Goal: Information Seeking & Learning: Learn about a topic

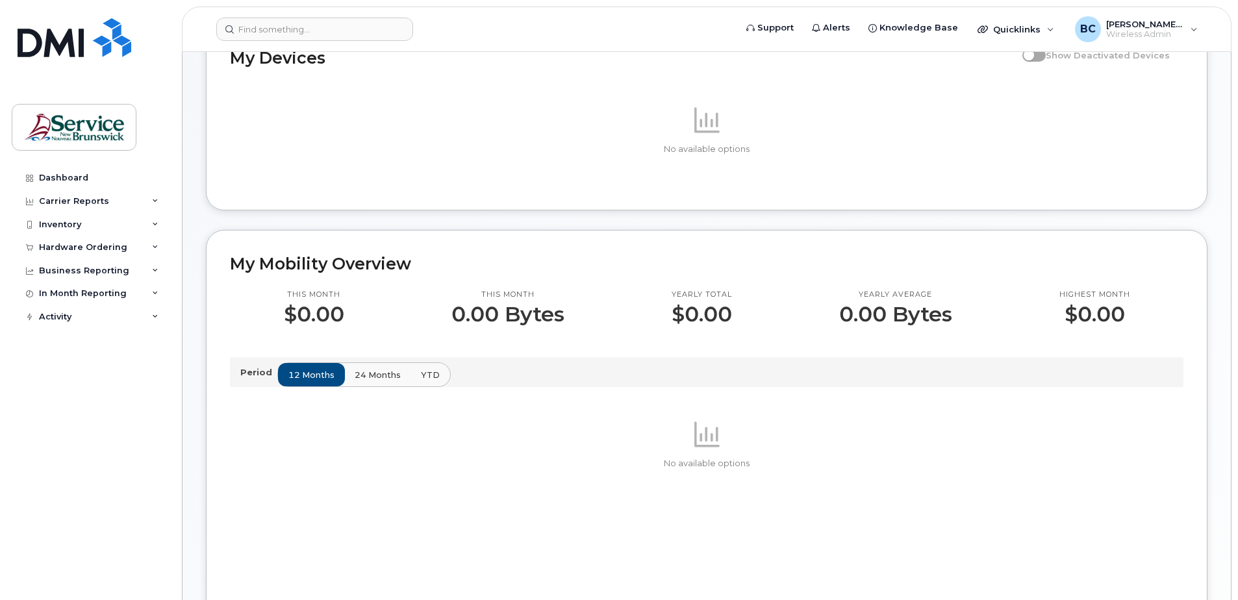
scroll to position [130, 0]
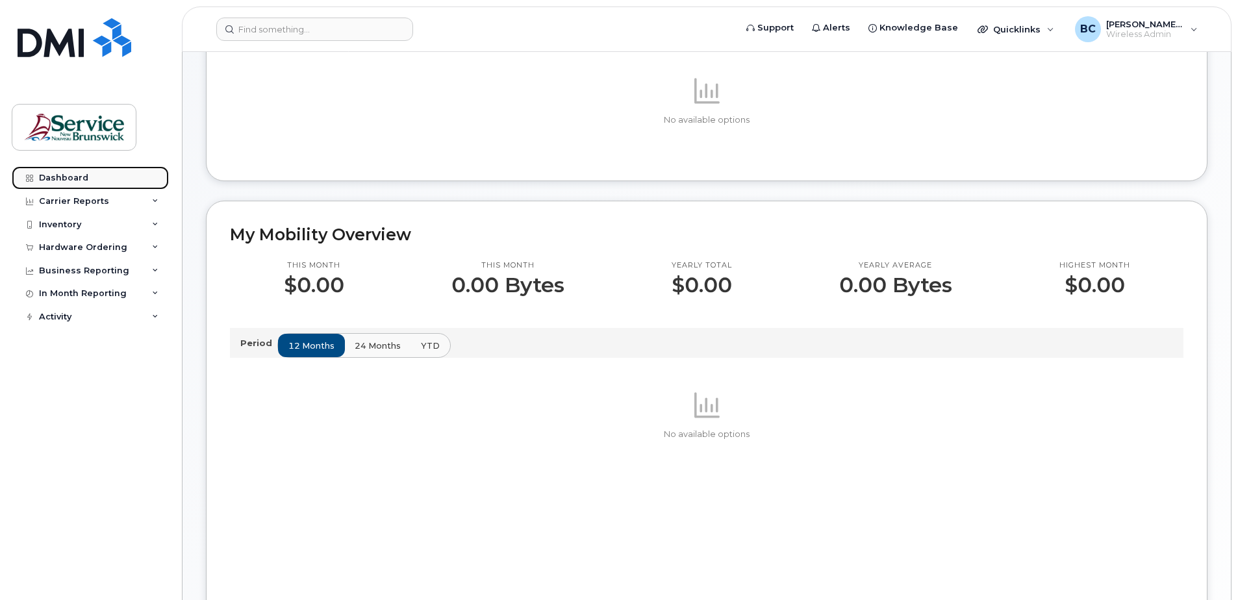
click at [70, 177] on div "Dashboard" at bounding box center [63, 178] width 49 height 10
click at [63, 200] on div "Carrier Reports" at bounding box center [74, 201] width 70 height 10
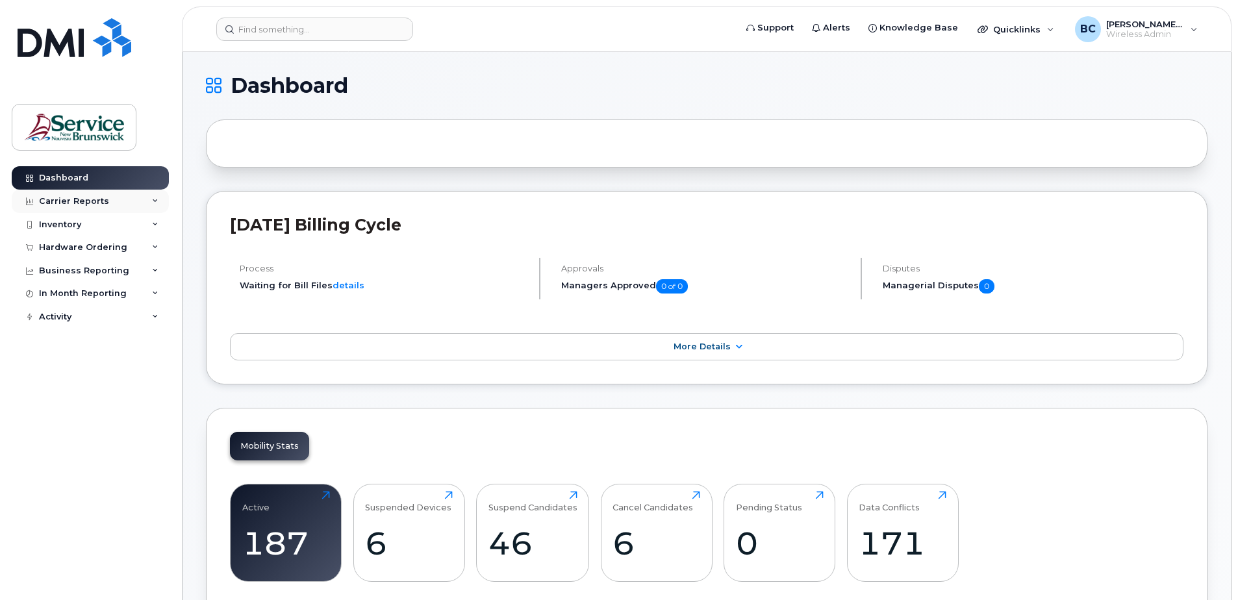
click at [84, 196] on div "Carrier Reports" at bounding box center [74, 201] width 70 height 10
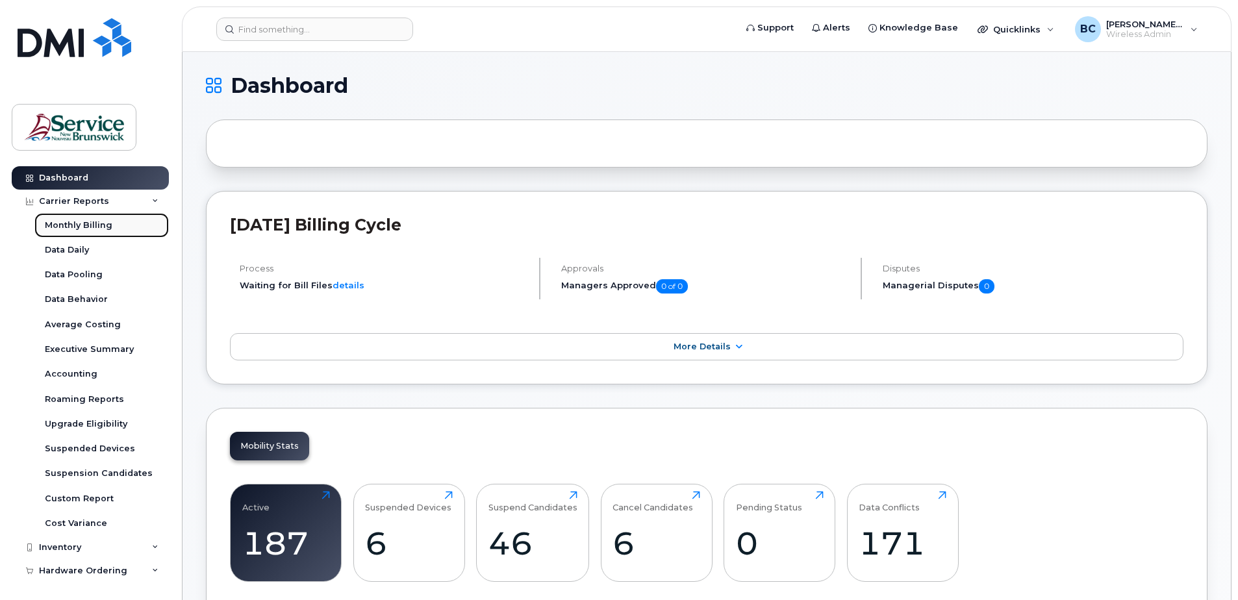
click at [86, 221] on div "Monthly Billing" at bounding box center [79, 226] width 68 height 12
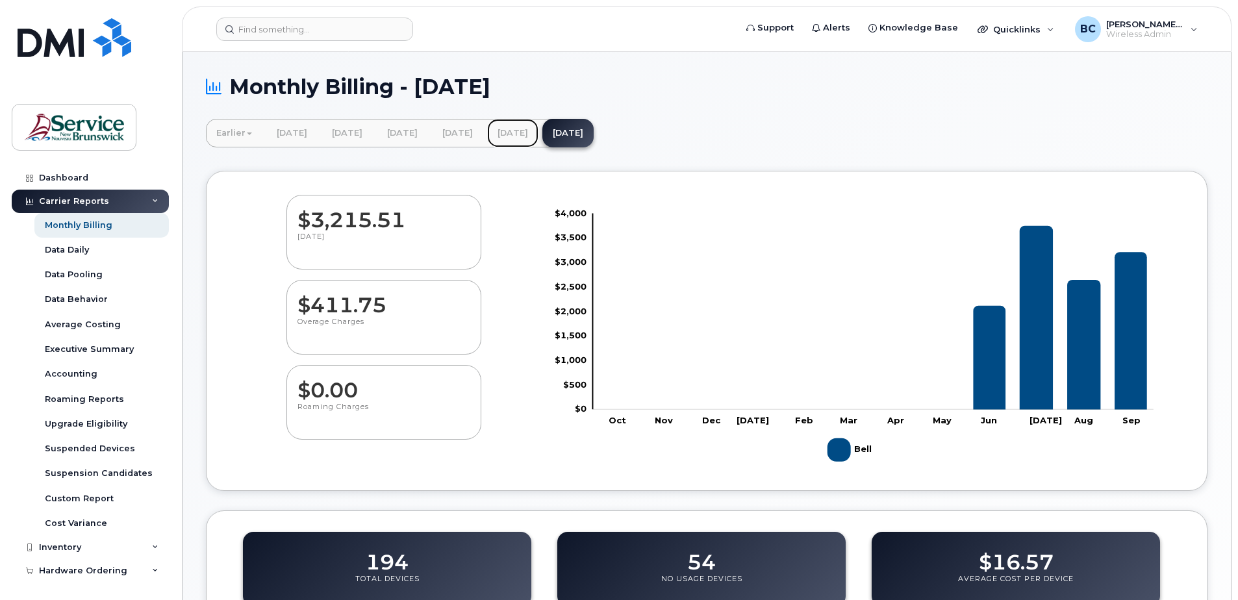
click at [538, 131] on link "[DATE]" at bounding box center [512, 133] width 51 height 29
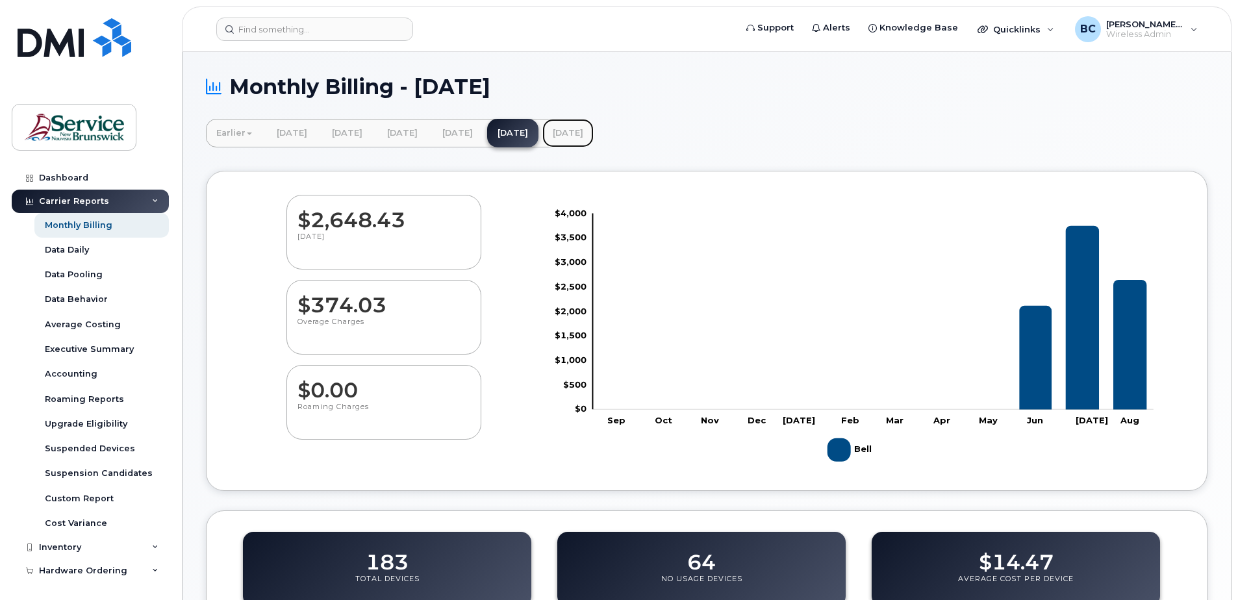
click at [594, 131] on link "[DATE]" at bounding box center [567, 133] width 51 height 29
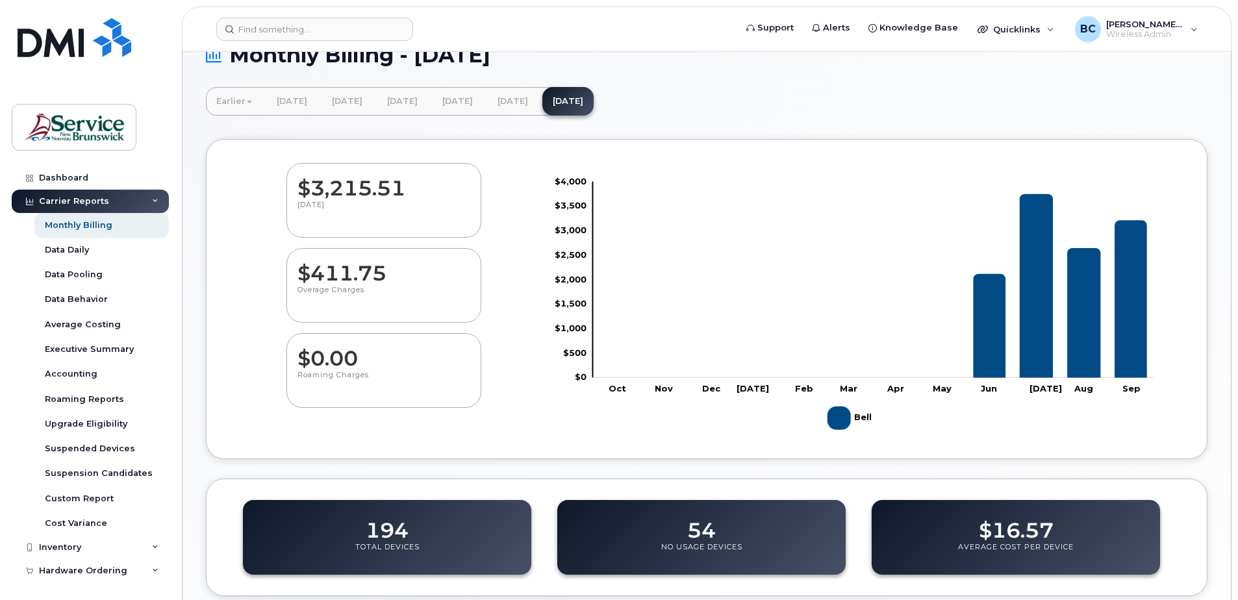
scroll to position [26, 0]
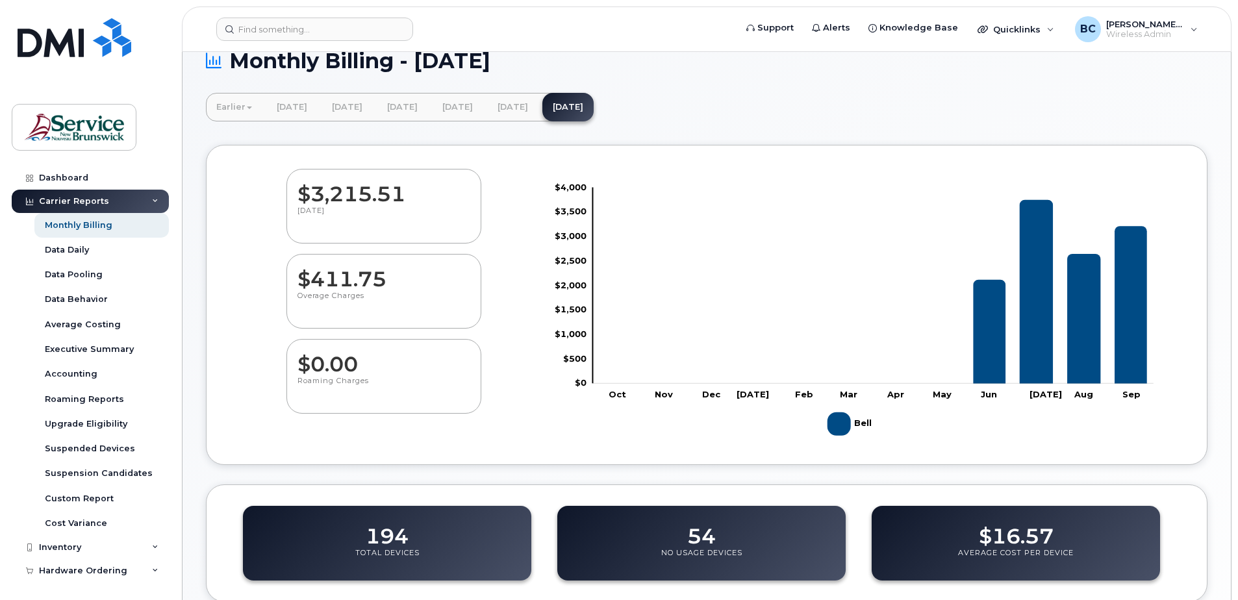
click at [839, 421] on rect "Legend" at bounding box center [850, 424] width 47 height 34
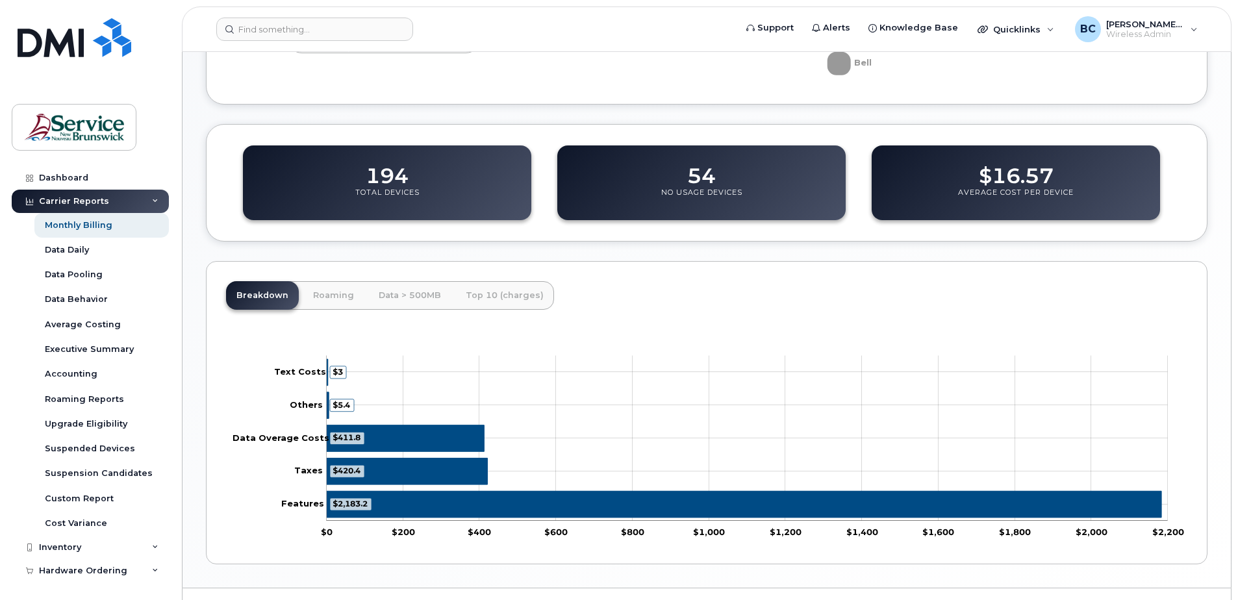
scroll to position [416, 0]
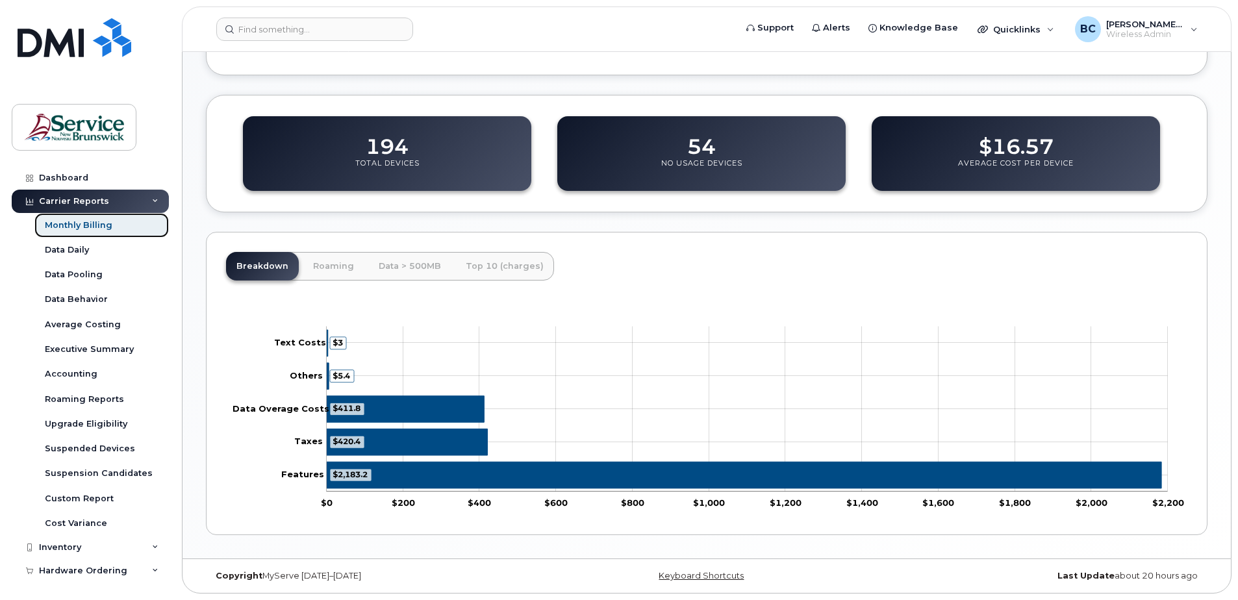
click at [76, 223] on div "Monthly Billing" at bounding box center [79, 226] width 68 height 12
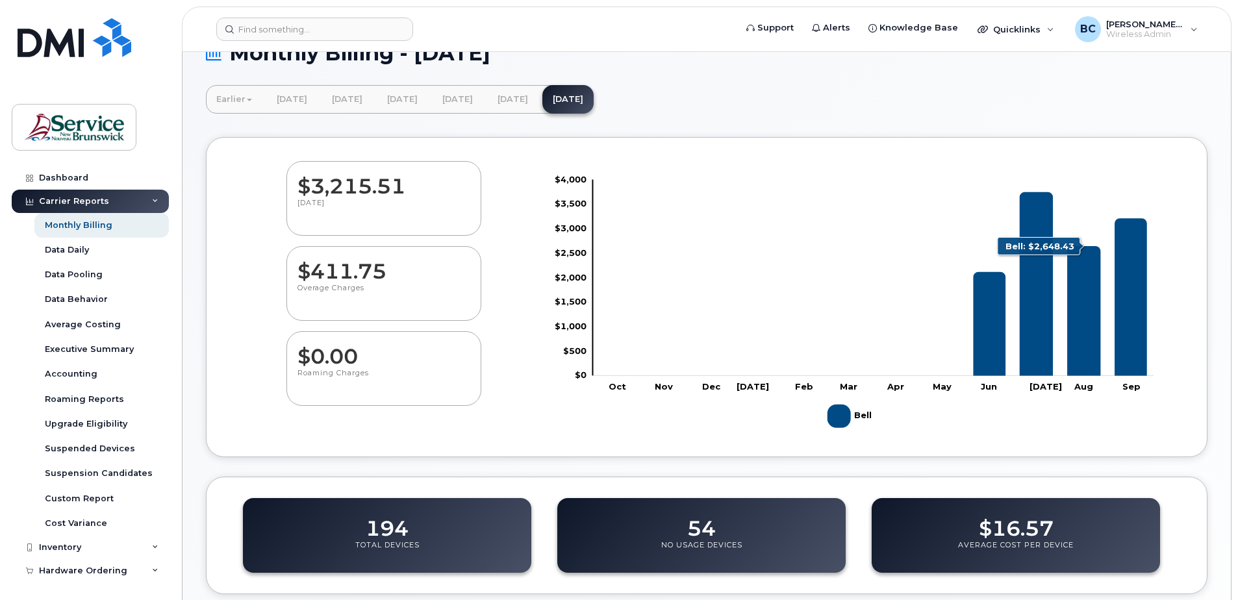
scroll to position [65, 0]
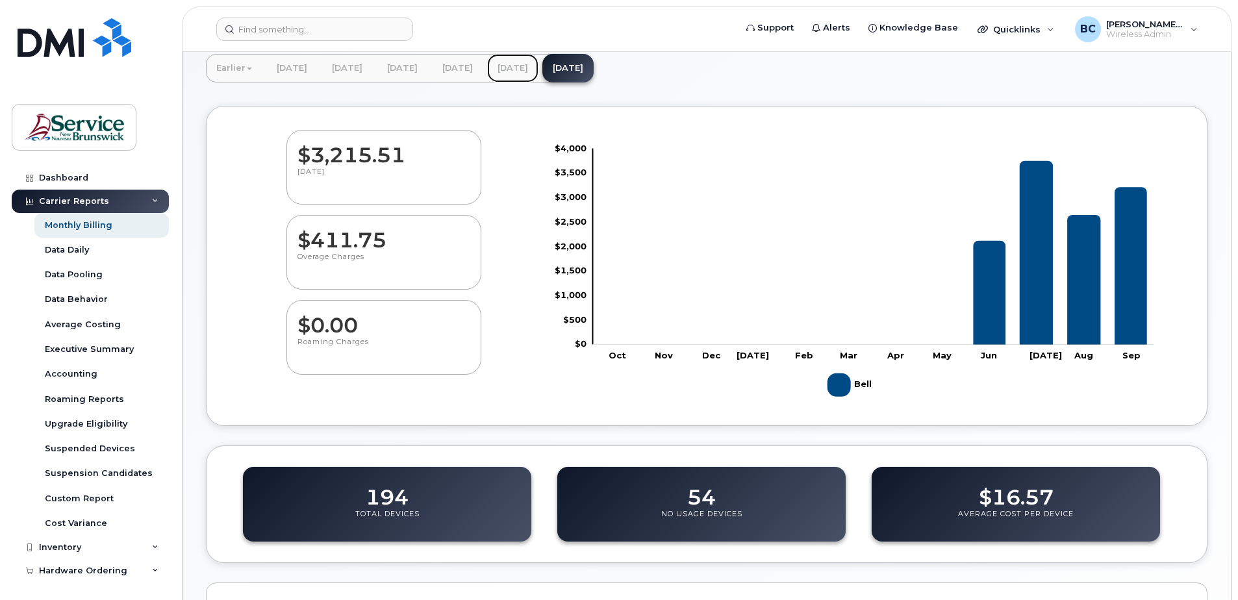
click at [538, 68] on link "[DATE]" at bounding box center [512, 68] width 51 height 29
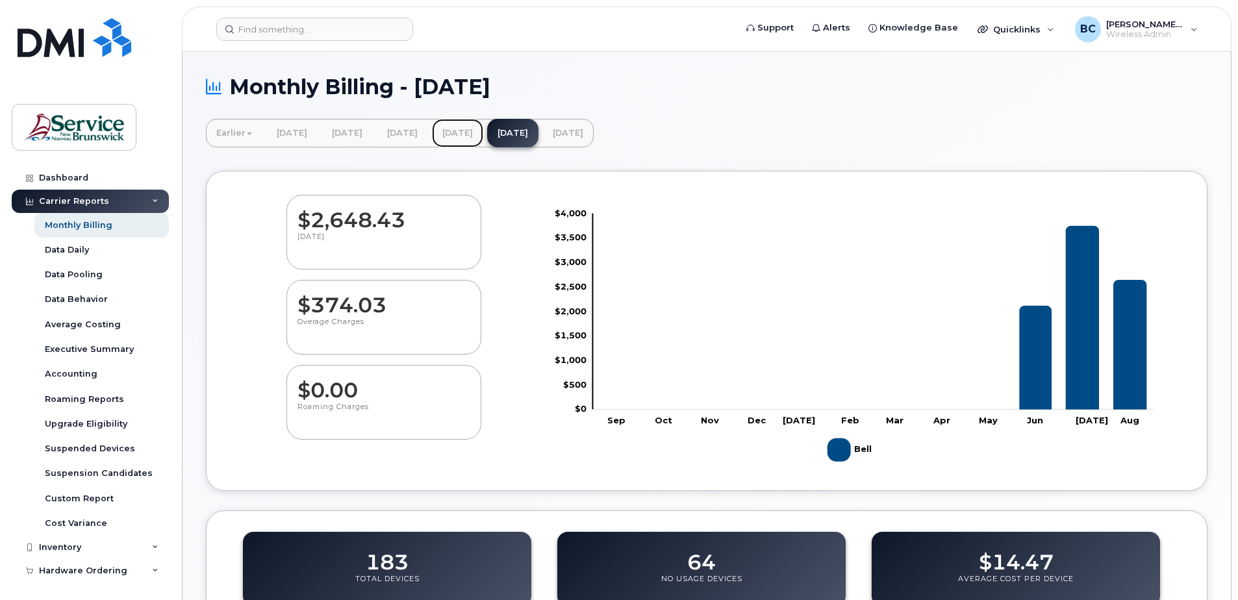
click at [483, 134] on link "July 2025" at bounding box center [457, 133] width 51 height 29
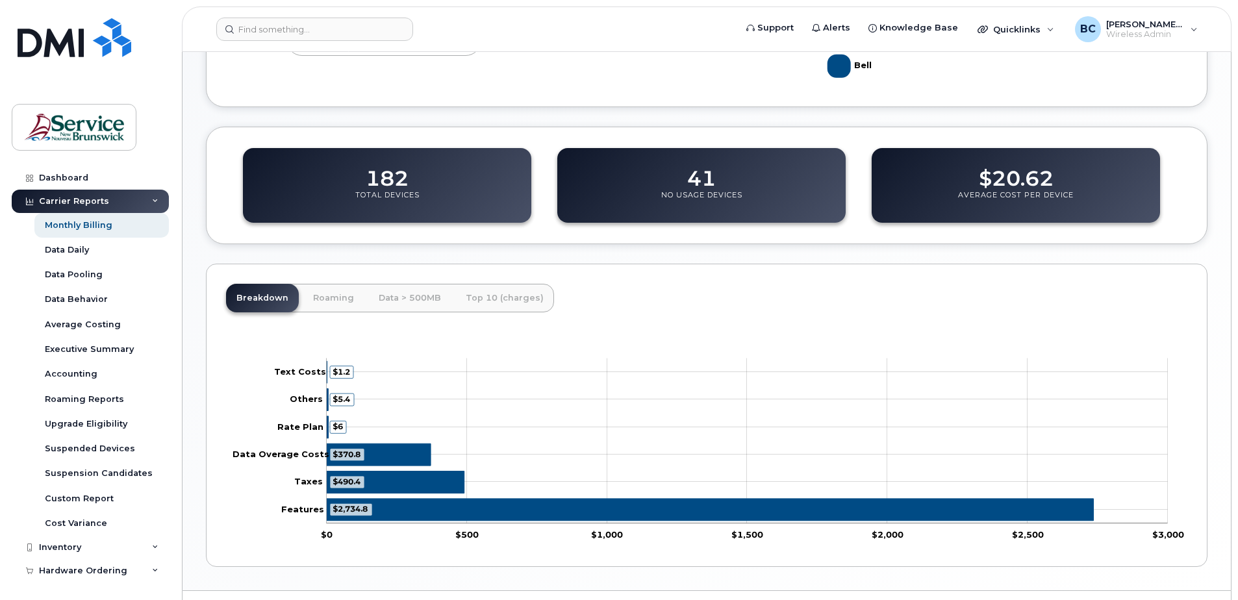
scroll to position [416, 0]
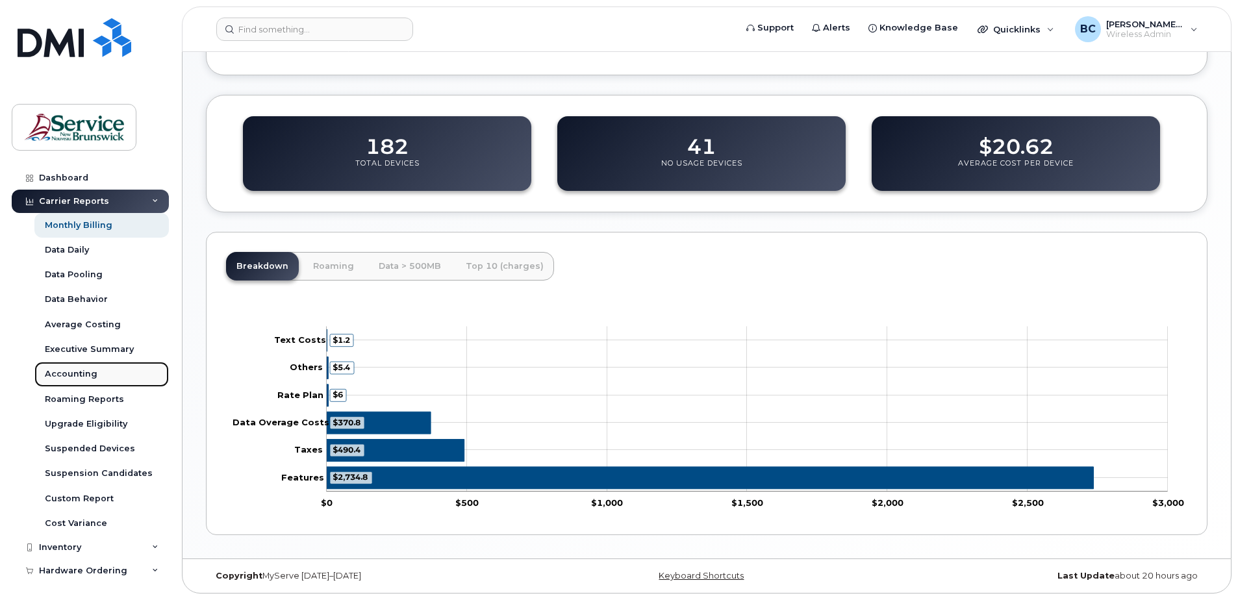
click at [70, 372] on div "Accounting" at bounding box center [71, 374] width 53 height 12
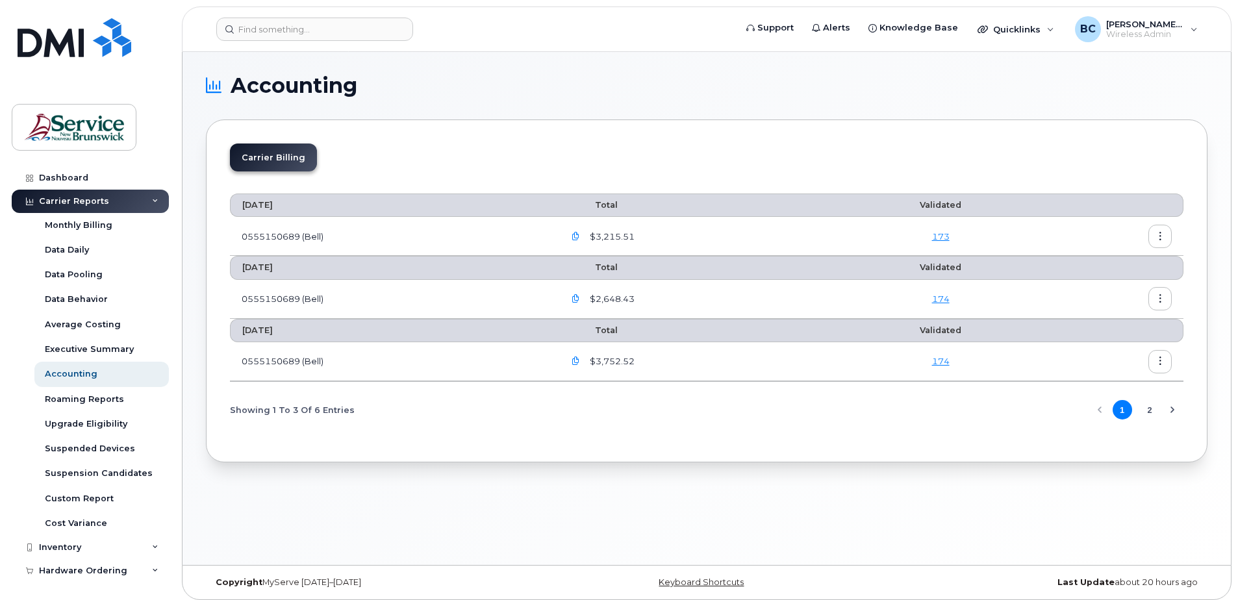
click at [580, 233] on icon "button" at bounding box center [576, 237] width 8 height 8
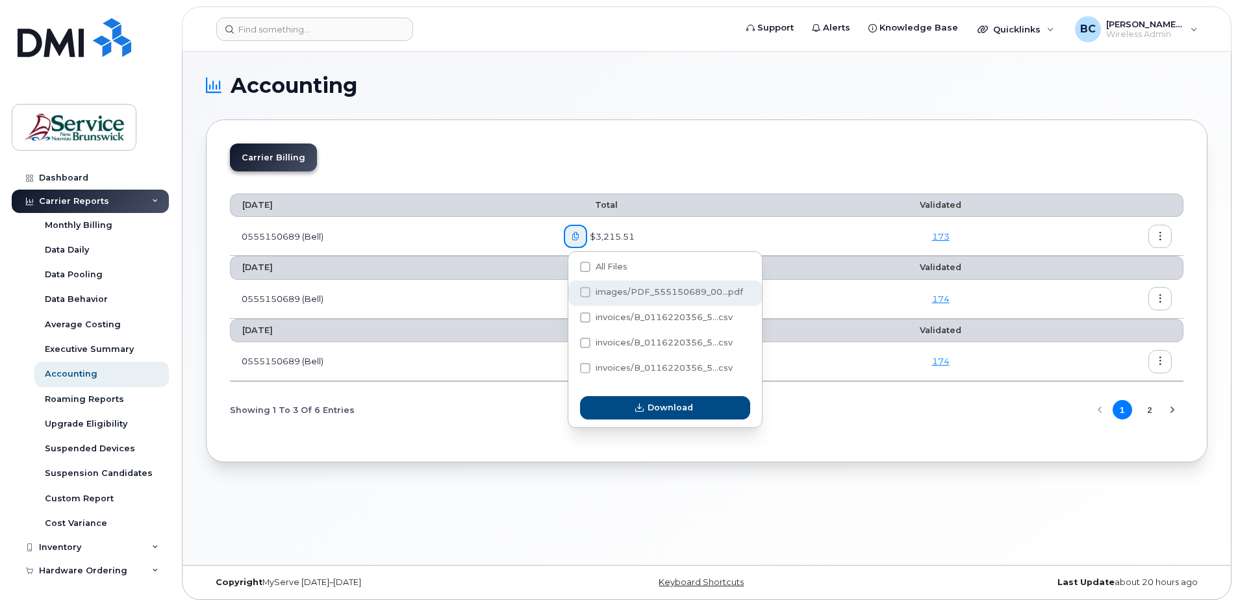
click at [681, 292] on span "images/PDF_555150689_00...pdf" at bounding box center [669, 292] width 147 height 10
click at [571, 292] on input "images/PDF_555150689_00...pdf" at bounding box center [567, 293] width 6 height 6
checkbox input "true"
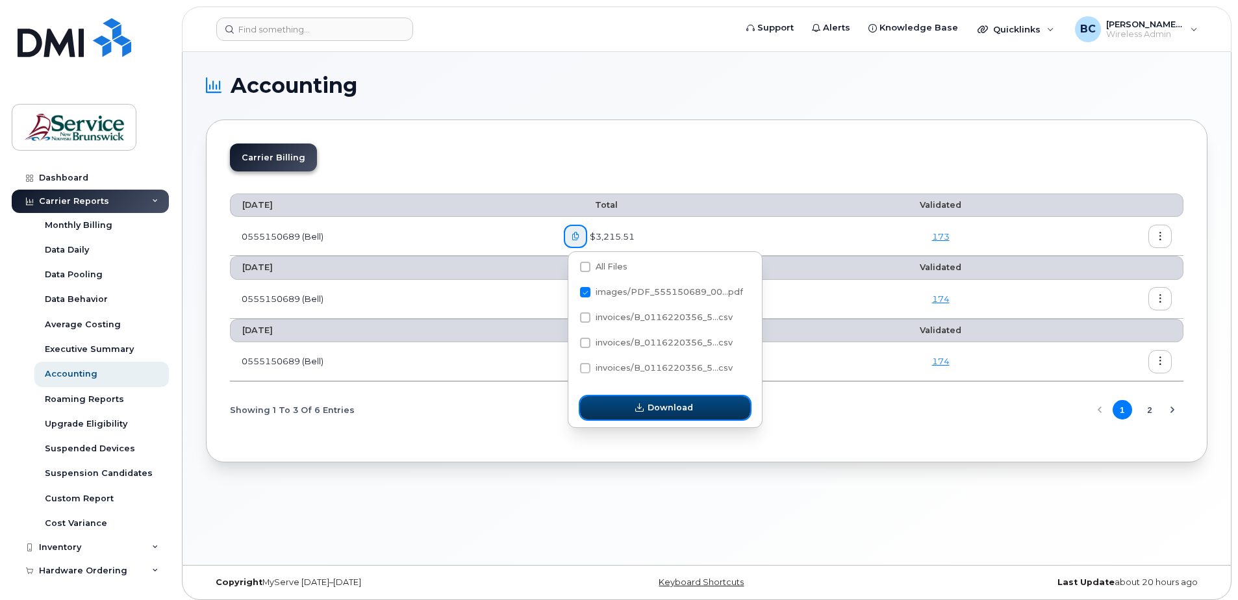
click at [672, 410] on span "Download" at bounding box center [670, 407] width 45 height 12
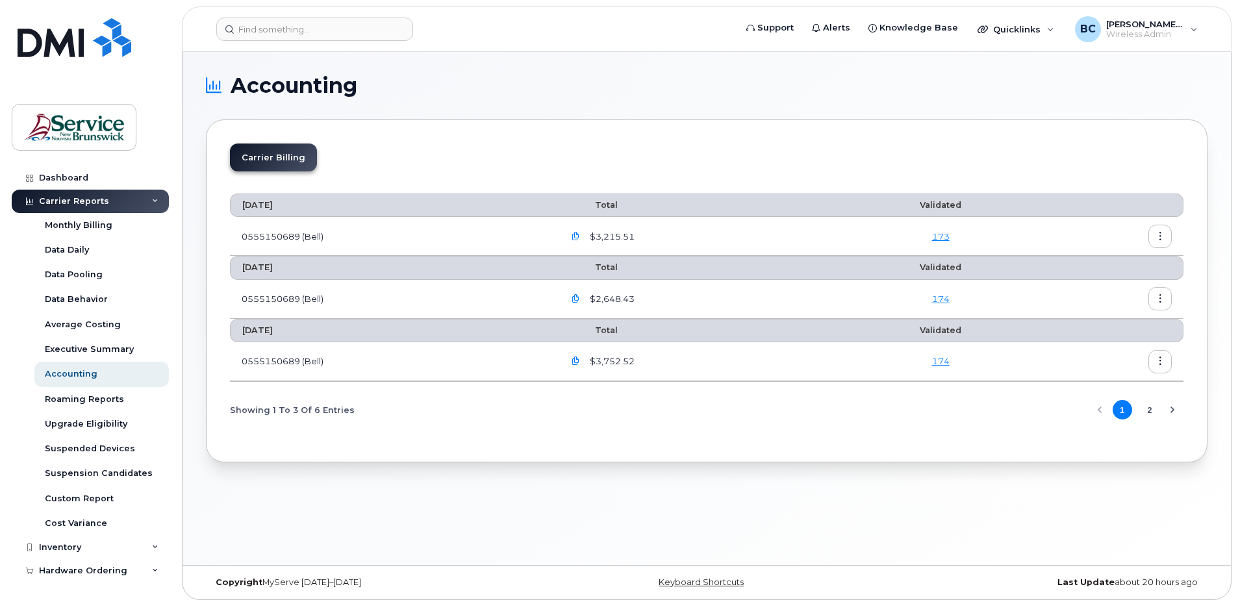
click at [578, 236] on icon "button" at bounding box center [576, 237] width 8 height 8
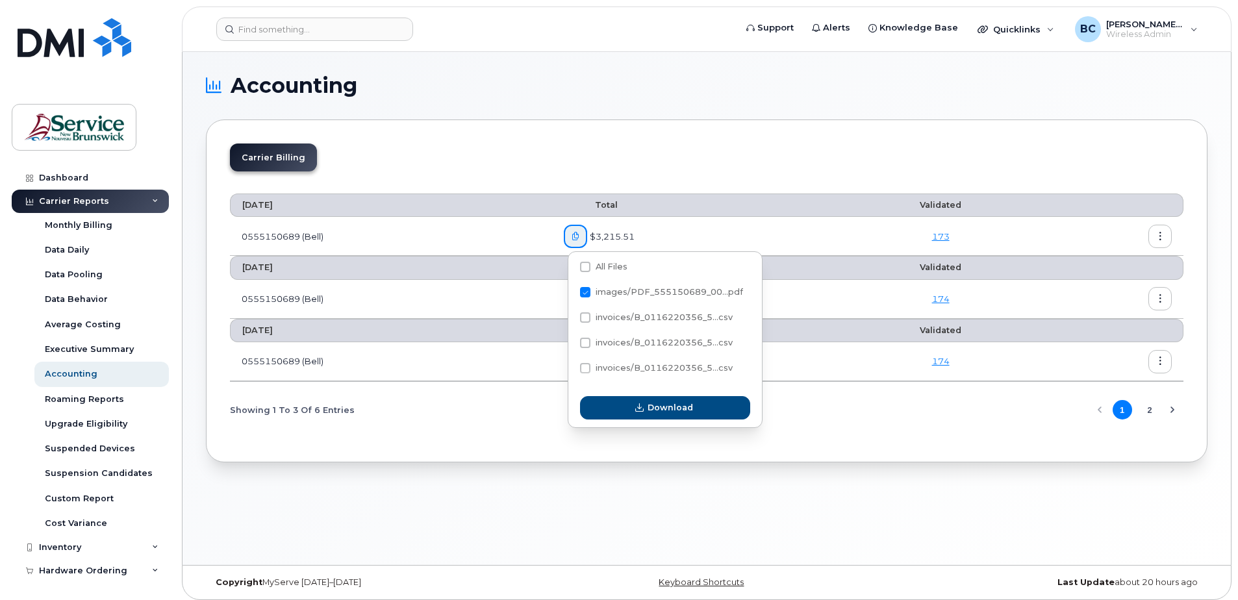
click at [820, 414] on div "Showing 1 To 3 Of 6 Entries 1 2" at bounding box center [706, 410] width 953 height 33
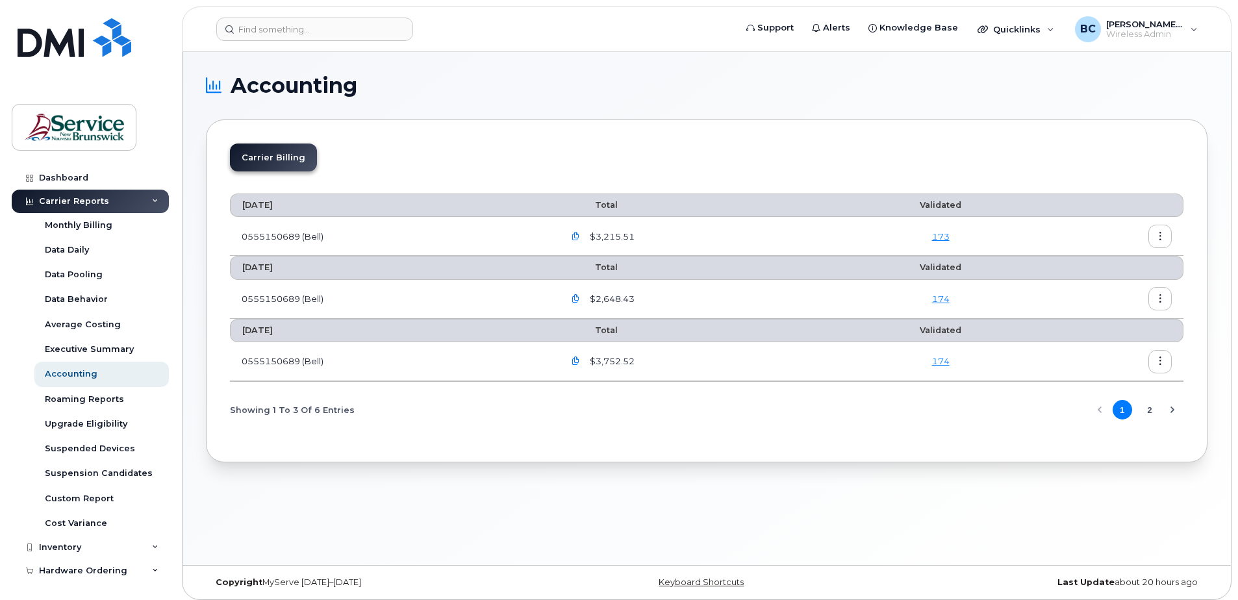
click at [578, 234] on icon "button" at bounding box center [576, 237] width 8 height 8
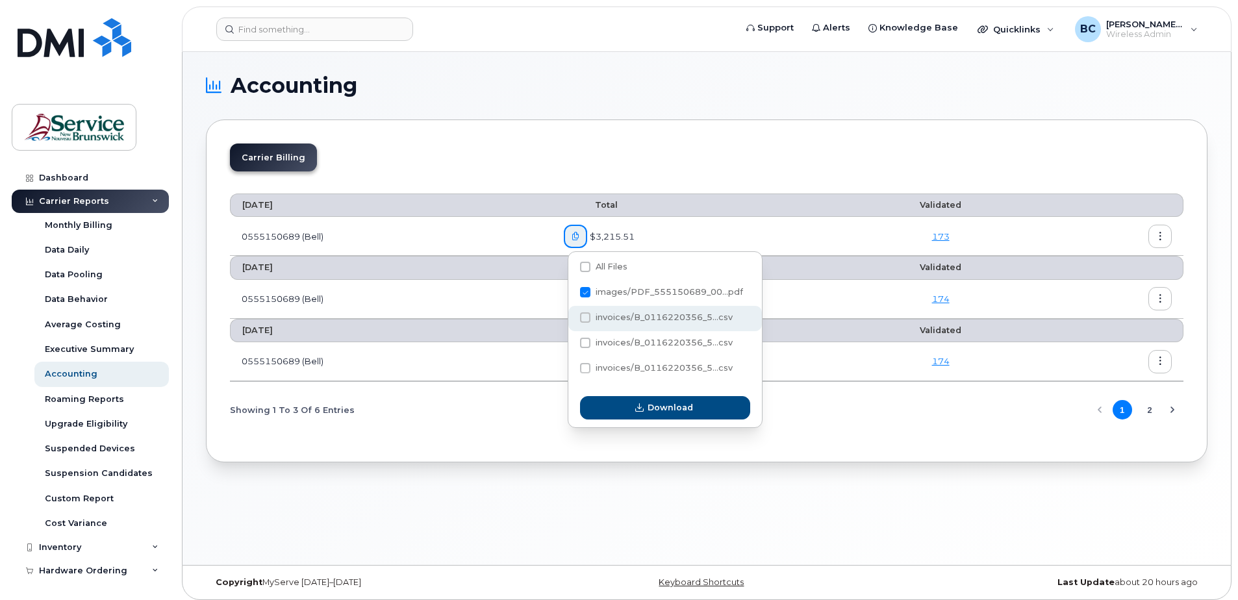
click at [585, 318] on span at bounding box center [585, 317] width 10 height 10
click at [571, 318] on input "invoices/B_0116220356_5...csv" at bounding box center [567, 318] width 6 height 6
checkbox input "true"
click at [588, 267] on span at bounding box center [585, 267] width 10 height 10
click at [571, 267] on input "All Files" at bounding box center [567, 267] width 6 height 6
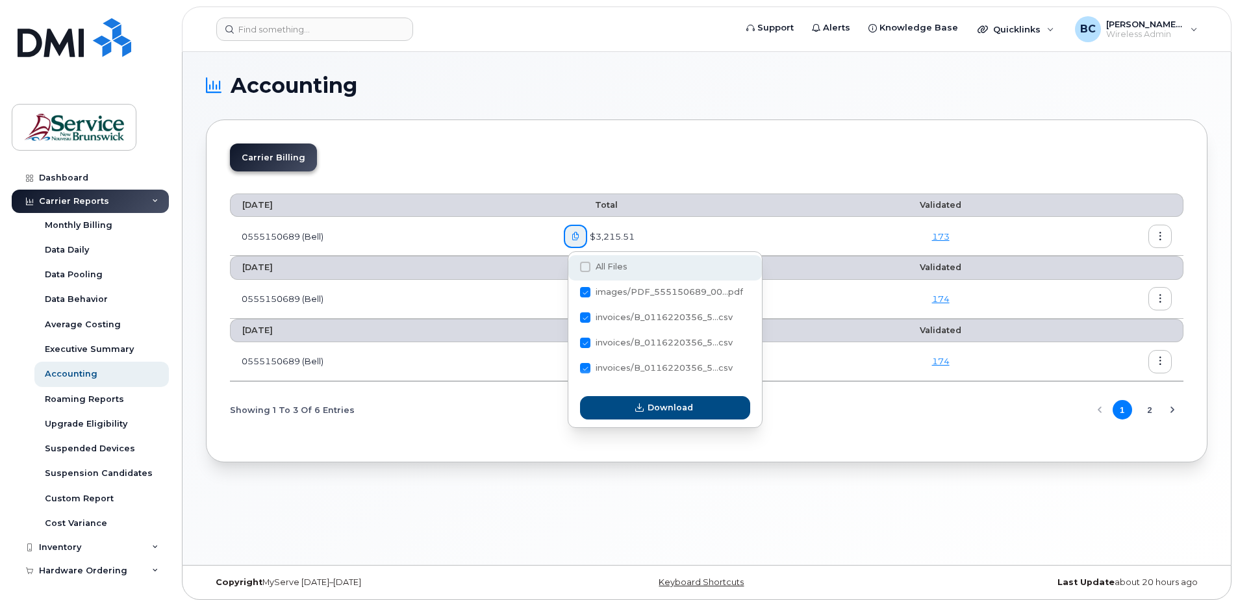
checkbox input "true"
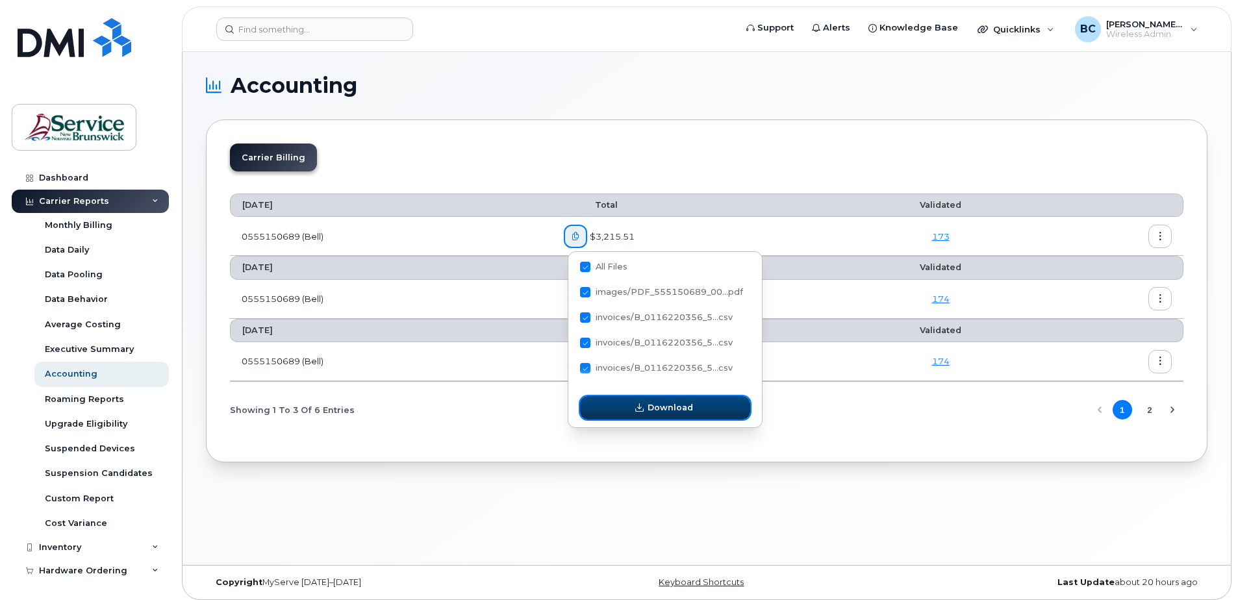
click at [664, 410] on span "Download" at bounding box center [670, 407] width 45 height 12
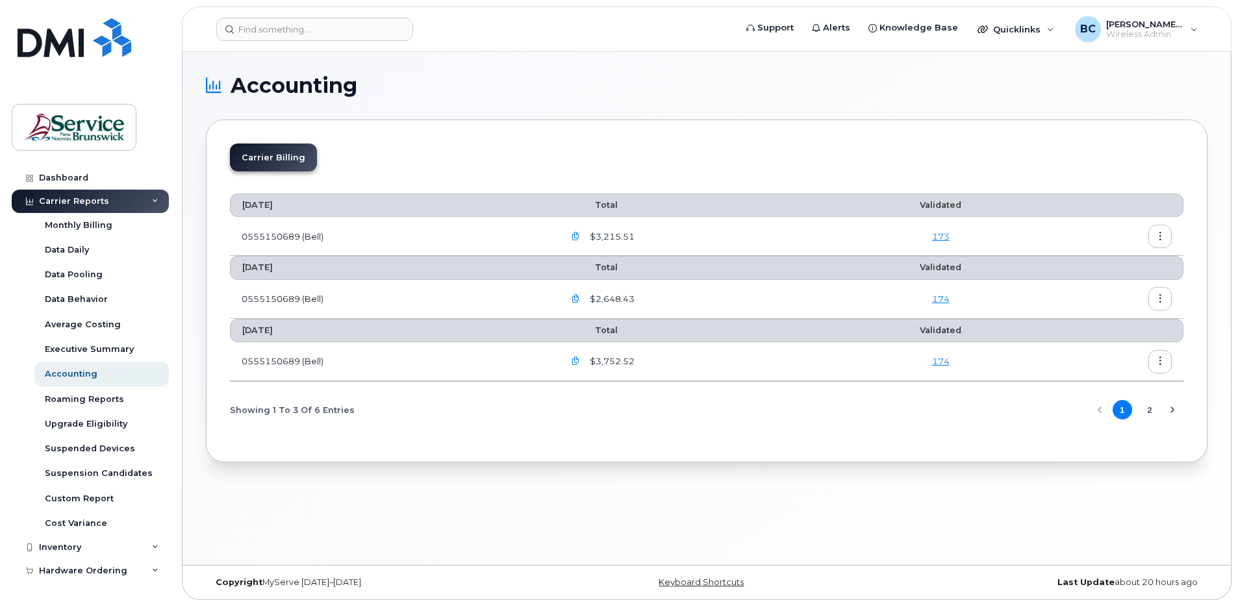
click at [579, 299] on icon "button" at bounding box center [576, 299] width 8 height 8
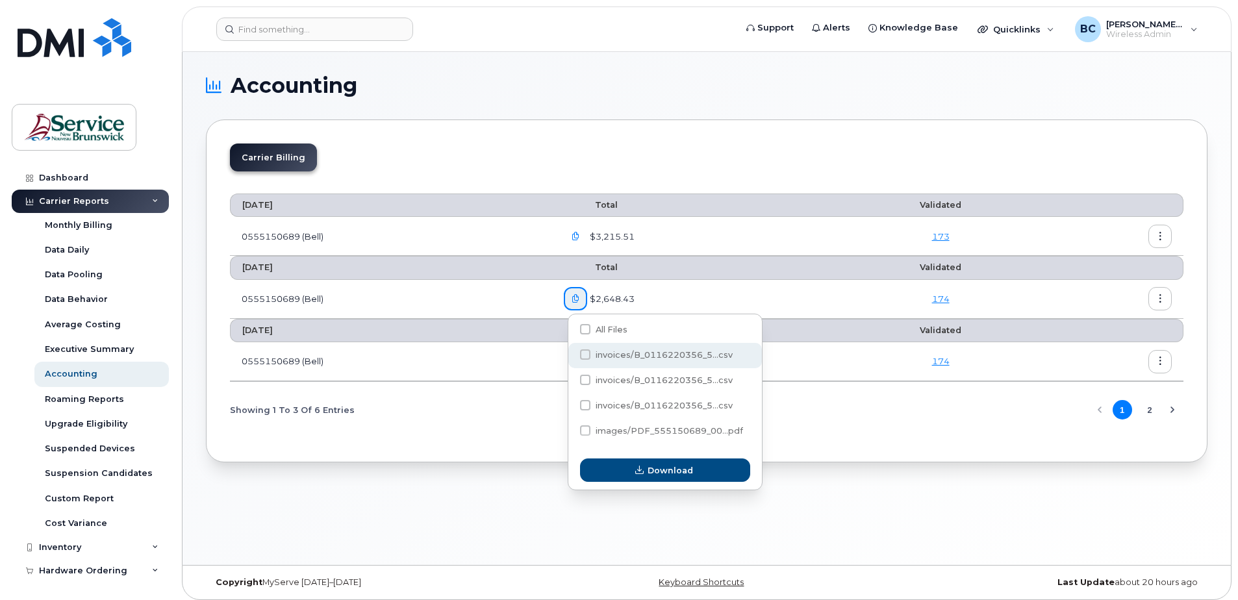
click at [639, 354] on span "invoices/B_0116220356_5...csv" at bounding box center [664, 355] width 137 height 10
click at [571, 354] on input "invoices/B_0116220356_5...csv" at bounding box center [567, 355] width 6 height 6
drag, startPoint x: 588, startPoint y: 353, endPoint x: 618, endPoint y: 392, distance: 49.1
click at [592, 352] on label "invoices/B_0116220356_5...csv" at bounding box center [656, 354] width 153 height 10
click at [571, 352] on input "invoices/B_0116220356_5...csv" at bounding box center [567, 355] width 6 height 6
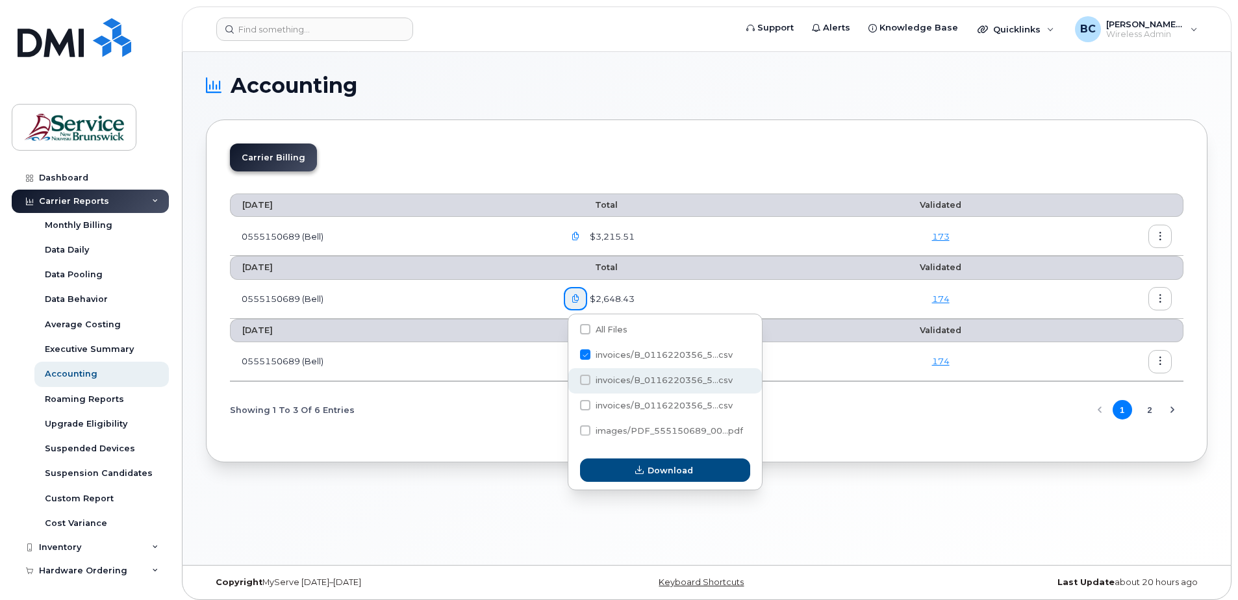
checkbox input "false"
drag, startPoint x: 624, startPoint y: 431, endPoint x: 629, endPoint y: 438, distance: 9.2
click at [624, 431] on span "images/PDF_555150689_00...pdf" at bounding box center [669, 431] width 147 height 10
click at [571, 431] on input "images/PDF_555150689_00...pdf" at bounding box center [567, 431] width 6 height 6
checkbox input "true"
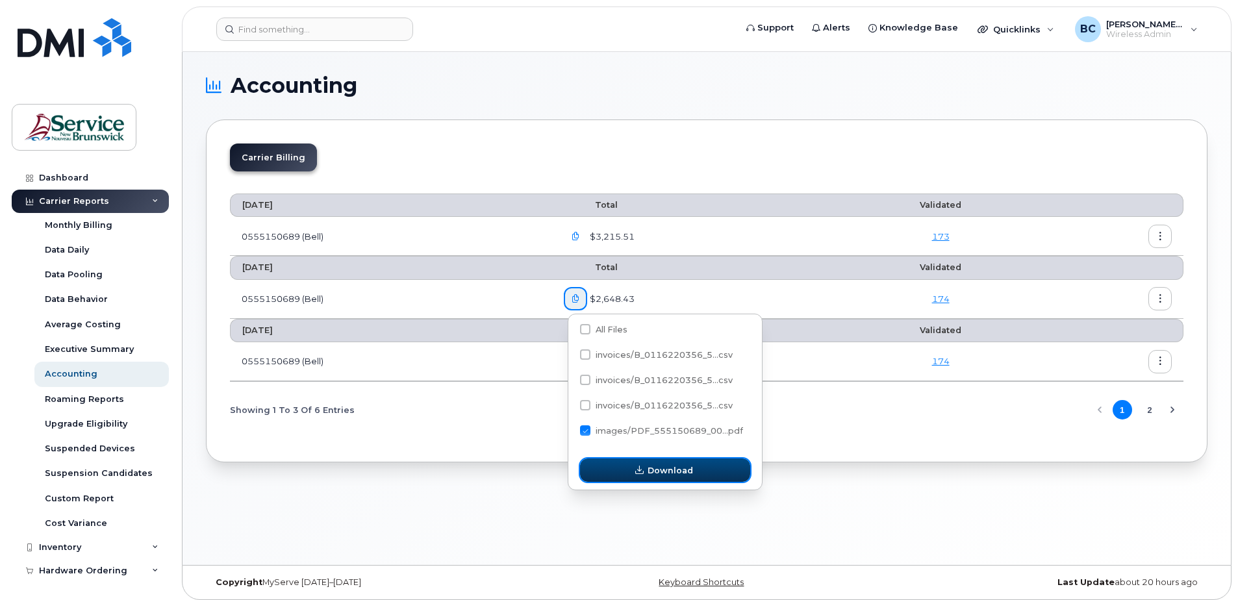
click at [635, 468] on span "button" at bounding box center [639, 470] width 12 height 12
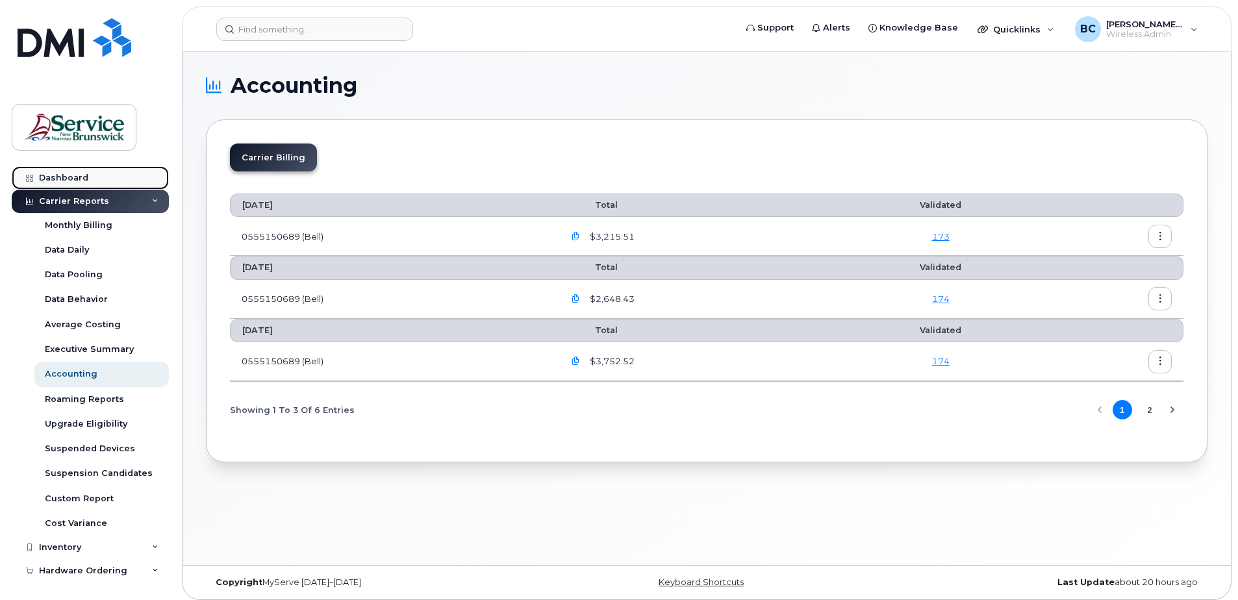
click at [61, 173] on div "Dashboard" at bounding box center [63, 178] width 49 height 10
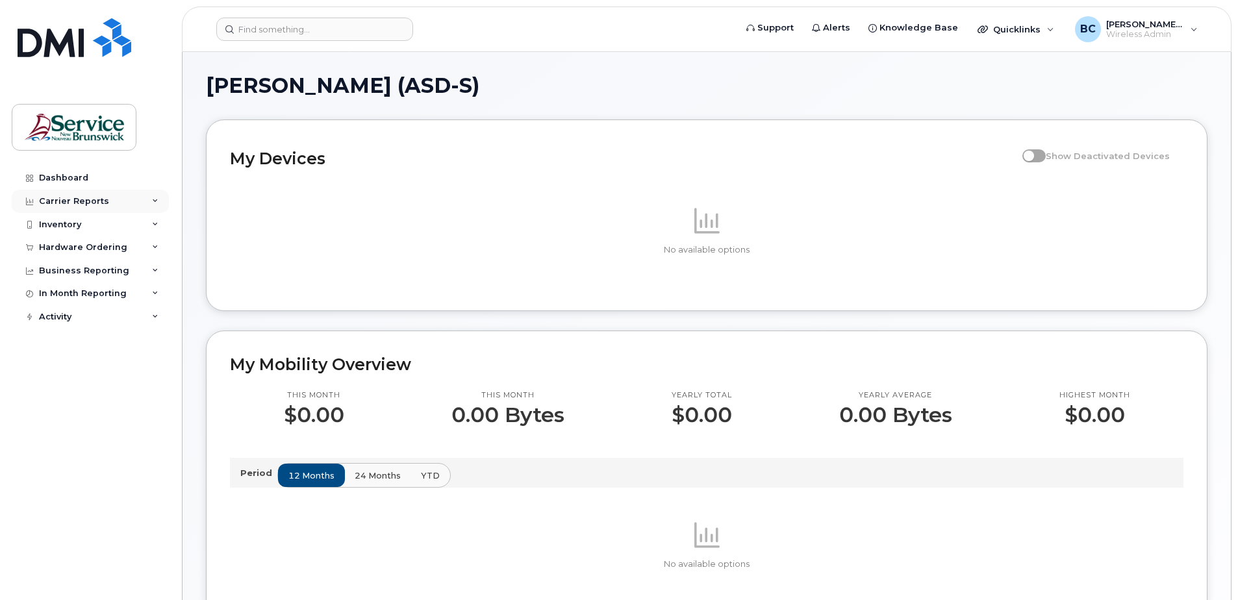
click at [91, 197] on div "Carrier Reports" at bounding box center [74, 201] width 70 height 10
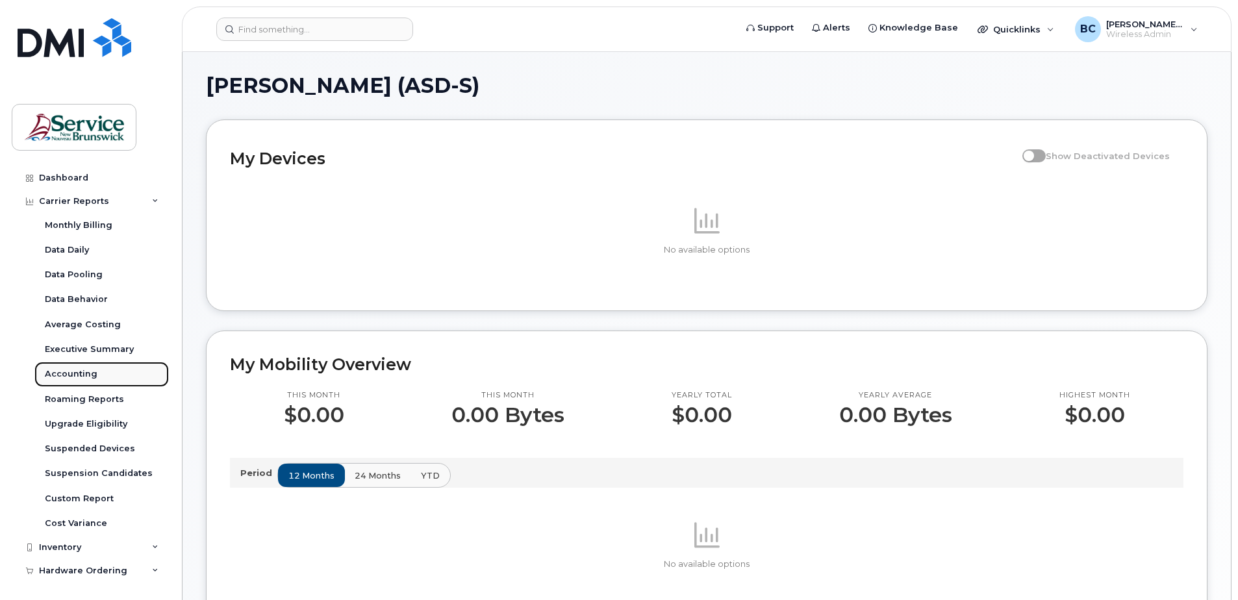
click at [77, 372] on div "Accounting" at bounding box center [71, 374] width 53 height 12
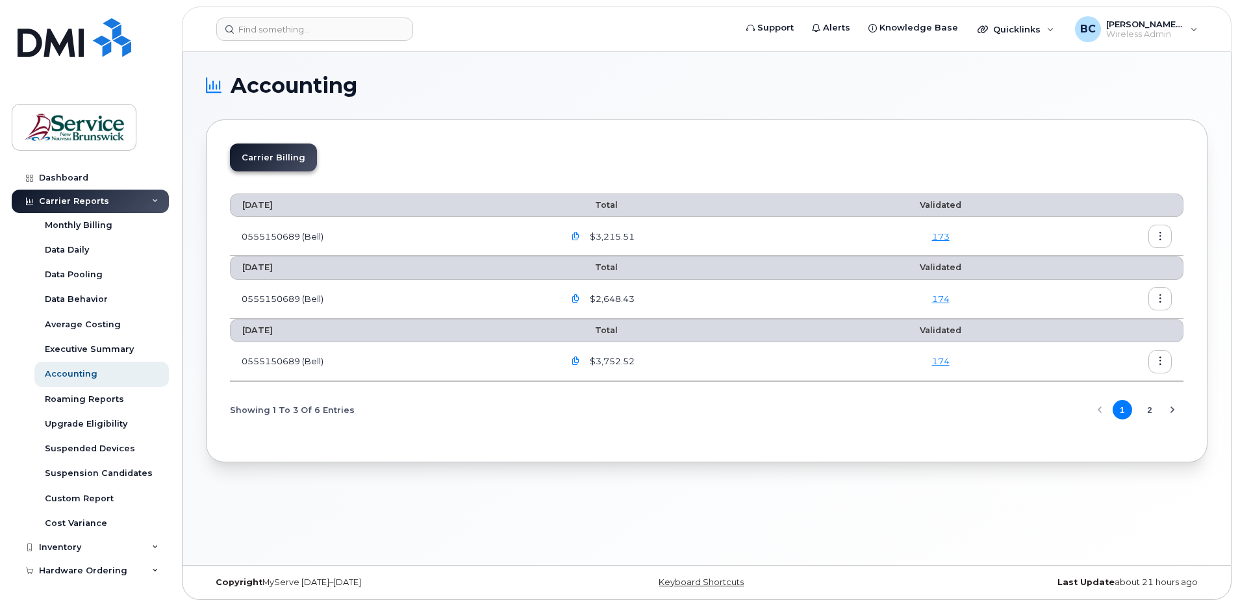
click at [580, 234] on icon "button" at bounding box center [576, 237] width 8 height 8
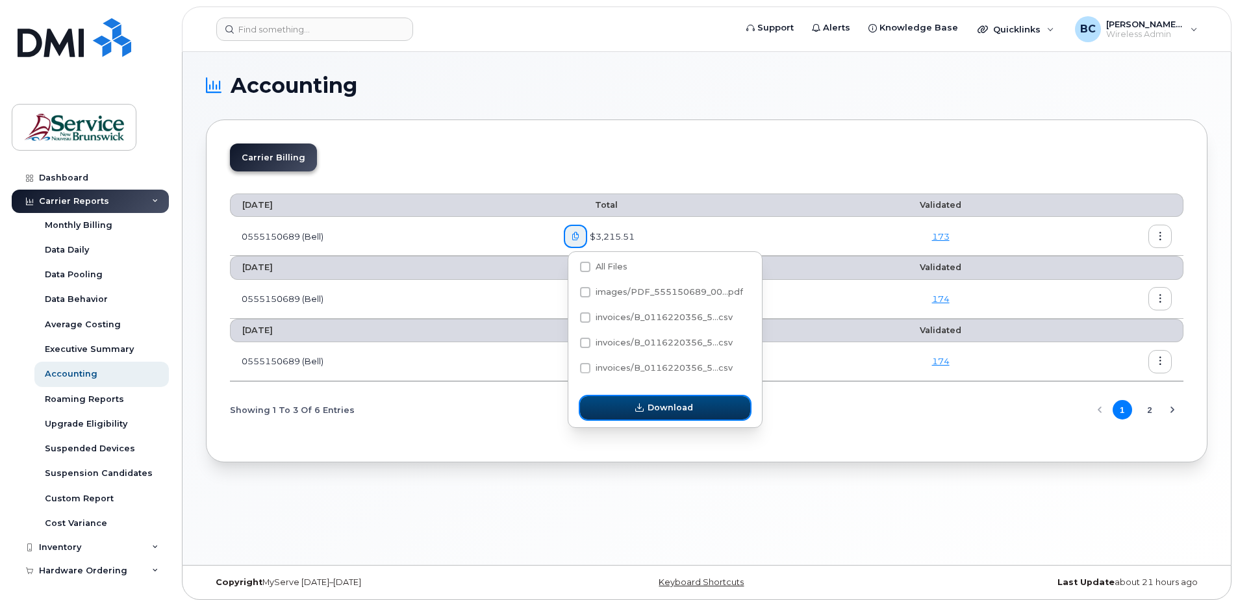
click at [668, 407] on span "Download" at bounding box center [670, 407] width 45 height 12
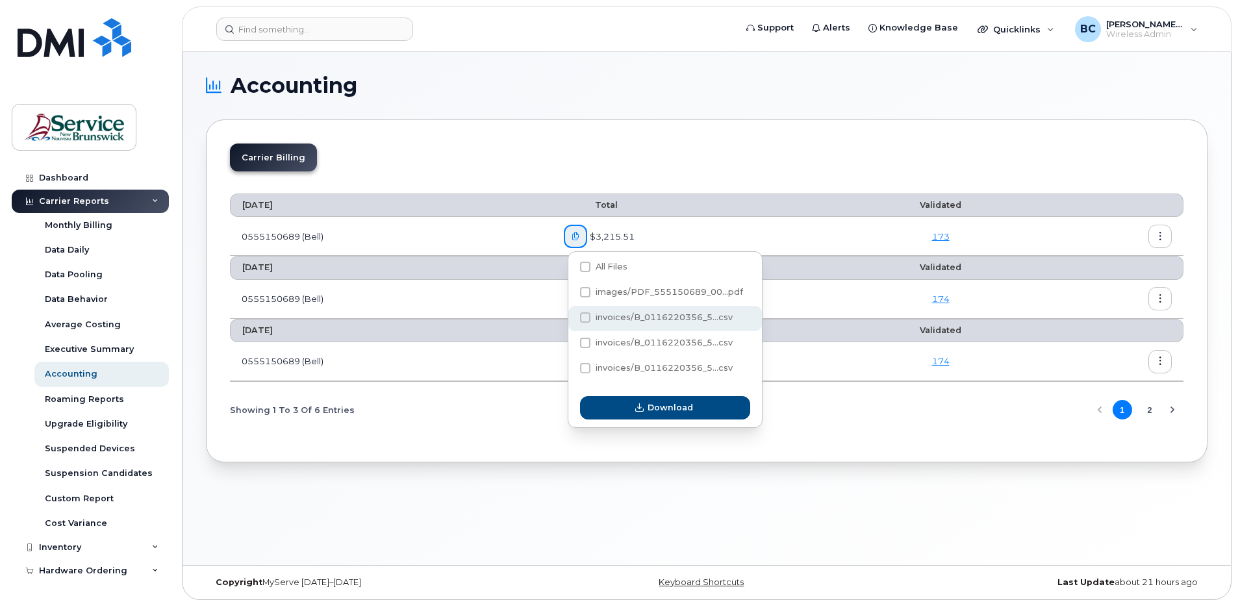
click at [640, 317] on span "invoices/B_0116220356_5...csv" at bounding box center [664, 317] width 137 height 10
click at [571, 317] on input "invoices/B_0116220356_5...csv" at bounding box center [567, 318] width 6 height 6
checkbox input "true"
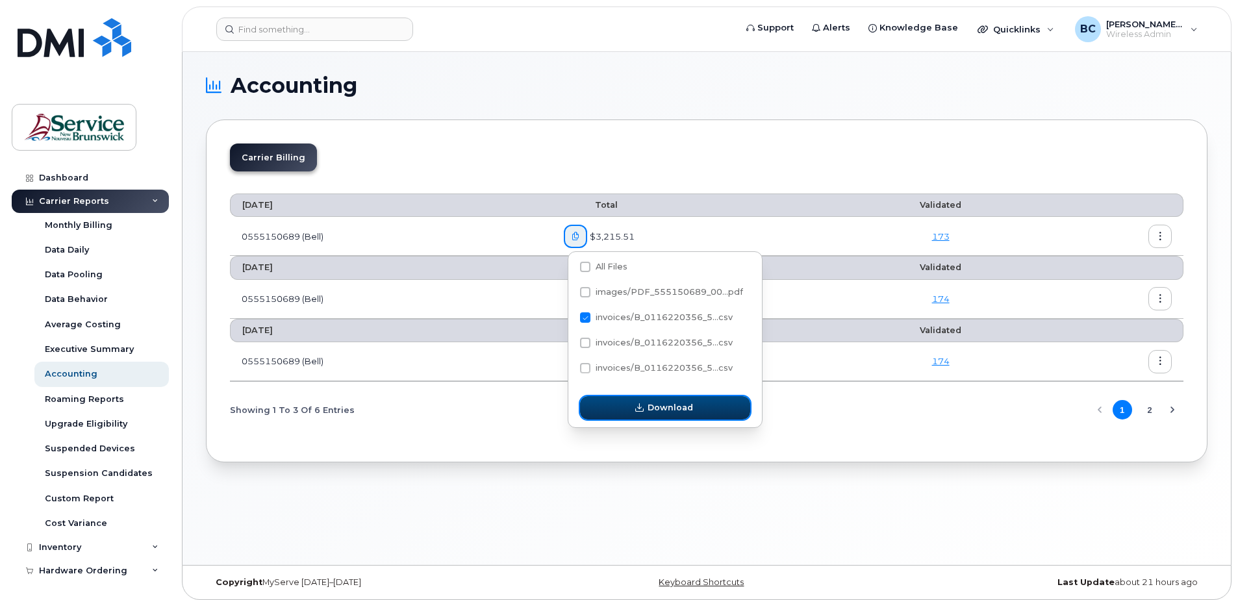
click at [650, 407] on span "Download" at bounding box center [670, 407] width 45 height 12
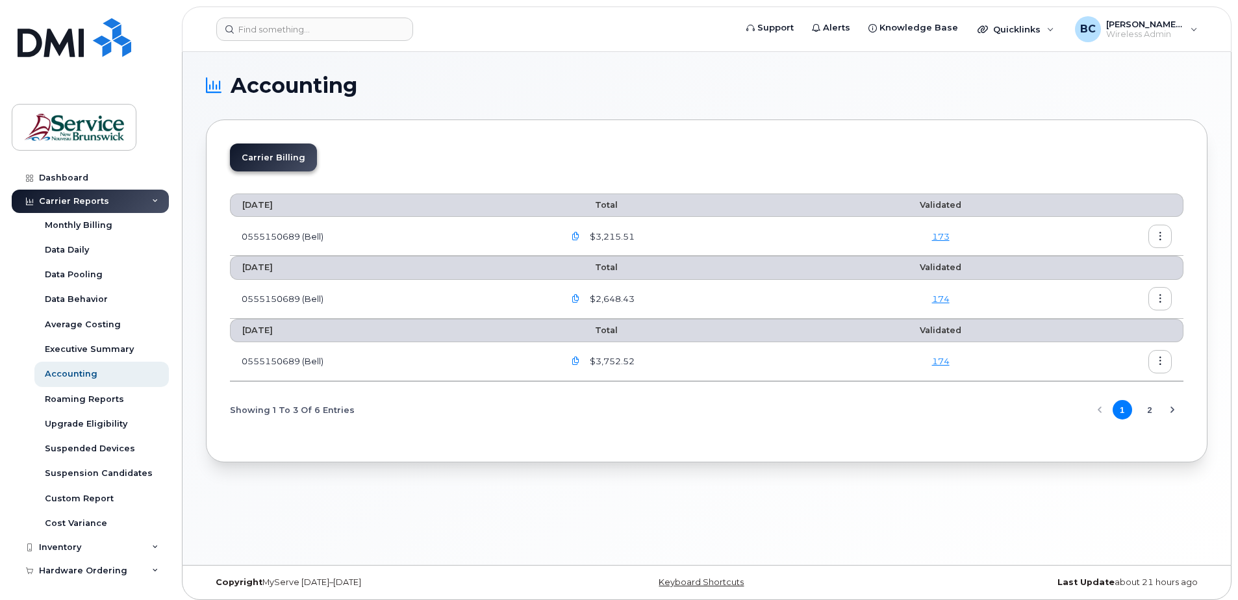
click at [824, 79] on h1 "Accounting" at bounding box center [703, 85] width 995 height 21
click at [1161, 233] on icon "button" at bounding box center [1160, 237] width 8 height 8
click at [1096, 286] on span "Download" at bounding box center [1101, 289] width 51 height 12
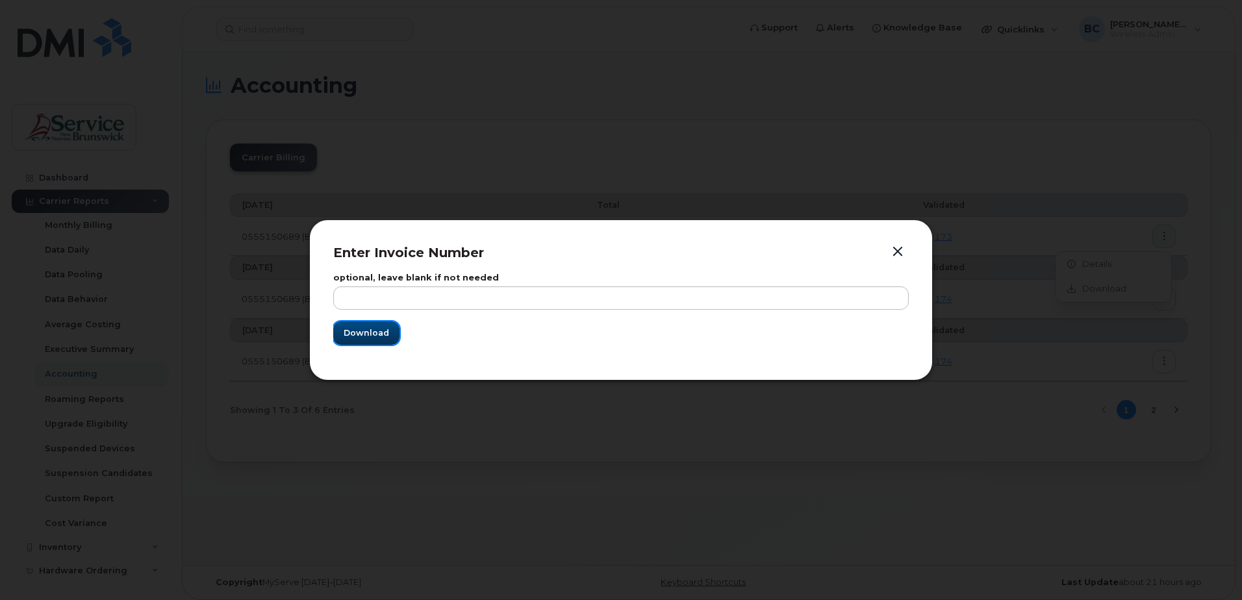
click at [357, 333] on span "Download" at bounding box center [366, 333] width 45 height 12
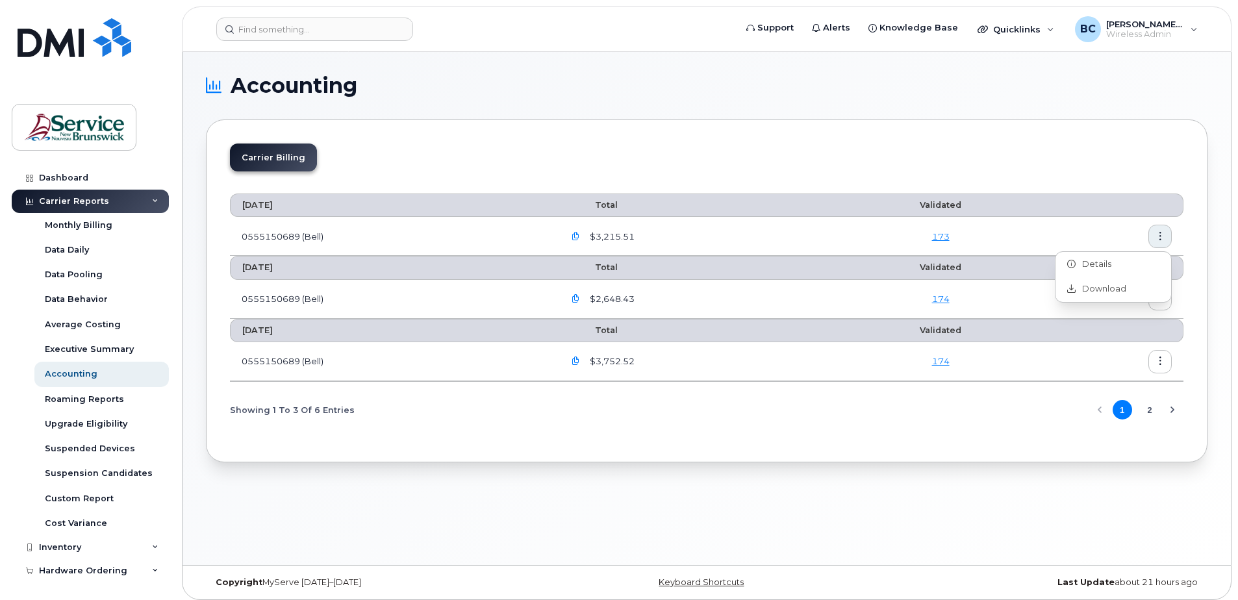
click at [789, 436] on div "September 2025 Total Validated 0555150689 (Bell) $3,215.51 173 August 2025 Tota…" at bounding box center [706, 310] width 953 height 256
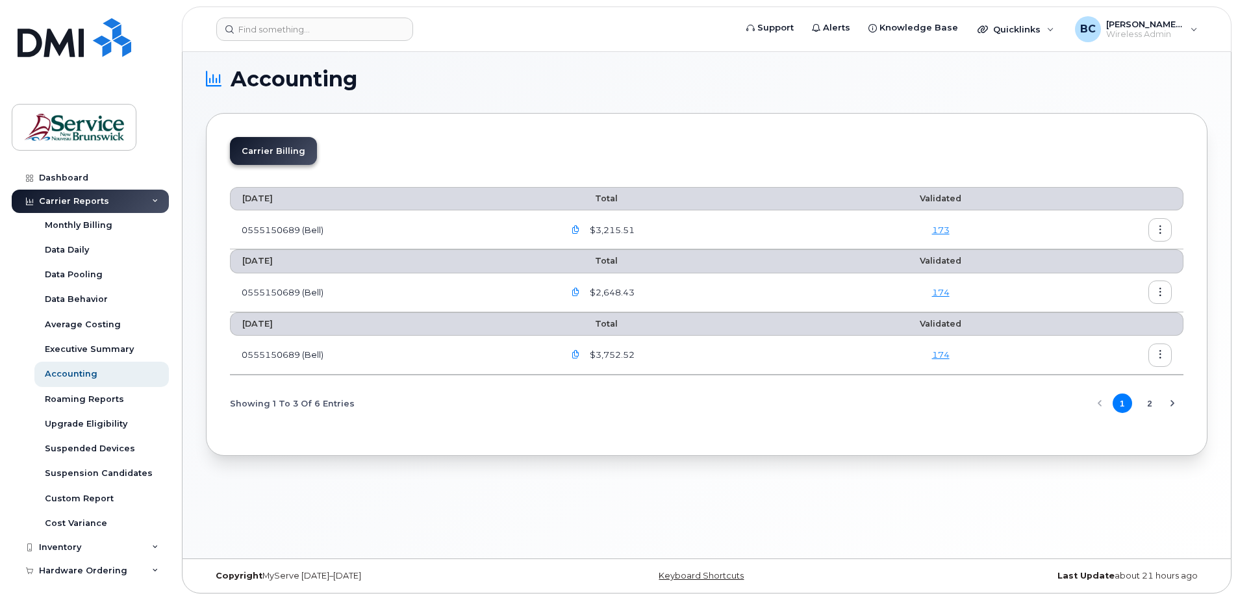
click at [1158, 288] on icon "button" at bounding box center [1160, 292] width 8 height 8
click at [1113, 346] on span "Download" at bounding box center [1101, 346] width 51 height 12
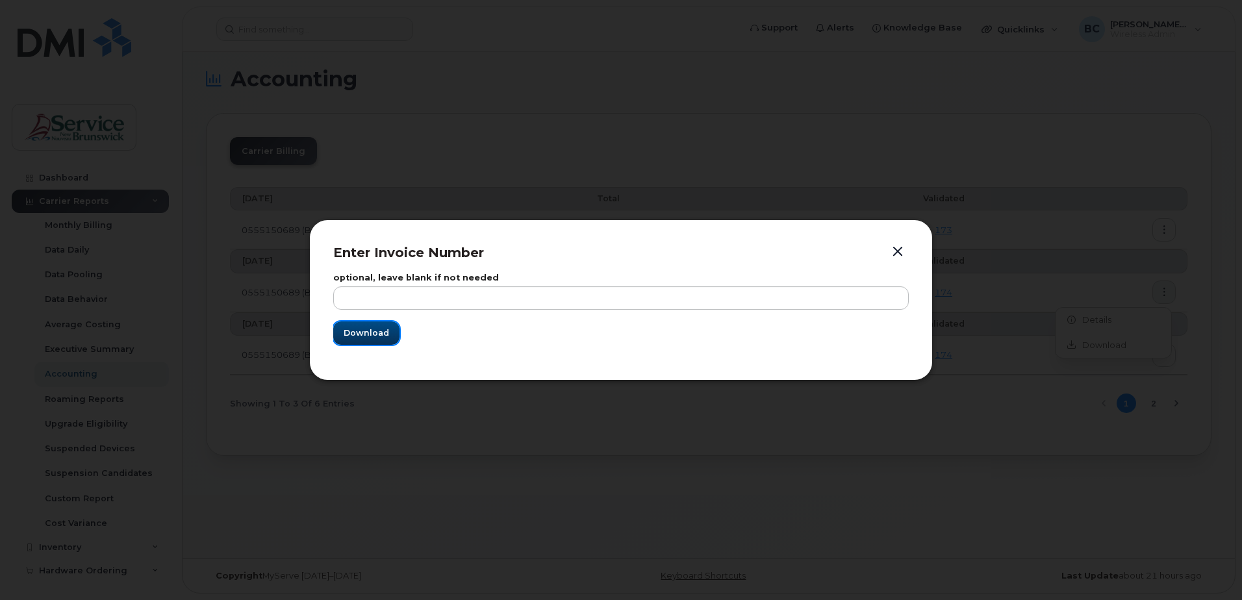
click at [366, 331] on span "Download" at bounding box center [366, 333] width 45 height 12
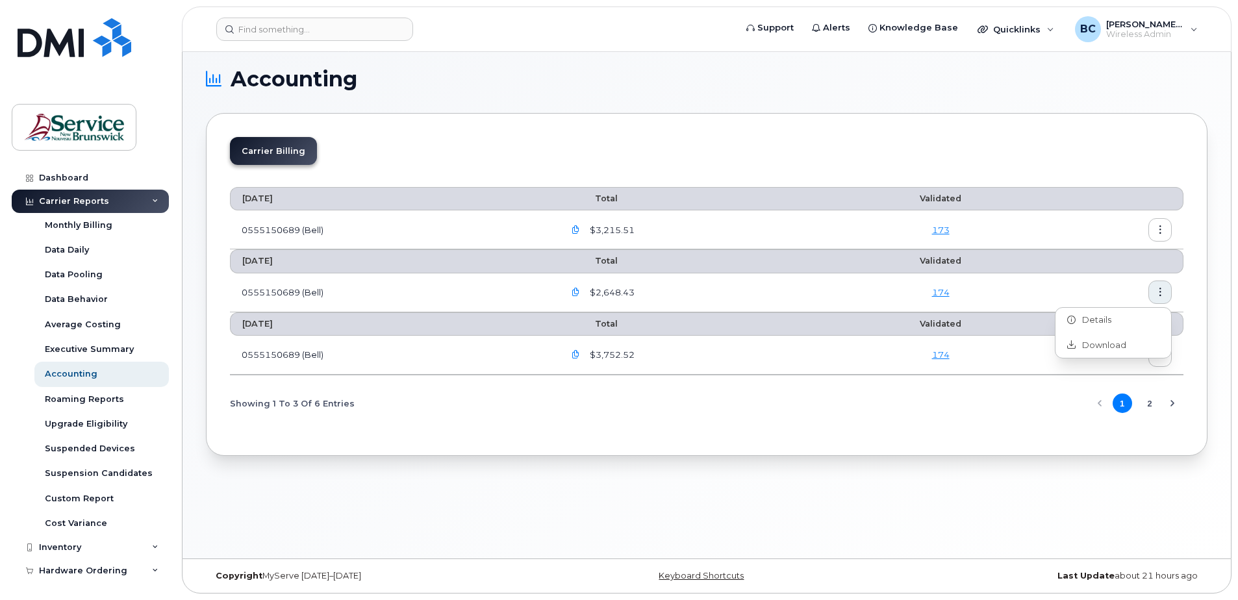
click at [868, 362] on td "174" at bounding box center [940, 355] width 199 height 39
click at [1163, 351] on icon "button" at bounding box center [1160, 355] width 8 height 8
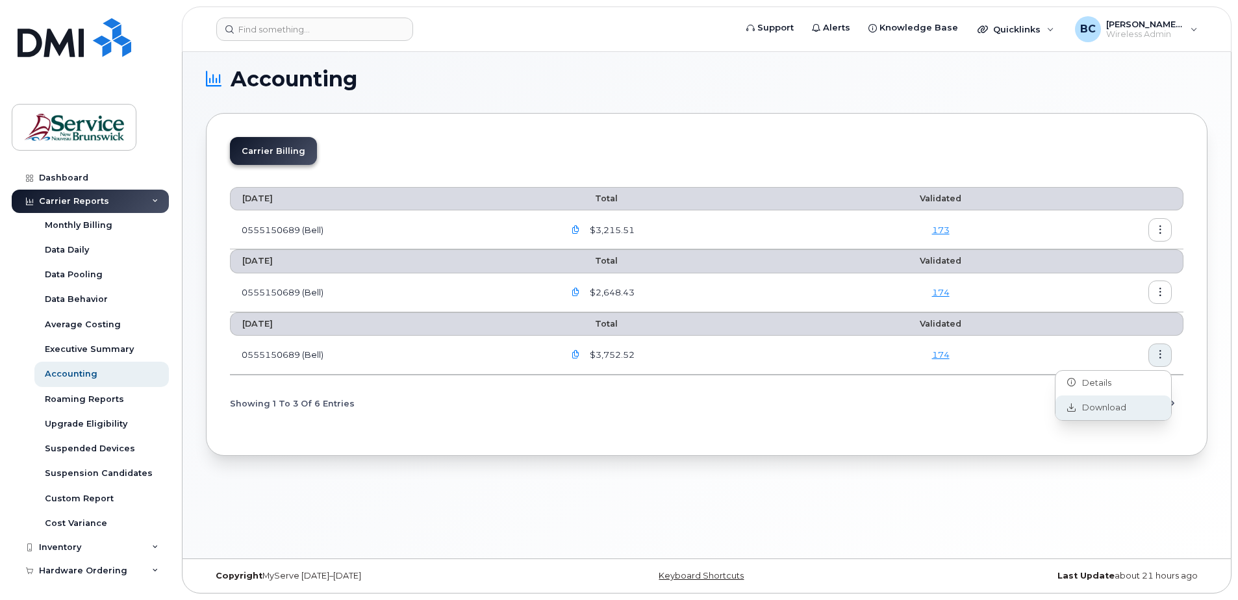
click at [1102, 412] on span "Download" at bounding box center [1101, 408] width 51 height 12
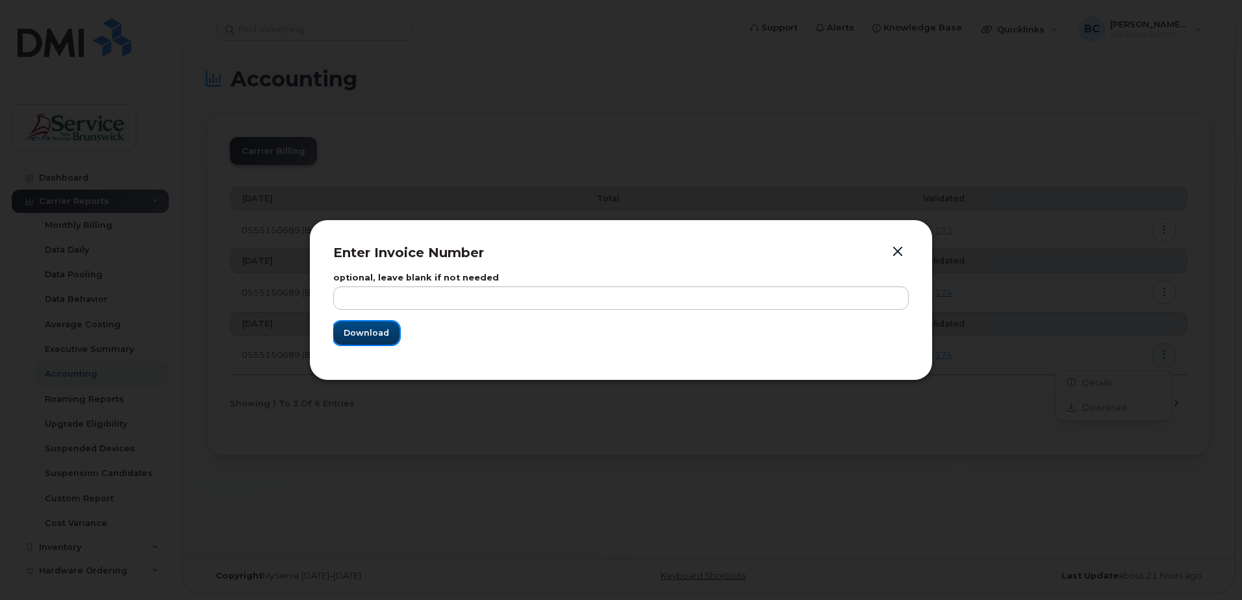
click at [373, 336] on span "Download" at bounding box center [366, 333] width 45 height 12
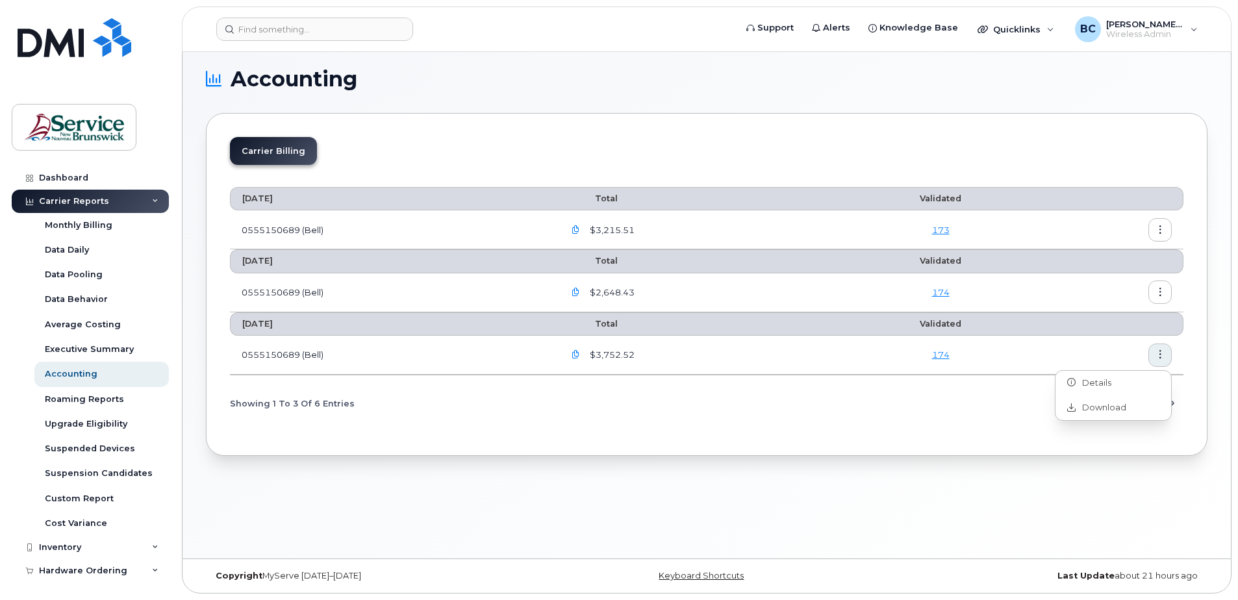
click at [798, 400] on div "Showing 1 To 3 Of 6 Entries 1 2" at bounding box center [706, 403] width 953 height 33
click at [1151, 403] on button "2" at bounding box center [1149, 403] width 19 height 19
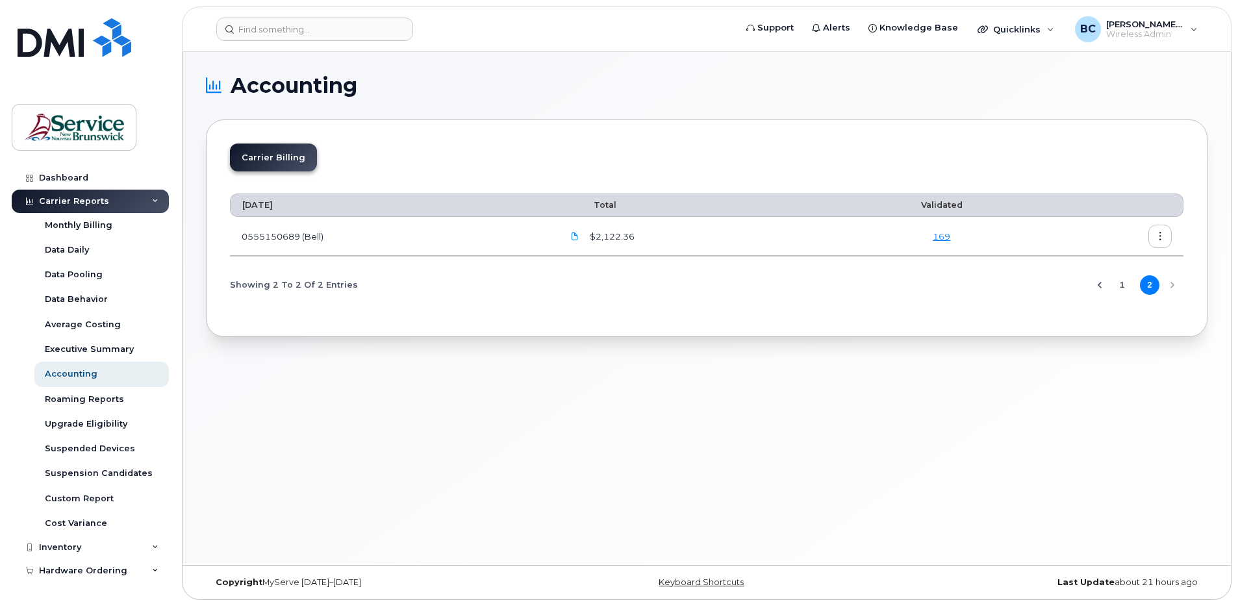
click at [1161, 233] on icon "button" at bounding box center [1160, 237] width 8 height 8
click at [1113, 284] on span "Download" at bounding box center [1101, 289] width 51 height 12
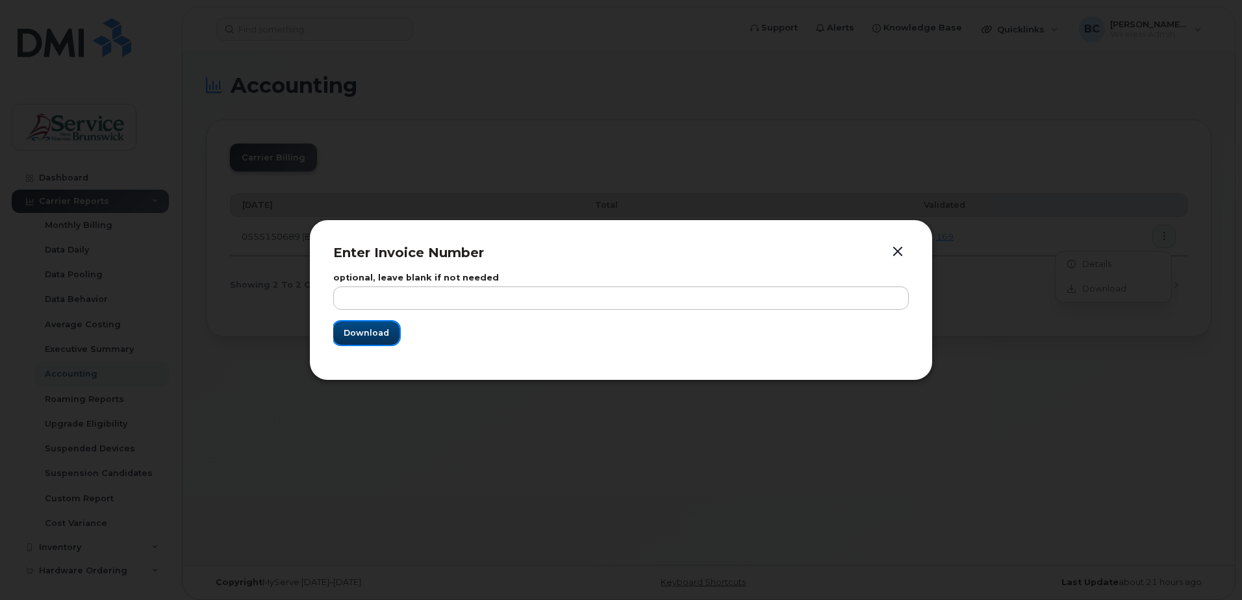
click at [372, 331] on span "Download" at bounding box center [366, 333] width 45 height 12
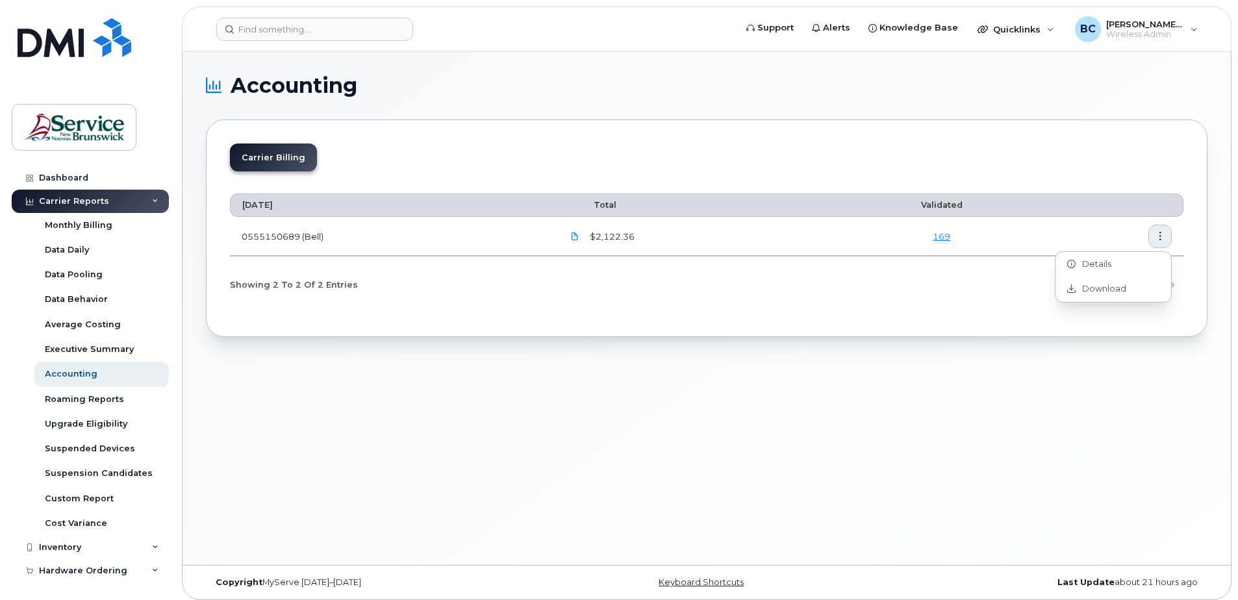
click at [507, 416] on div "Accounting Carrier Billing June 2025 Total Validated 0555150689 (Bell) $2,122.3…" at bounding box center [707, 308] width 1048 height 513
click at [69, 548] on div "Inventory" at bounding box center [60, 547] width 42 height 10
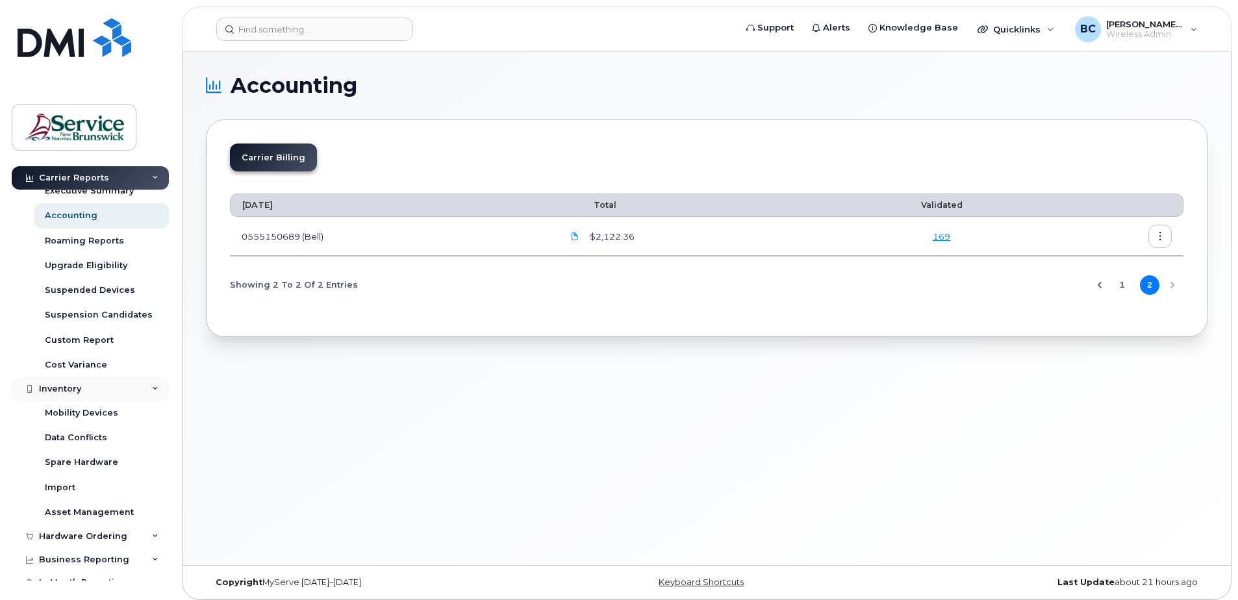
scroll to position [195, 0]
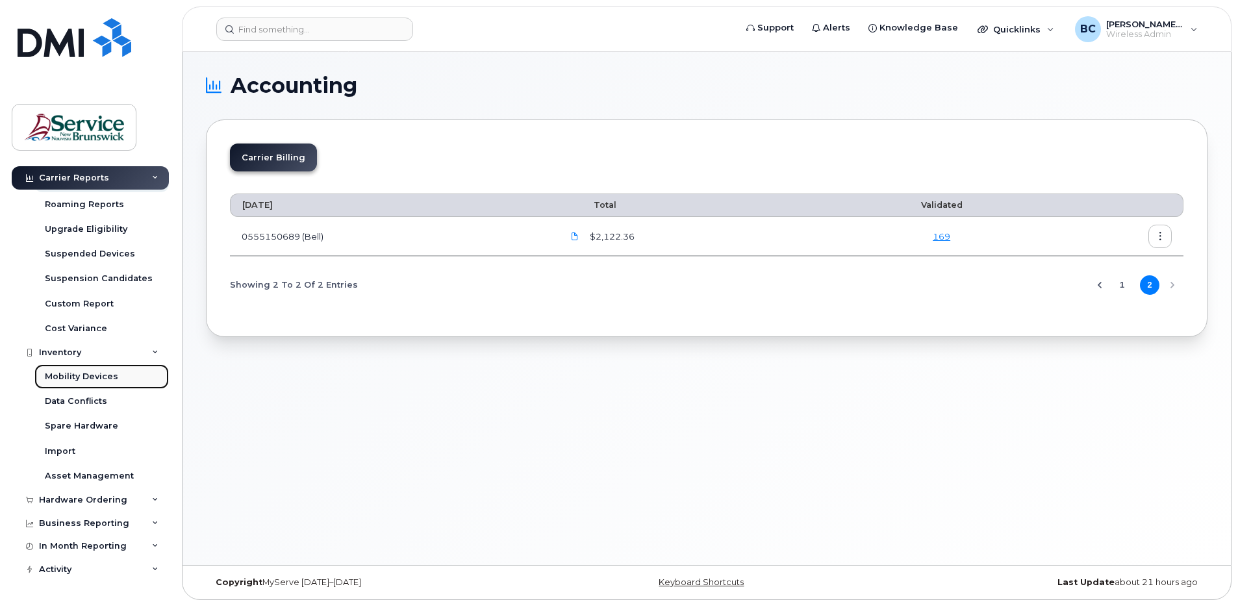
click at [100, 376] on div "Mobility Devices" at bounding box center [81, 377] width 73 height 12
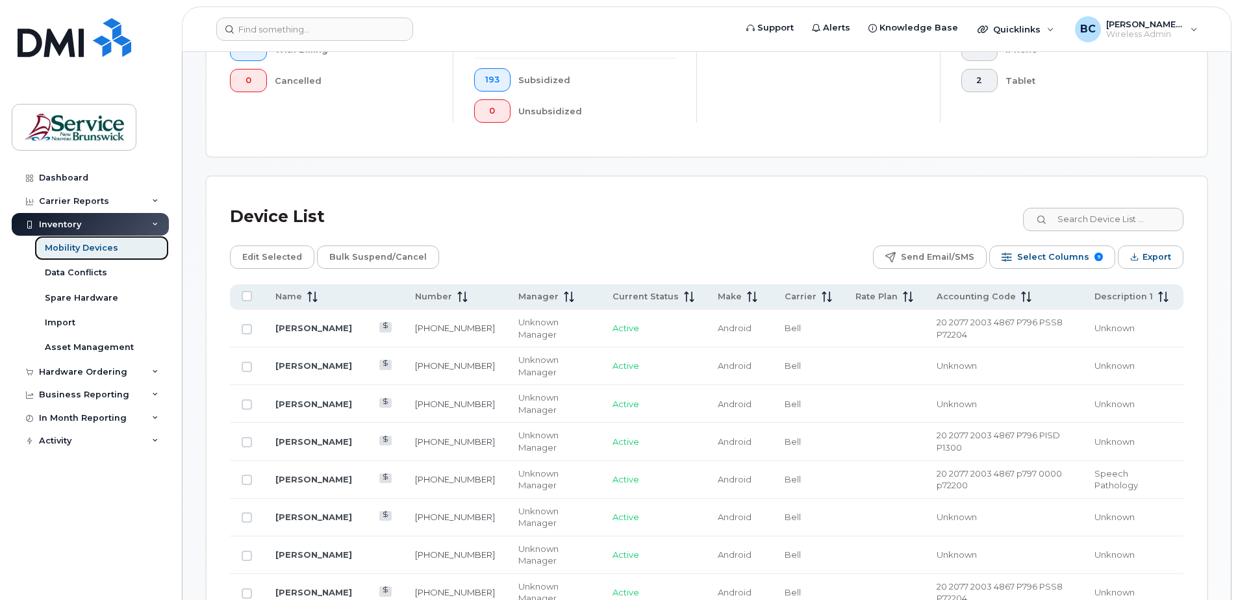
scroll to position [455, 0]
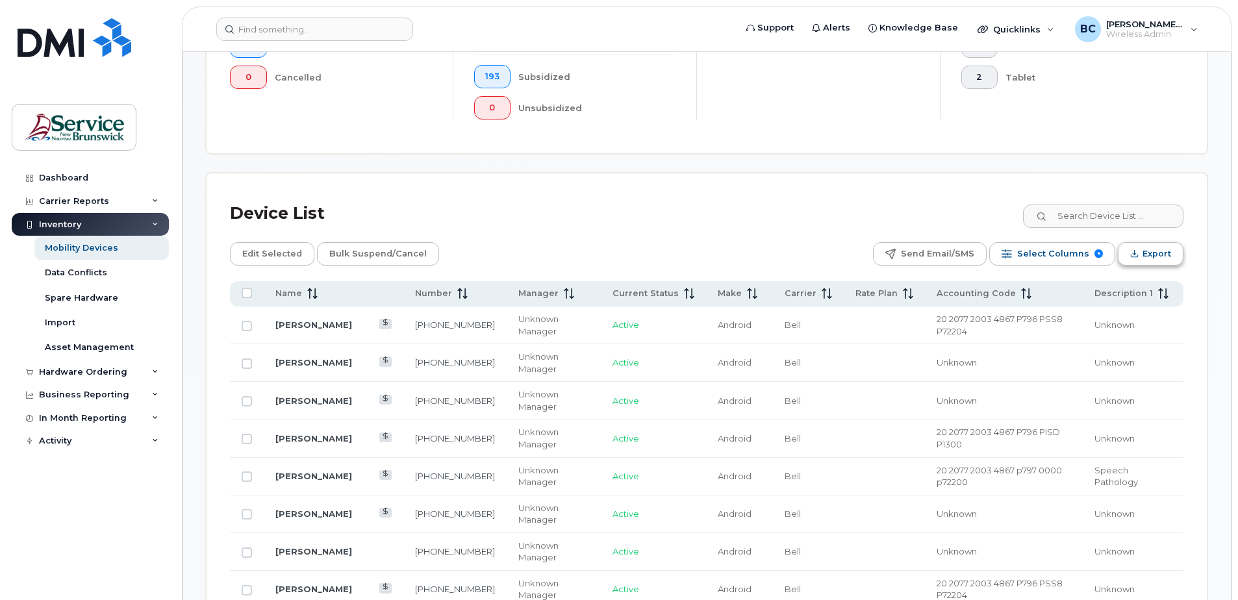
click at [1136, 252] on icon "Export" at bounding box center [1134, 253] width 8 height 8
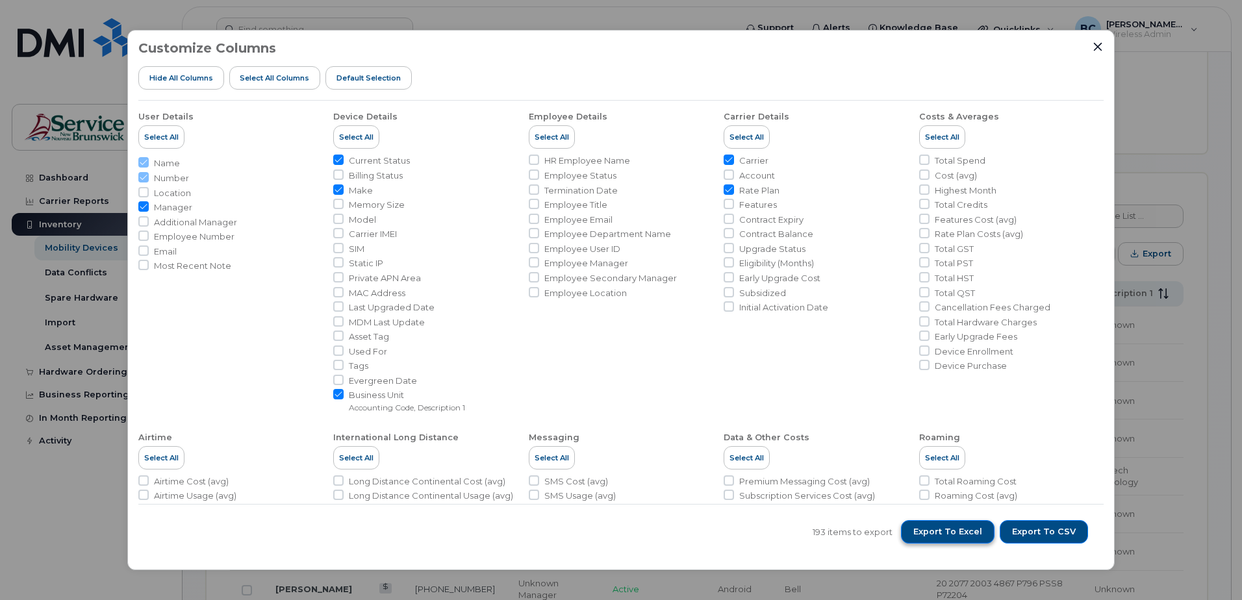
click at [944, 535] on span "Export to Excel" at bounding box center [947, 532] width 69 height 12
click at [1217, 105] on div "Customize Columns Hide All Columns Select all Columns Default Selection User De…" at bounding box center [621, 300] width 1242 height 600
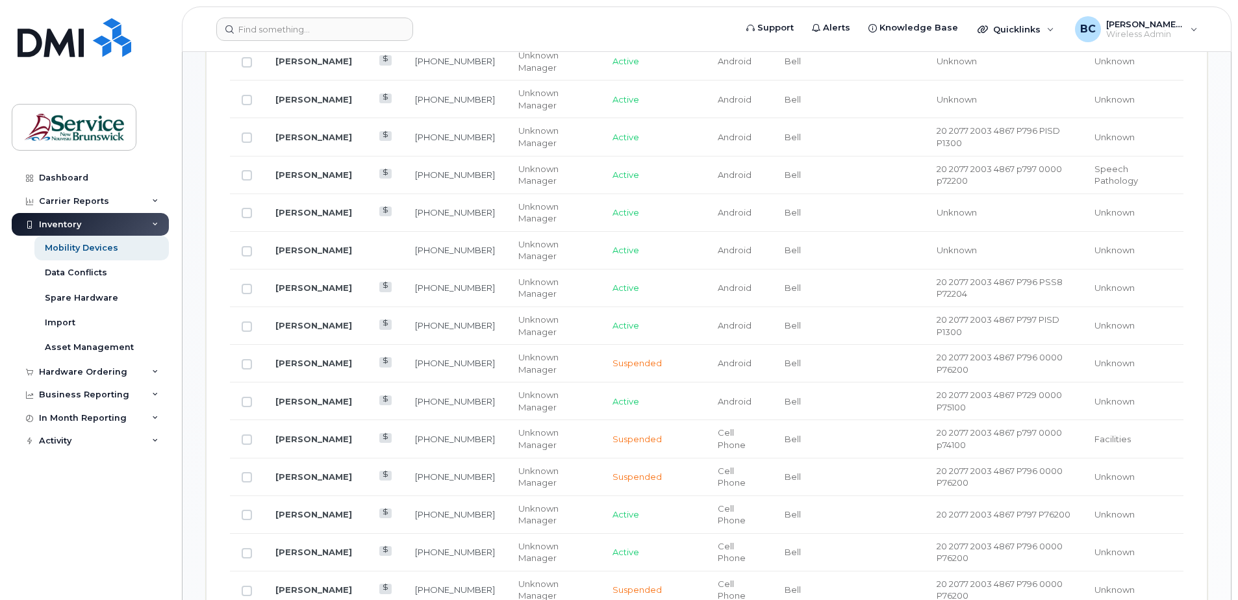
scroll to position [779, 0]
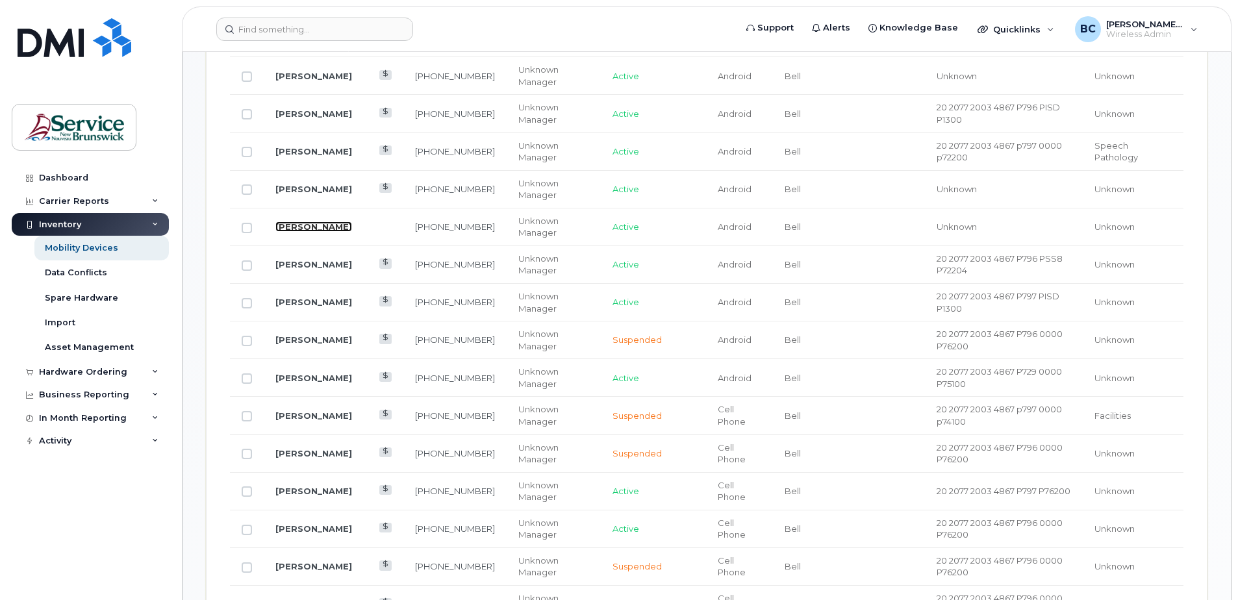
click at [300, 228] on link "[PERSON_NAME]" at bounding box center [313, 226] width 77 height 10
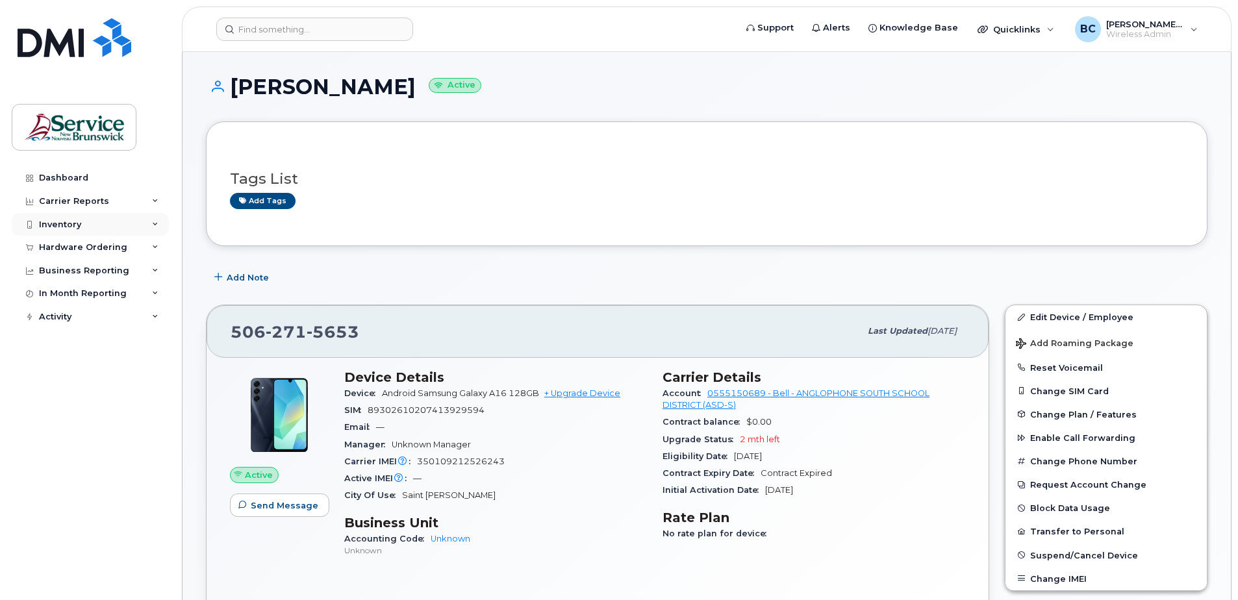
click at [53, 222] on div "Inventory" at bounding box center [60, 225] width 42 height 10
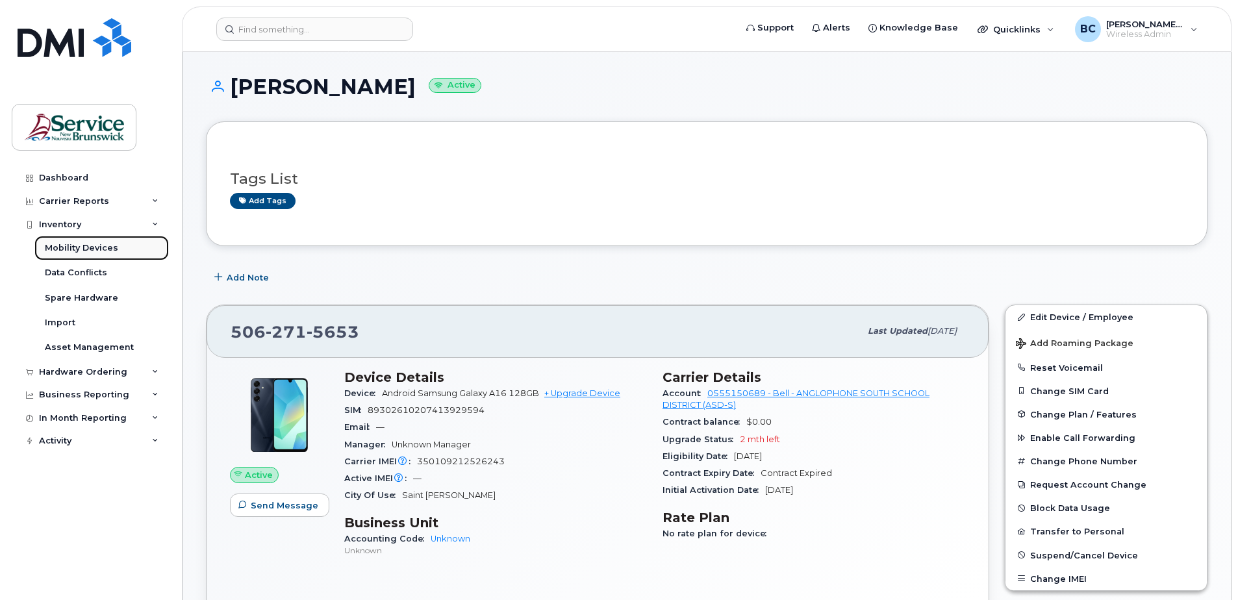
click at [64, 247] on div "Mobility Devices" at bounding box center [81, 248] width 73 height 12
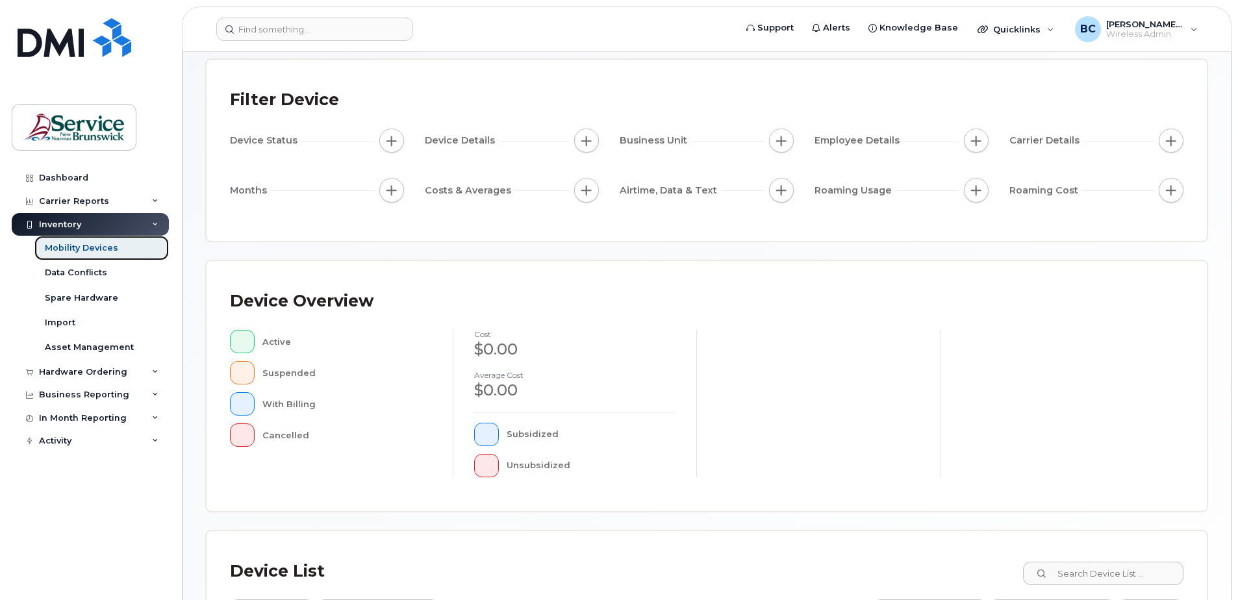
scroll to position [316, 0]
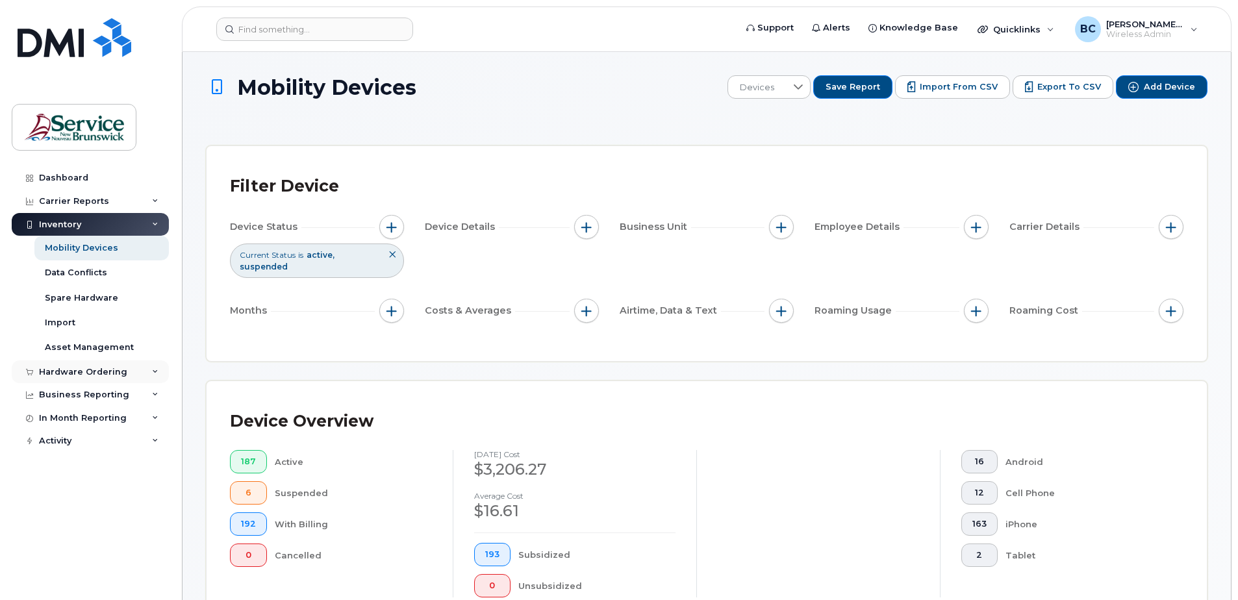
click at [65, 373] on div "Hardware Ordering" at bounding box center [83, 372] width 88 height 10
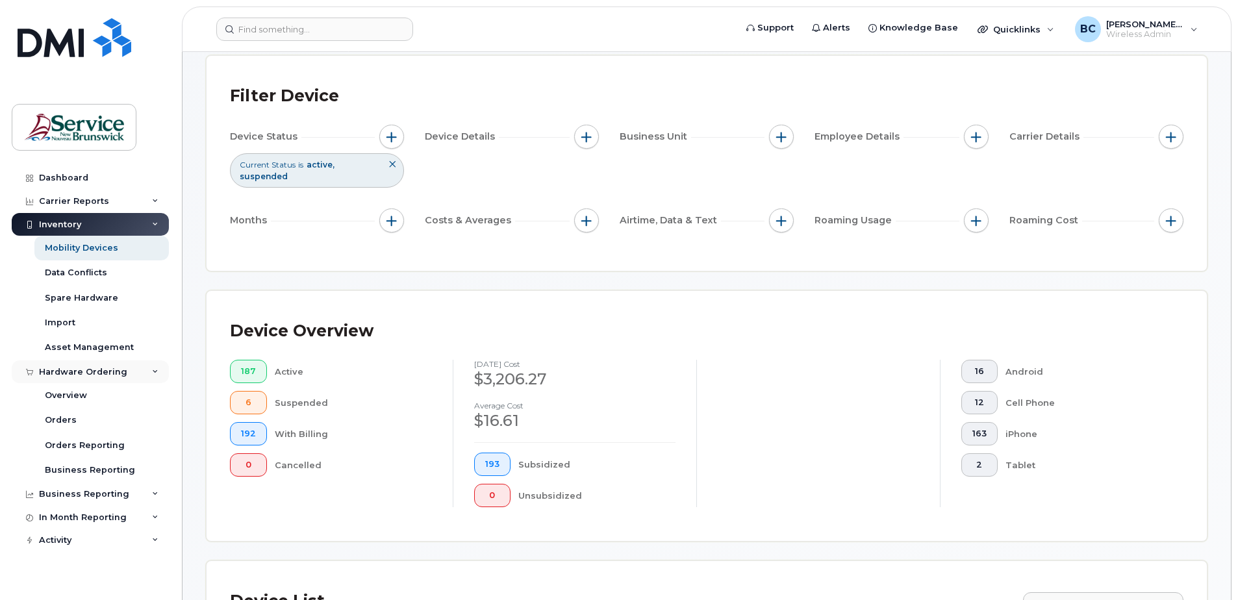
scroll to position [130, 0]
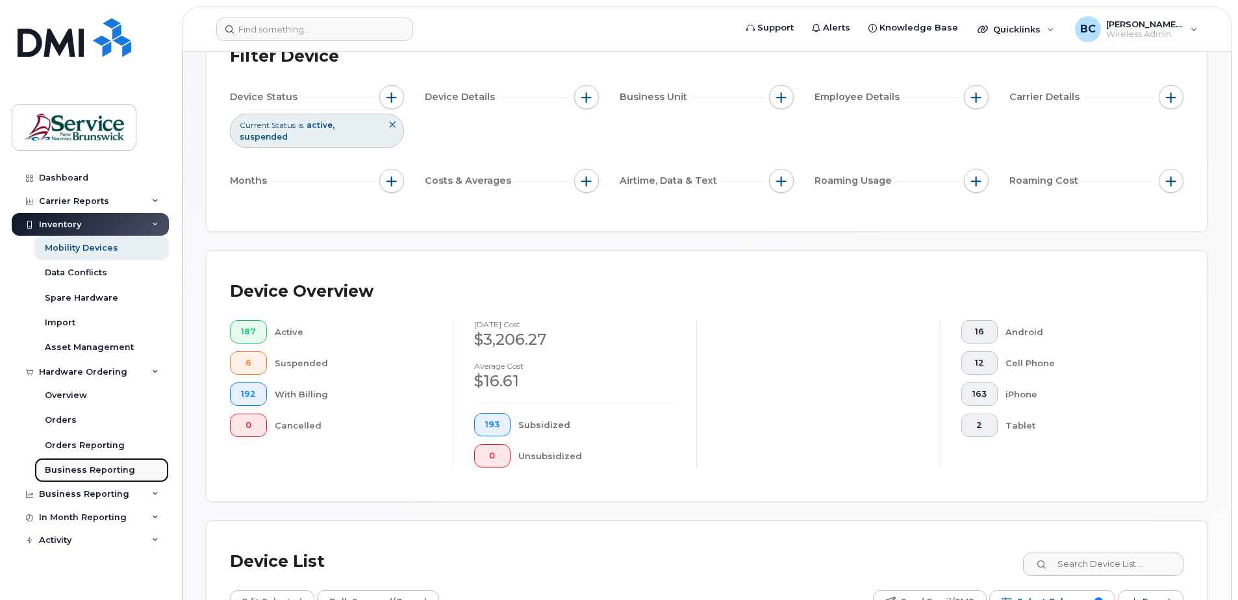
click at [74, 467] on div "Business Reporting" at bounding box center [90, 470] width 90 height 12
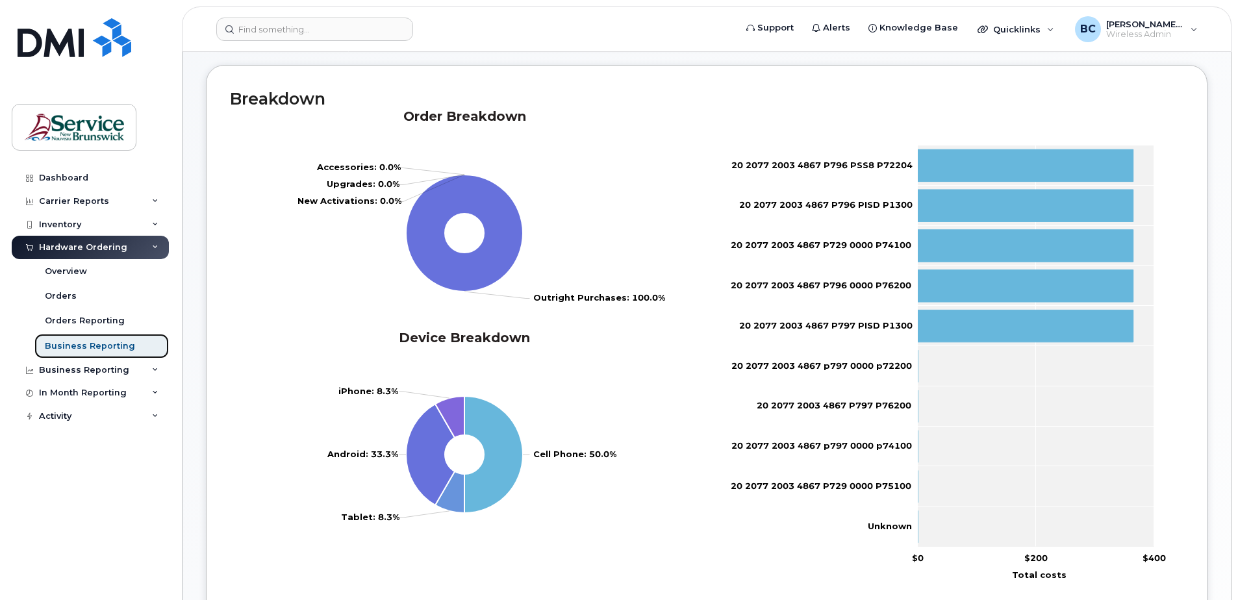
scroll to position [224, 0]
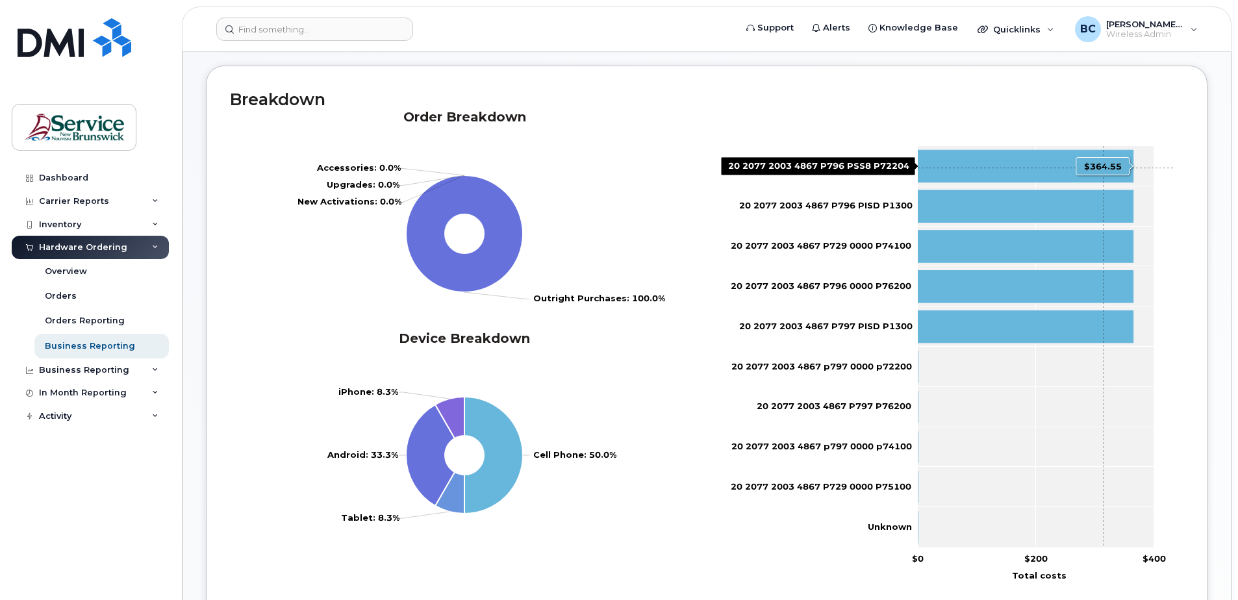
click at [1104, 168] on icon "Total costs" at bounding box center [1026, 166] width 216 height 32
click at [829, 162] on tspan "20 2077 2003 4867 P796 PSS8 P72204" at bounding box center [821, 165] width 181 height 10
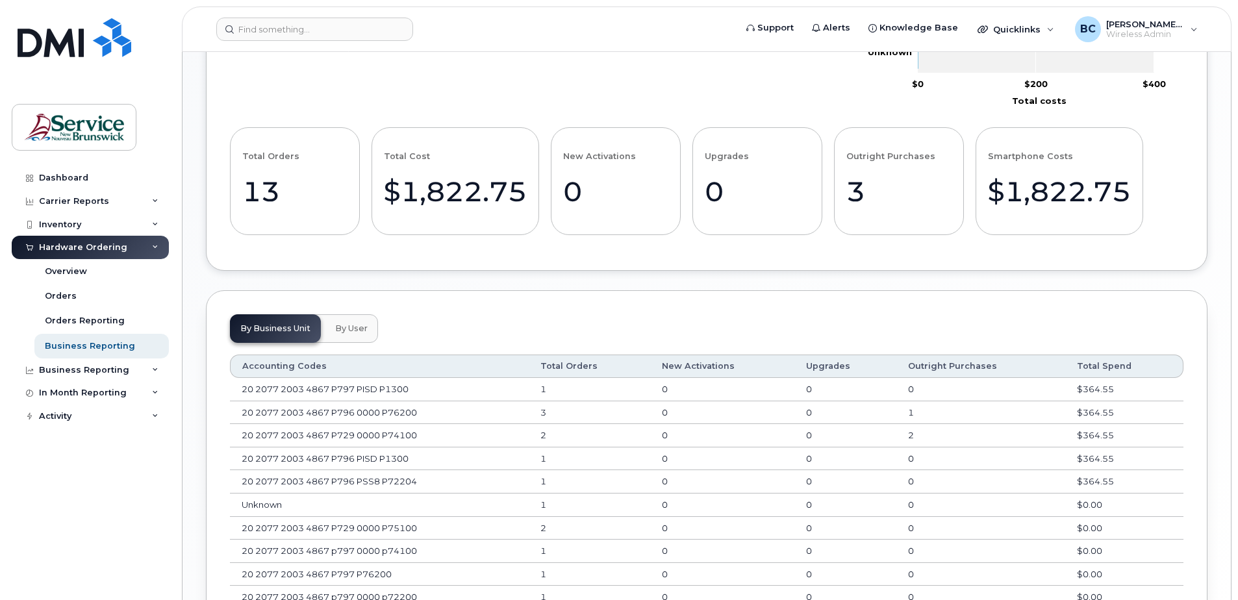
scroll to position [744, 0]
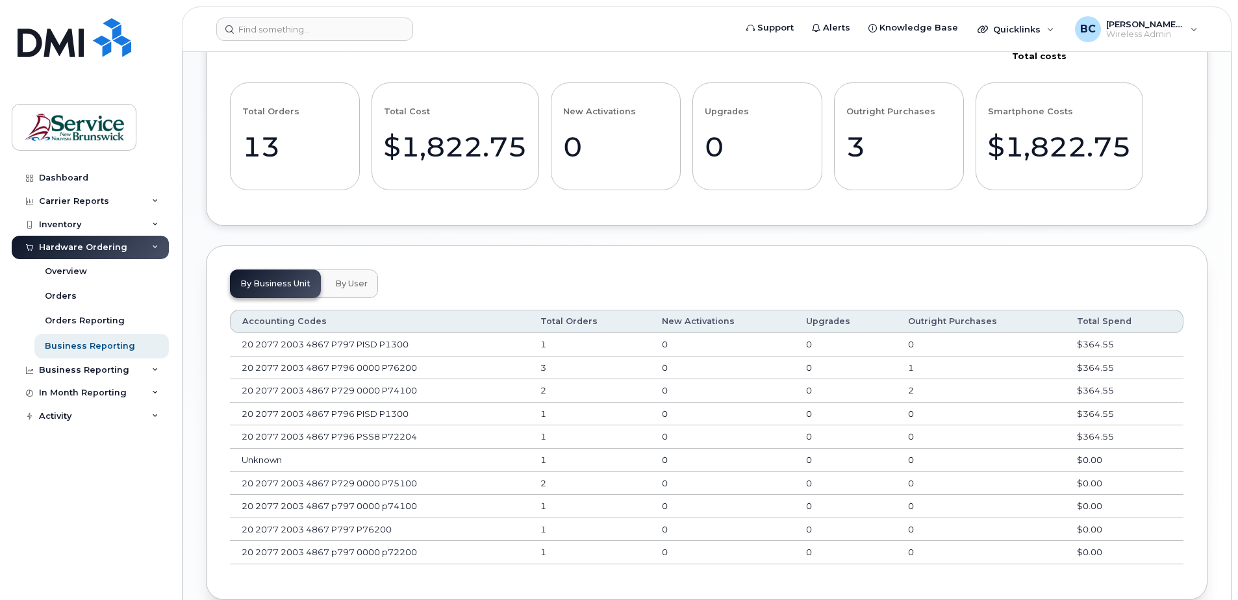
click at [347, 281] on span "By User" at bounding box center [351, 284] width 32 height 10
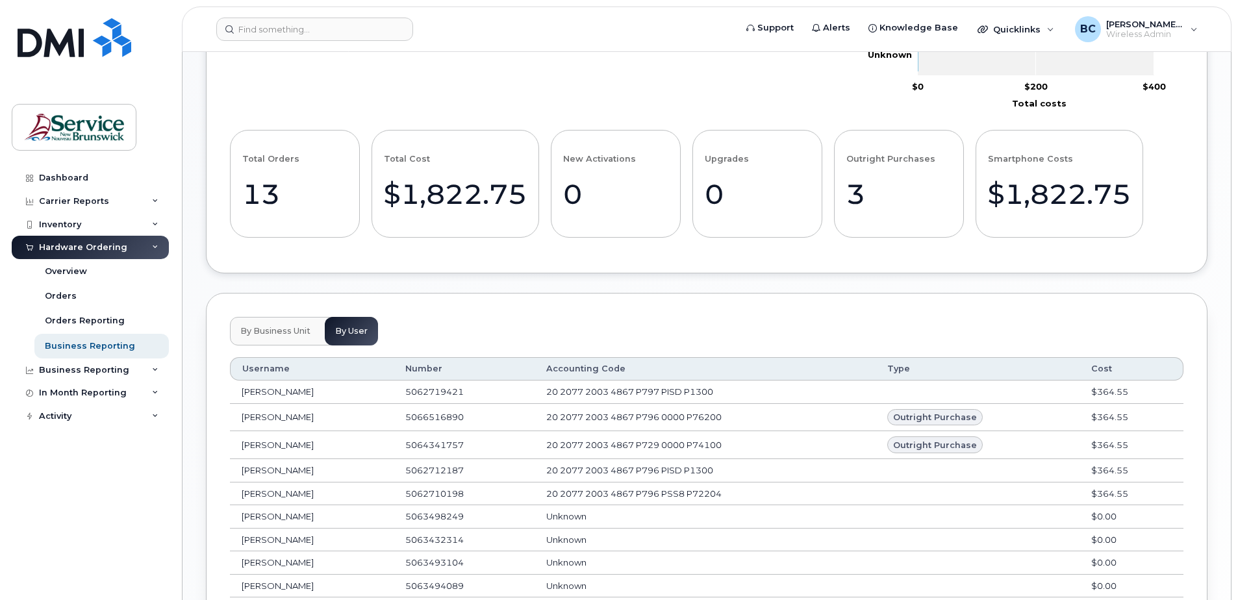
scroll to position [691, 0]
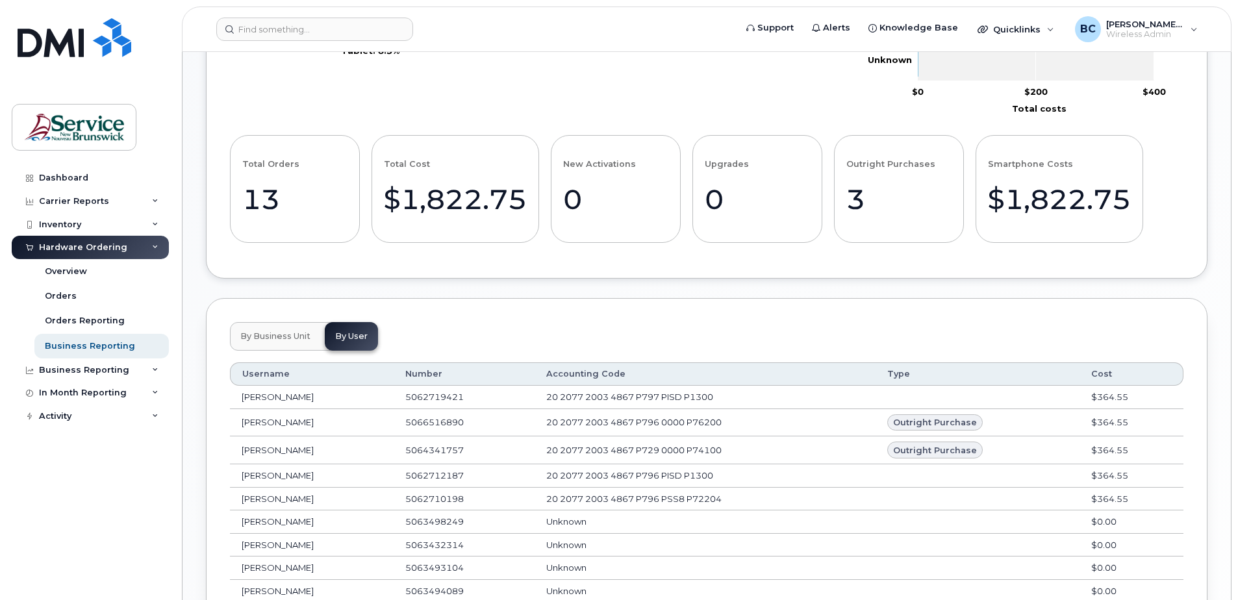
click at [266, 333] on span "By Business Unit" at bounding box center [275, 336] width 70 height 10
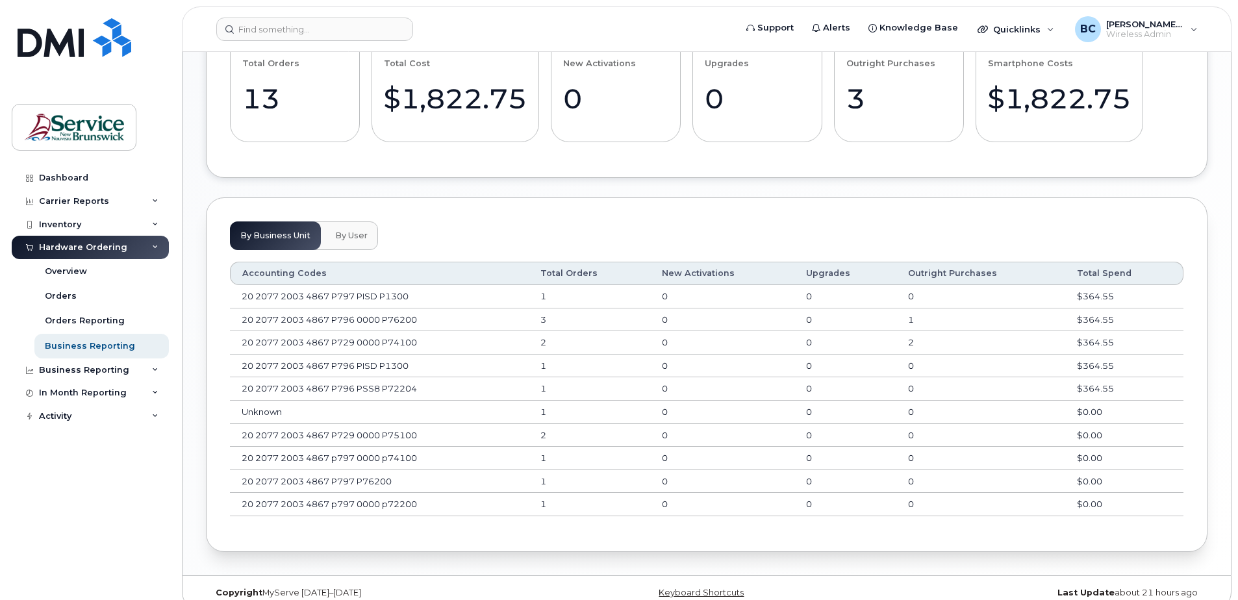
scroll to position [809, 0]
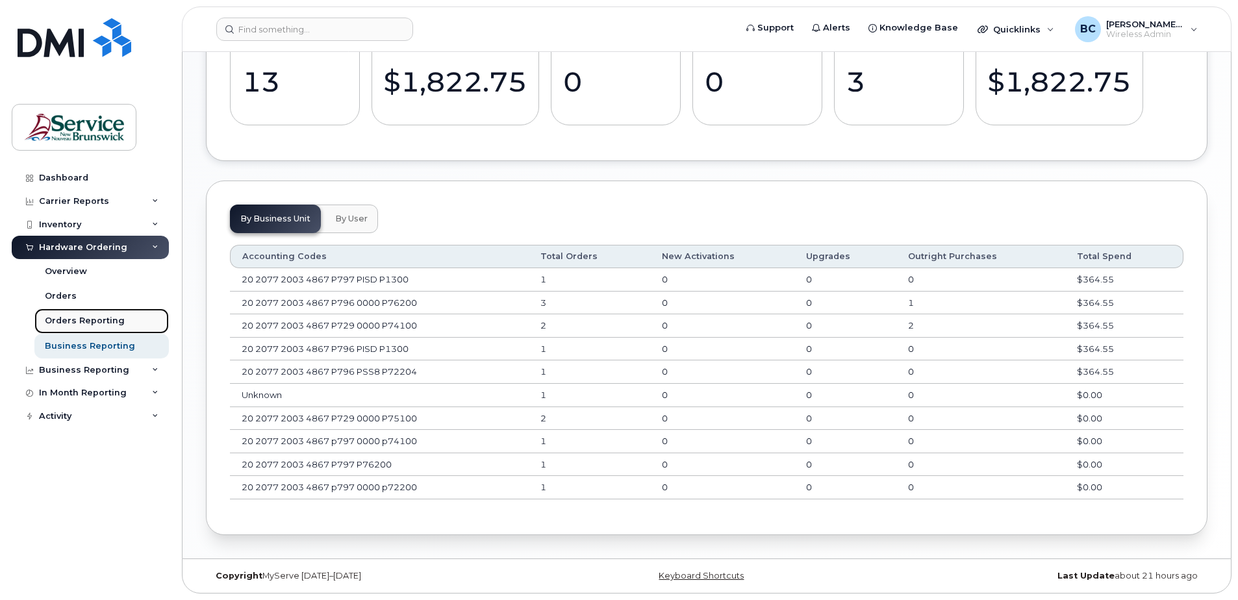
click at [82, 317] on div "Orders Reporting" at bounding box center [85, 321] width 80 height 12
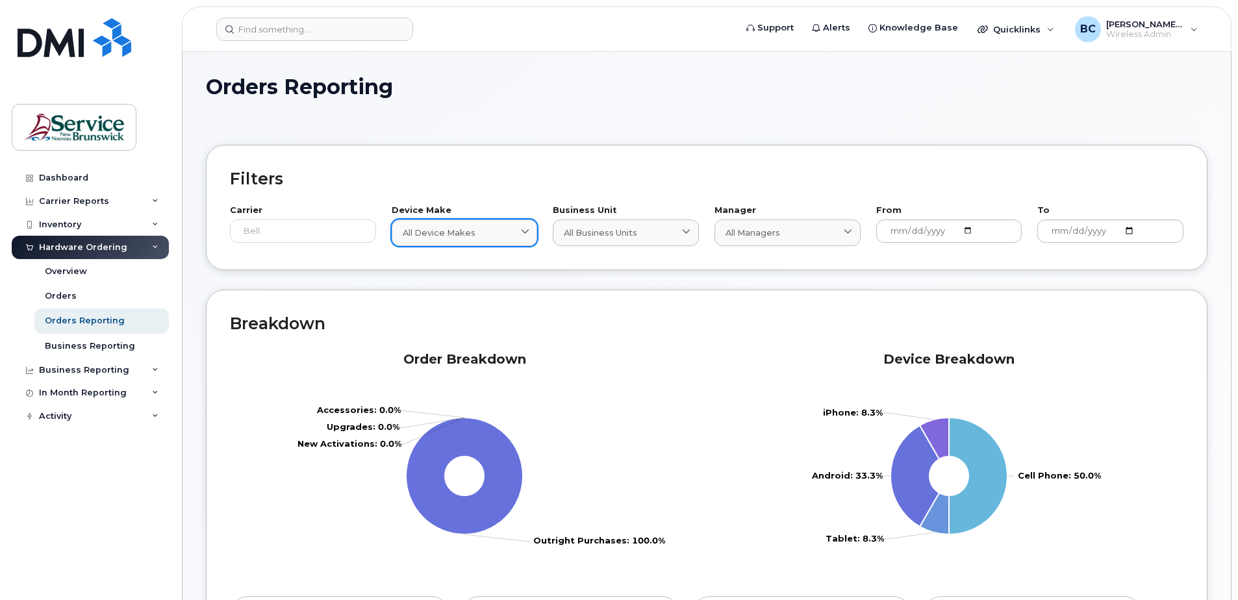
click at [463, 230] on span "All Device Makes" at bounding box center [439, 233] width 73 height 12
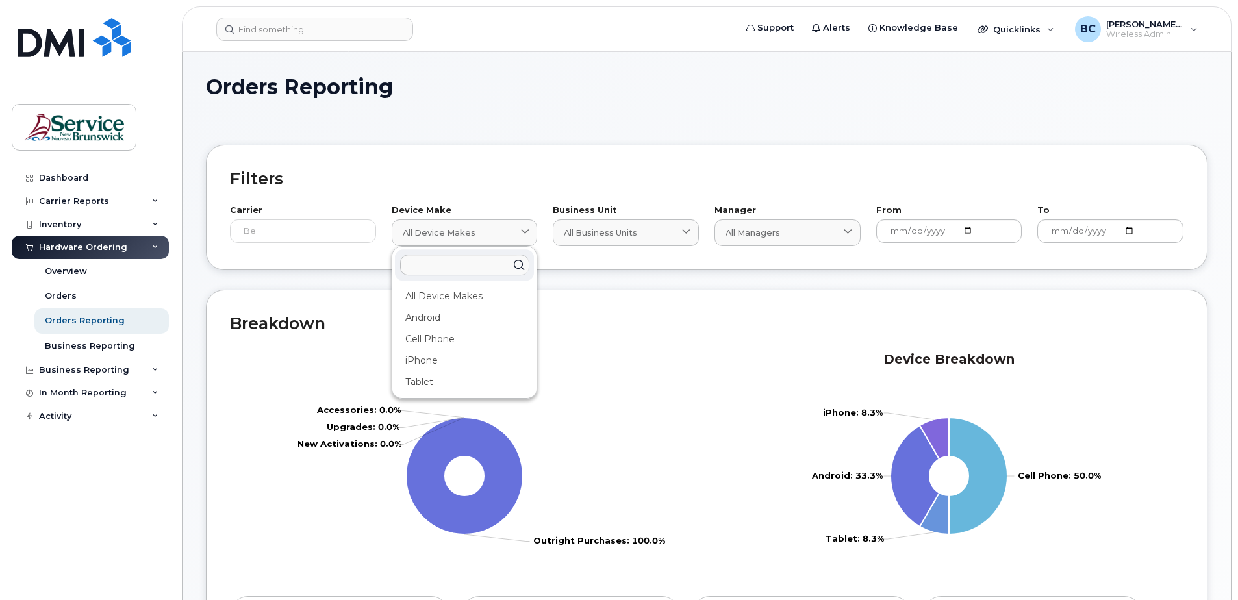
click at [631, 328] on h2 "Breakdown" at bounding box center [706, 323] width 953 height 19
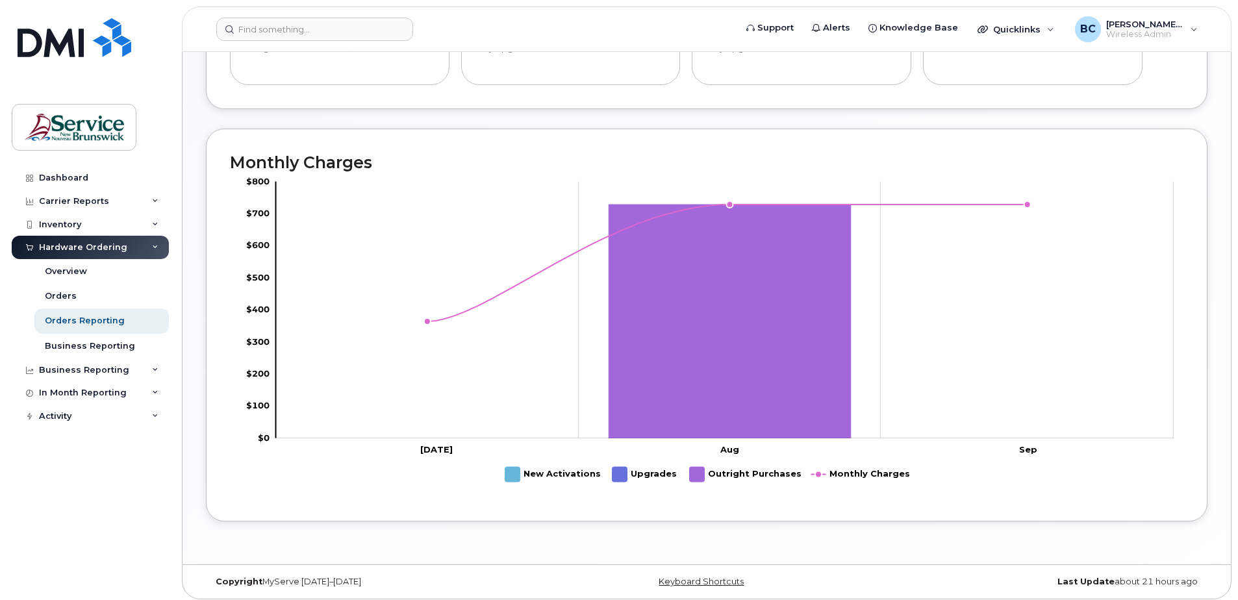
scroll to position [740, 0]
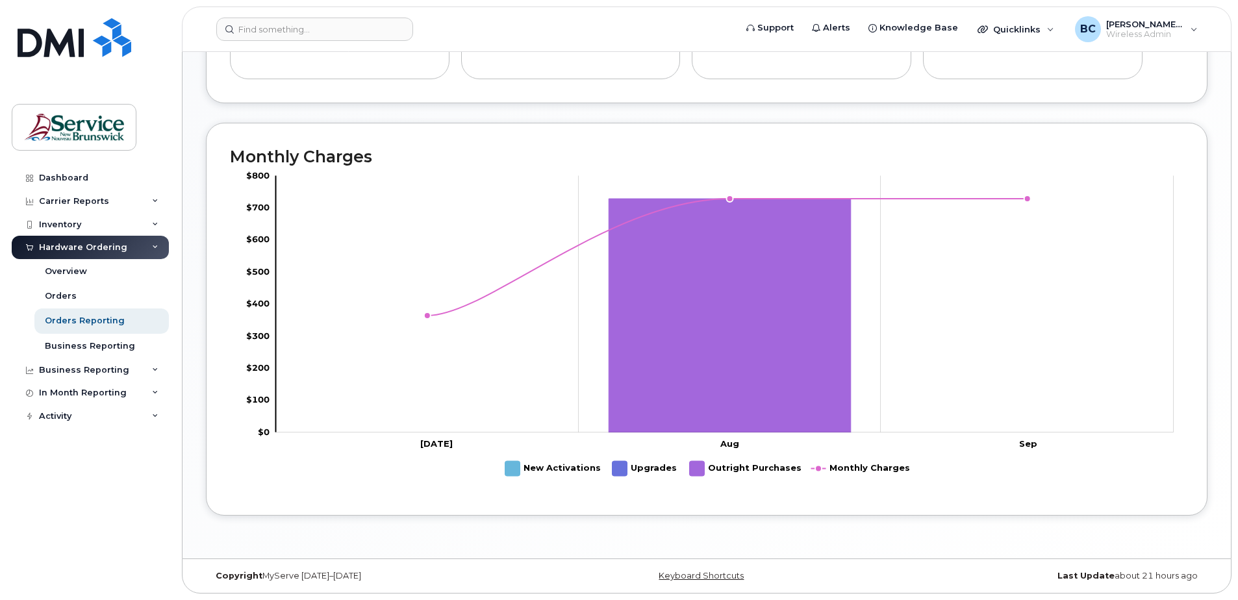
click at [850, 467] on rect "Legend" at bounding box center [859, 468] width 97 height 25
click at [731, 469] on rect "Legend" at bounding box center [744, 468] width 108 height 25
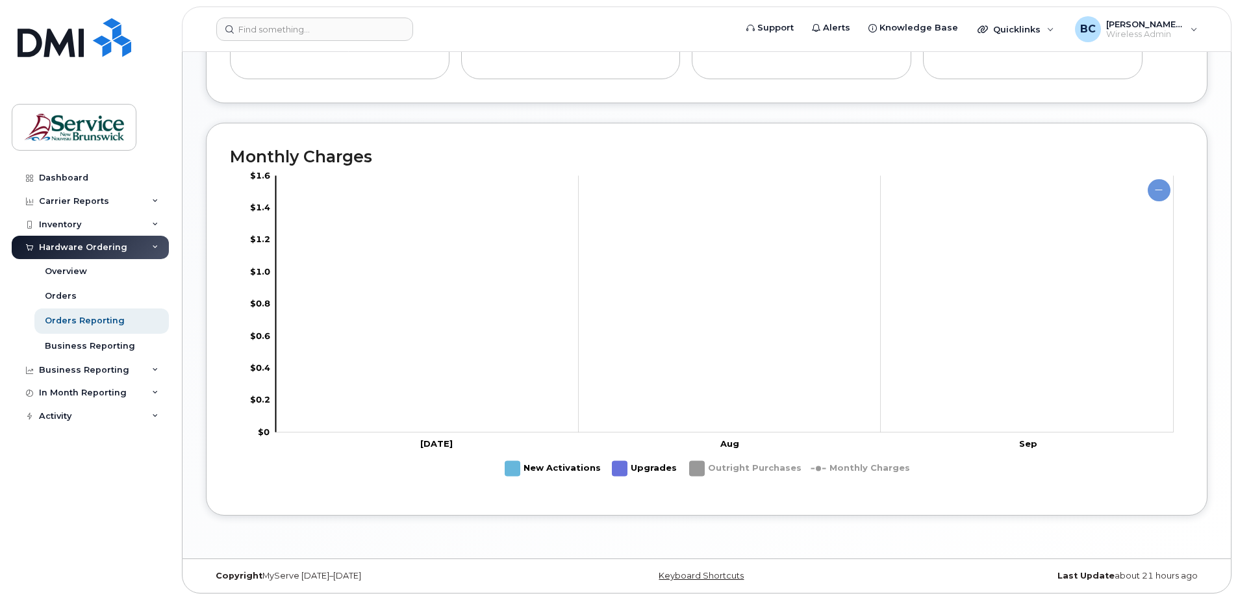
click at [731, 469] on rect "Legend" at bounding box center [744, 468] width 108 height 25
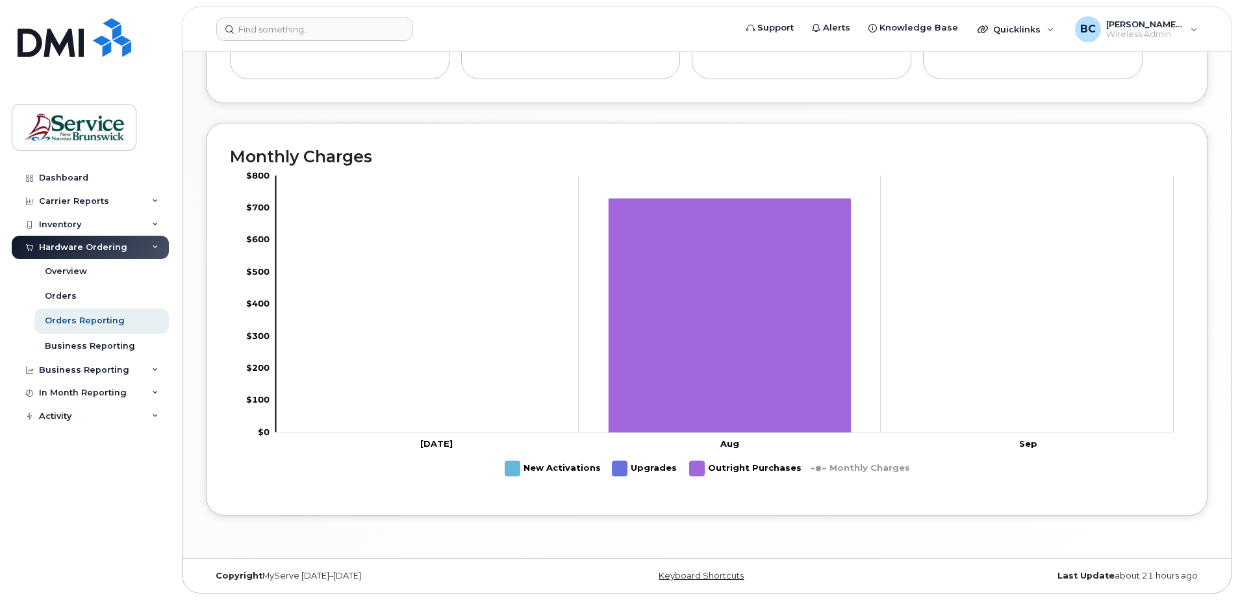
click at [882, 473] on rect "Legend" at bounding box center [859, 468] width 97 height 25
click at [642, 469] on rect "Legend" at bounding box center [644, 468] width 64 height 25
click at [523, 471] on rect "Legend" at bounding box center [552, 468] width 94 height 25
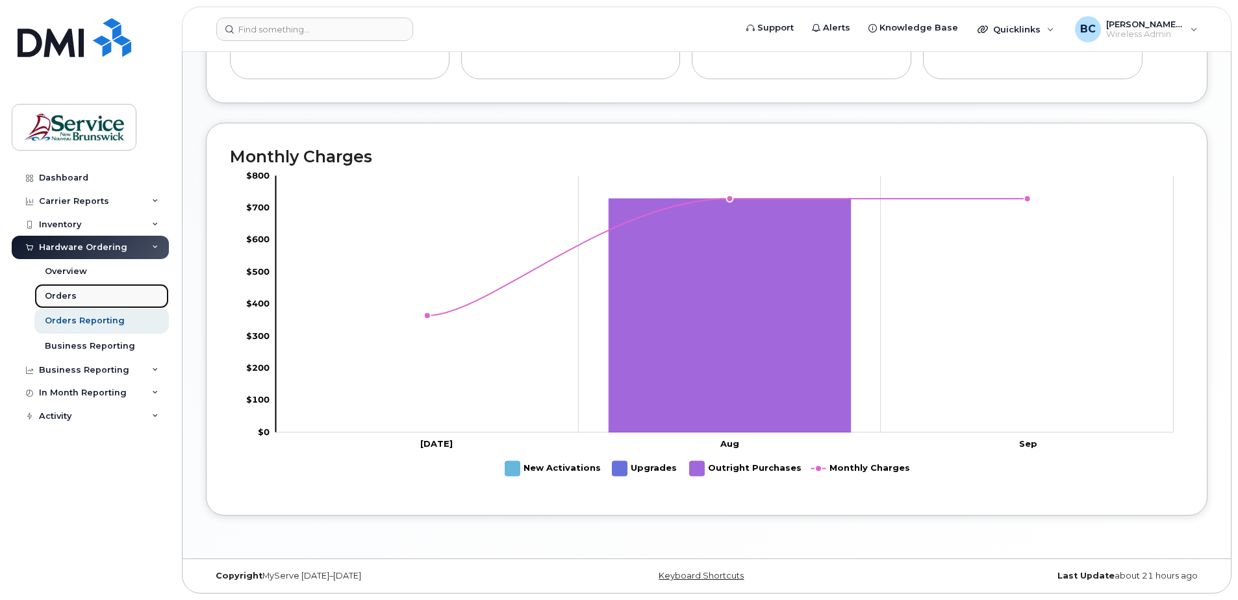
click at [57, 292] on div "Orders" at bounding box center [61, 296] width 32 height 12
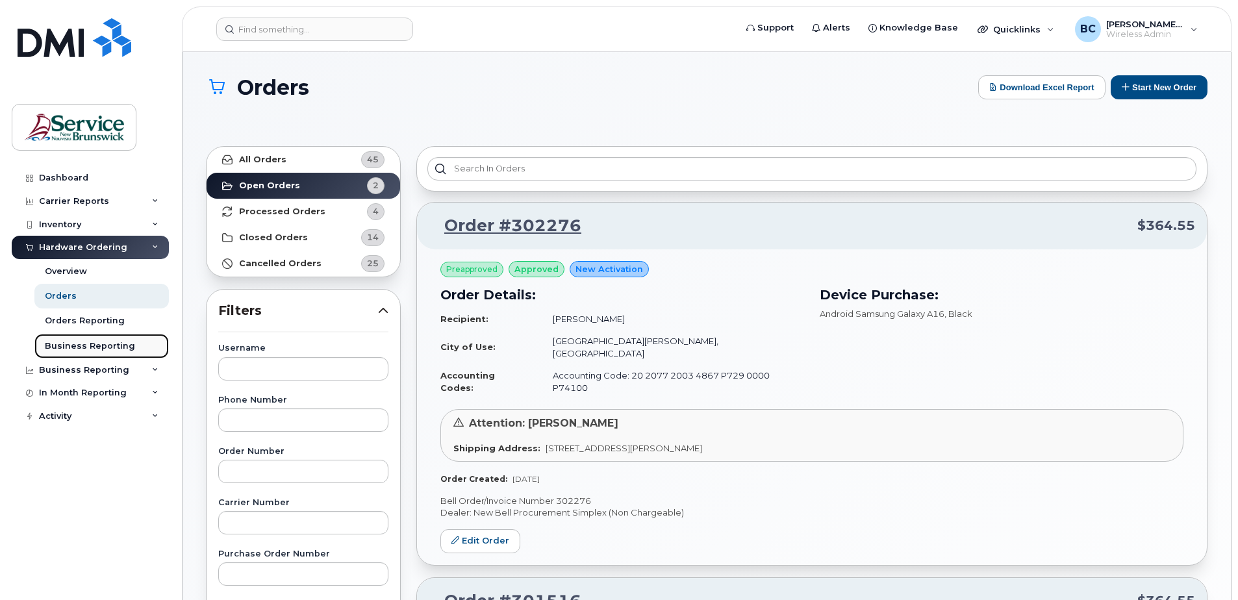
click at [69, 346] on div "Business Reporting" at bounding box center [90, 346] width 90 height 12
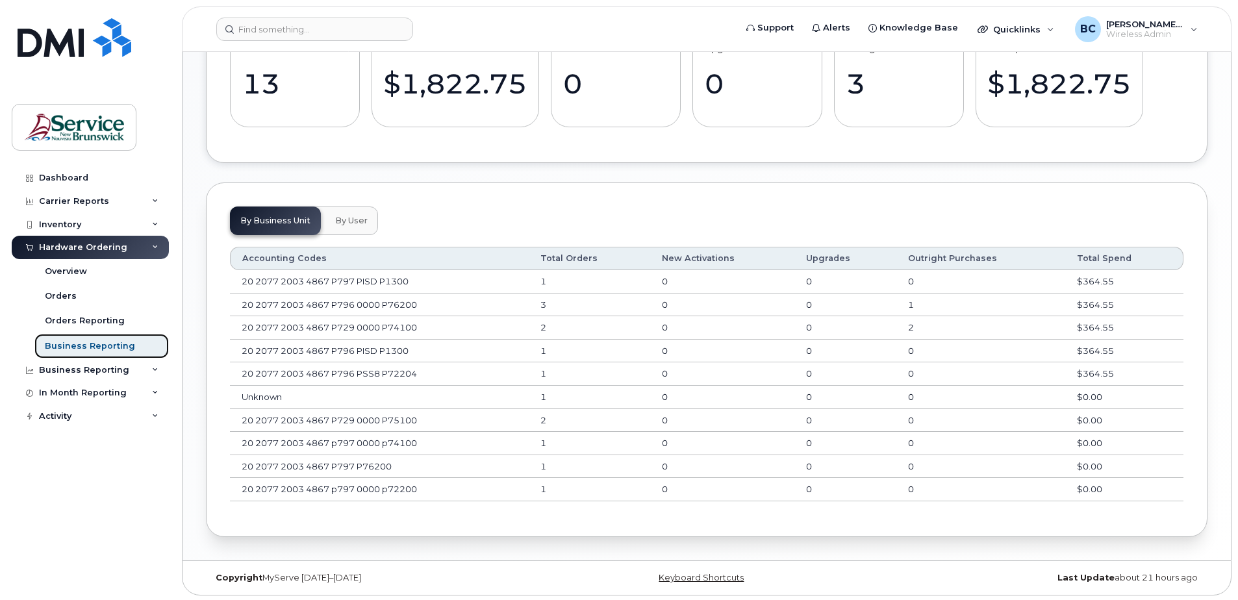
scroll to position [809, 0]
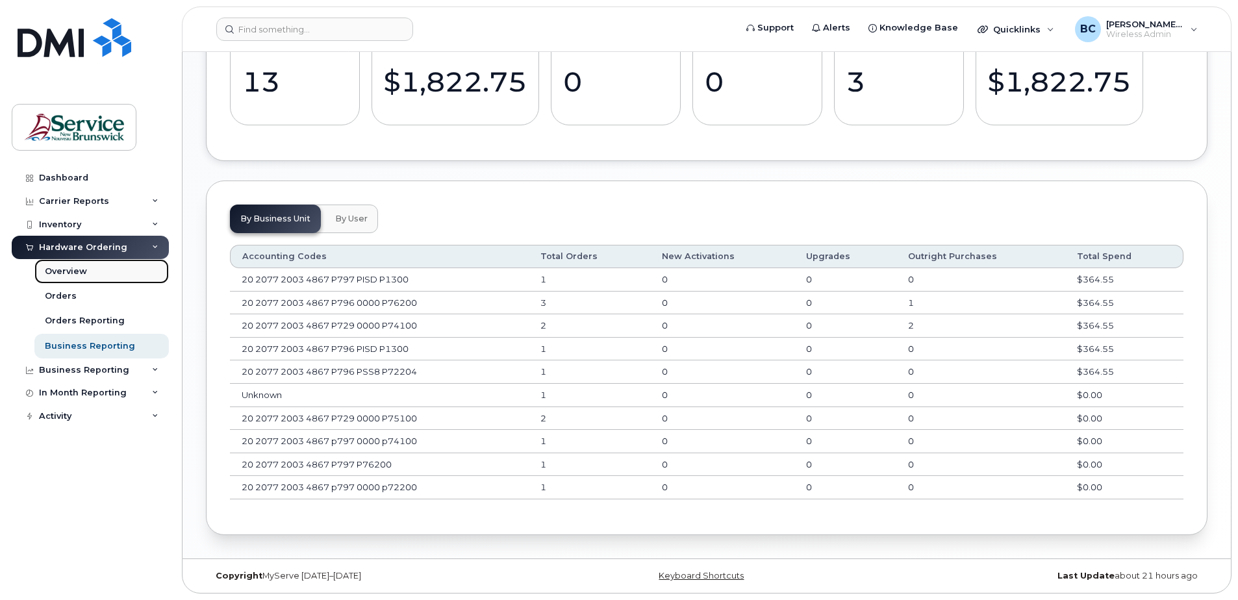
click at [63, 268] on div "Overview" at bounding box center [66, 272] width 42 height 12
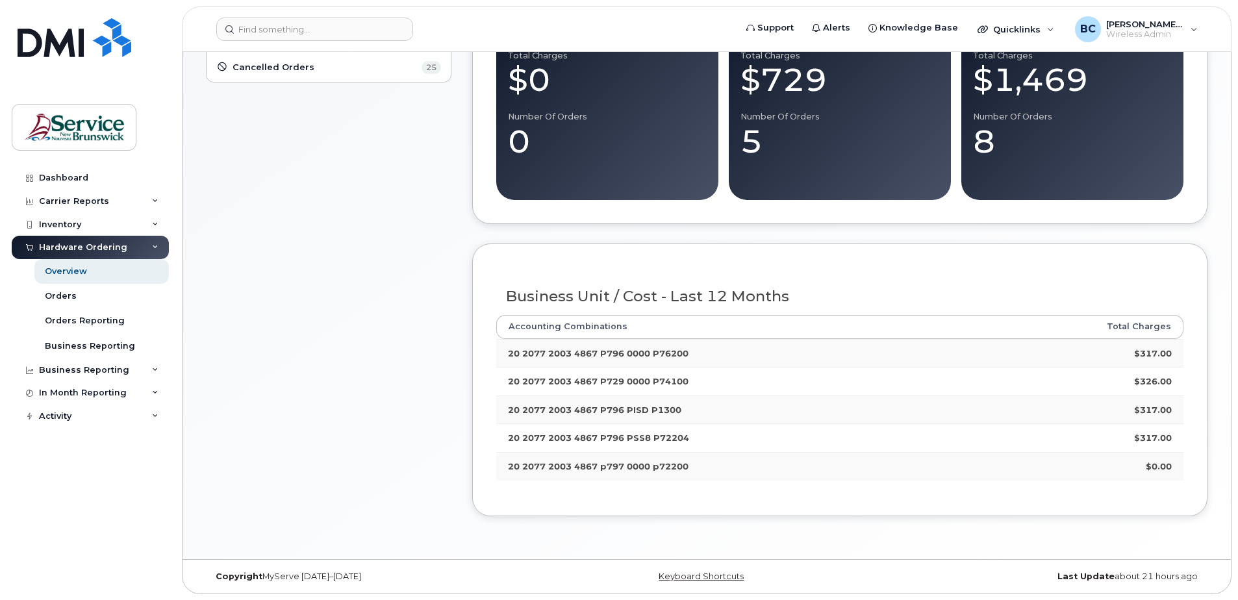
scroll to position [151, 0]
click at [662, 355] on strong "20 2077 2003 4867 P796 0000 P76200" at bounding box center [598, 352] width 181 height 10
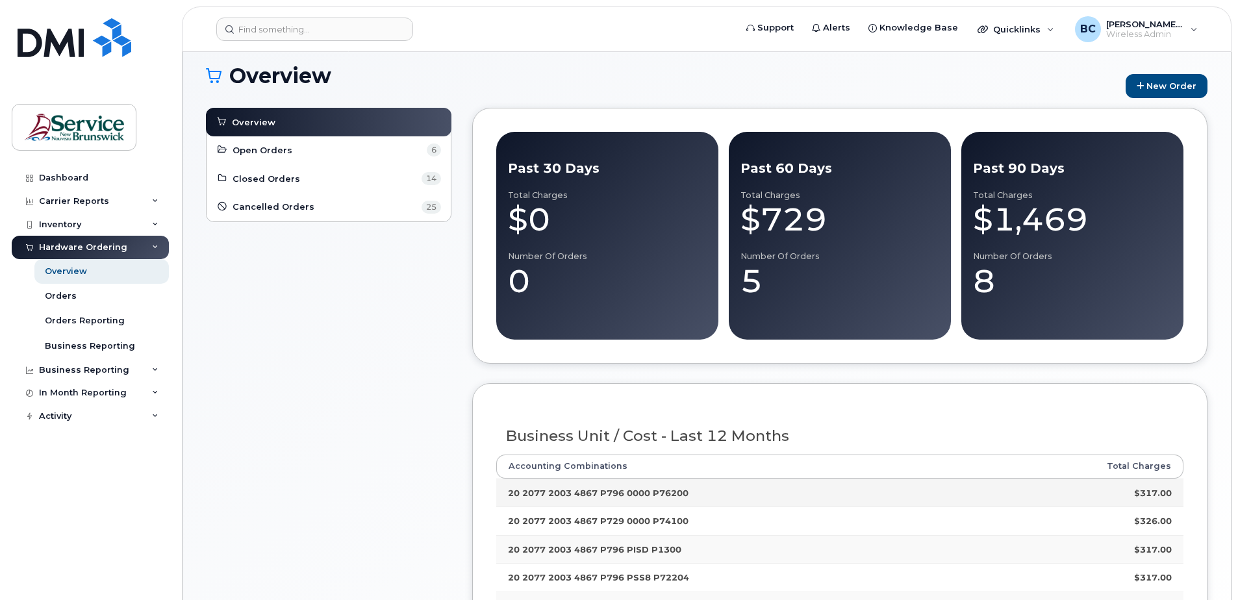
scroll to position [0, 0]
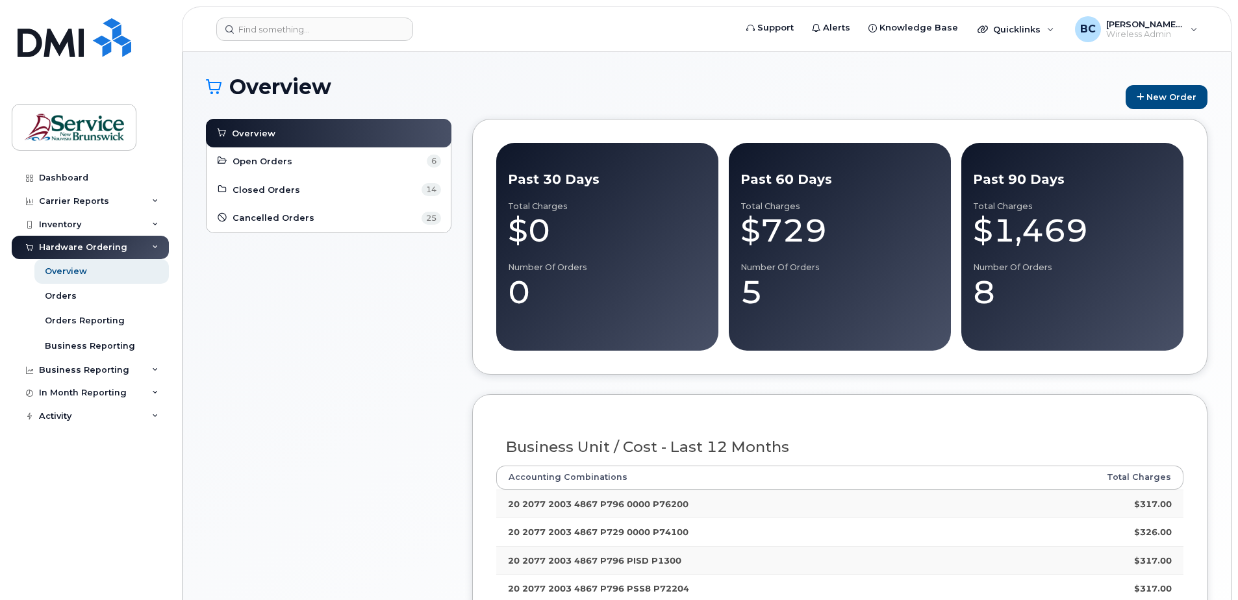
click at [215, 85] on icon at bounding box center [214, 86] width 16 height 23
click at [265, 78] on h1 "Overview" at bounding box center [662, 86] width 913 height 23
click at [77, 390] on div "In Month Reporting" at bounding box center [83, 393] width 88 height 10
click at [61, 490] on div "Activity" at bounding box center [55, 491] width 32 height 10
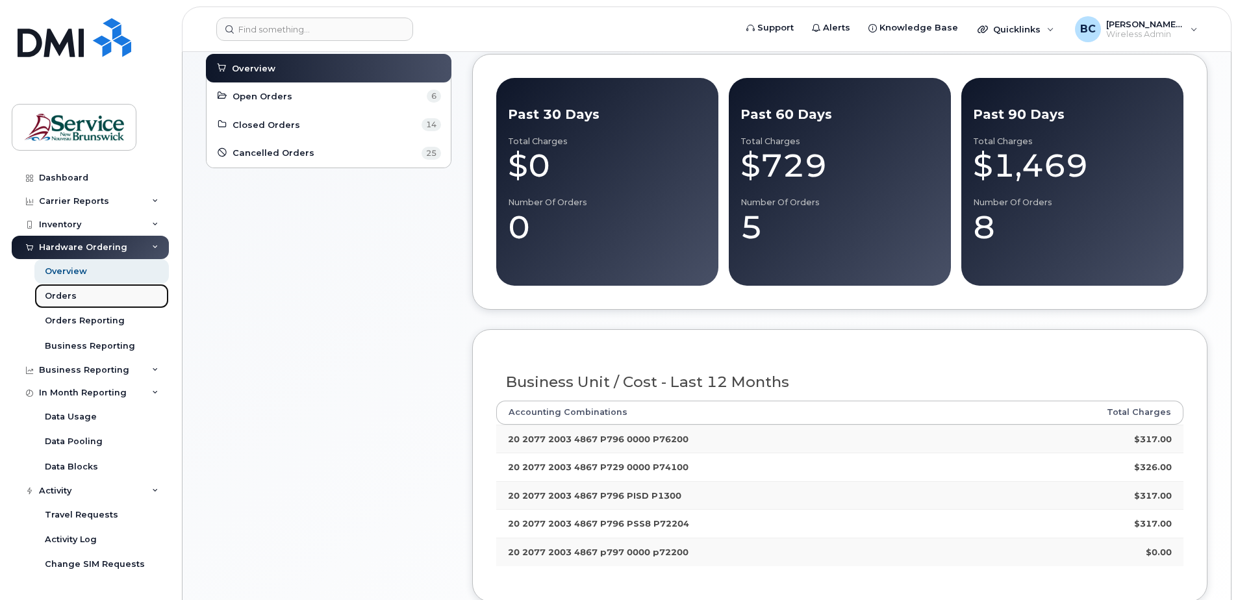
click at [60, 296] on div "Orders" at bounding box center [61, 296] width 32 height 12
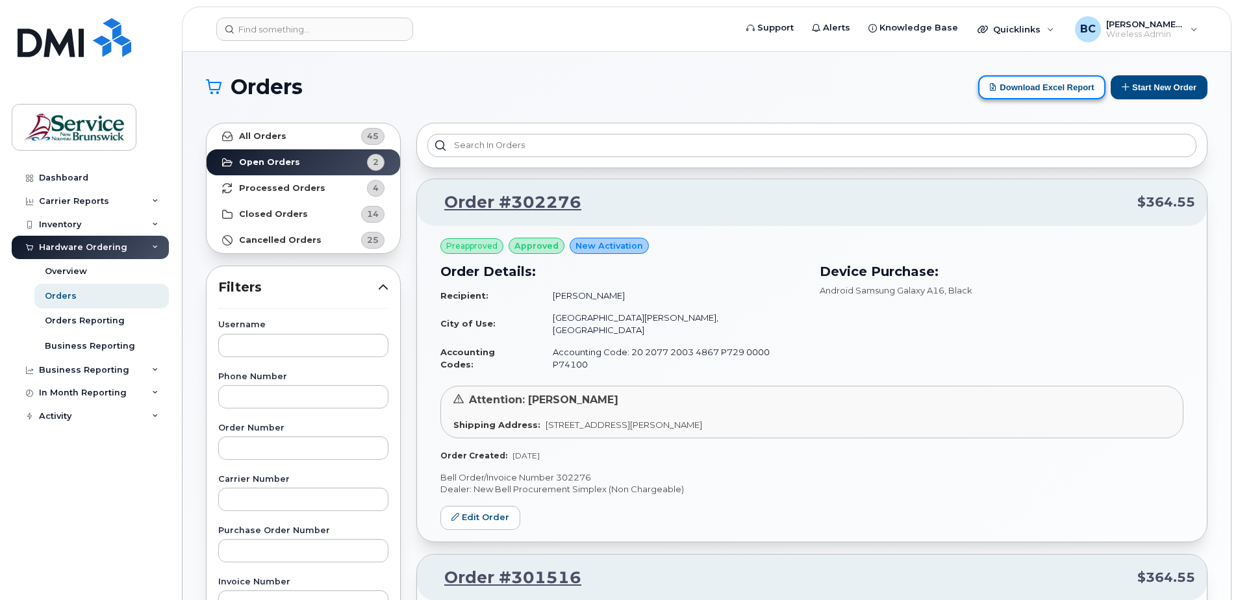
click at [1041, 88] on button "Download Excel Report" at bounding box center [1041, 87] width 127 height 24
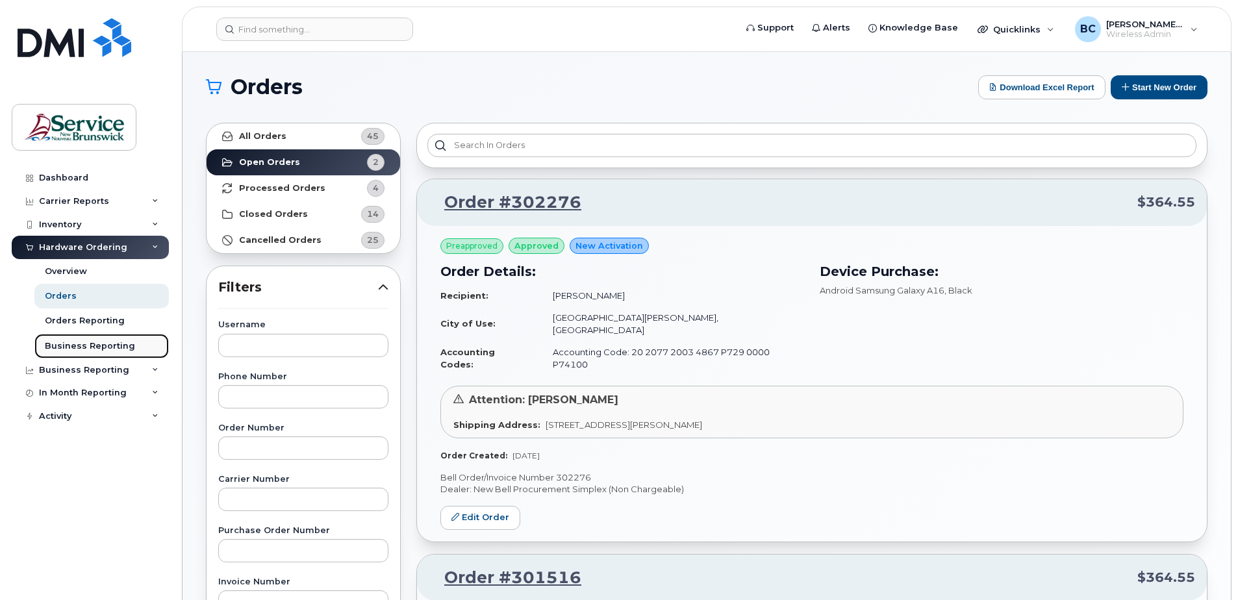
click at [79, 340] on div "Business Reporting" at bounding box center [90, 346] width 90 height 12
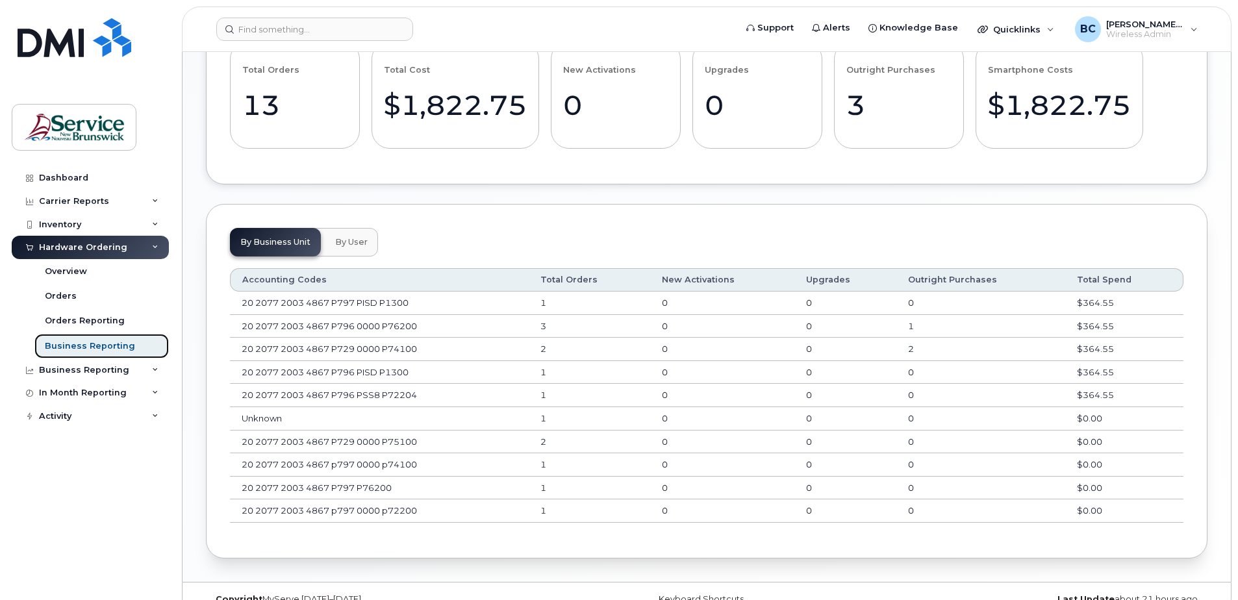
scroll to position [783, 0]
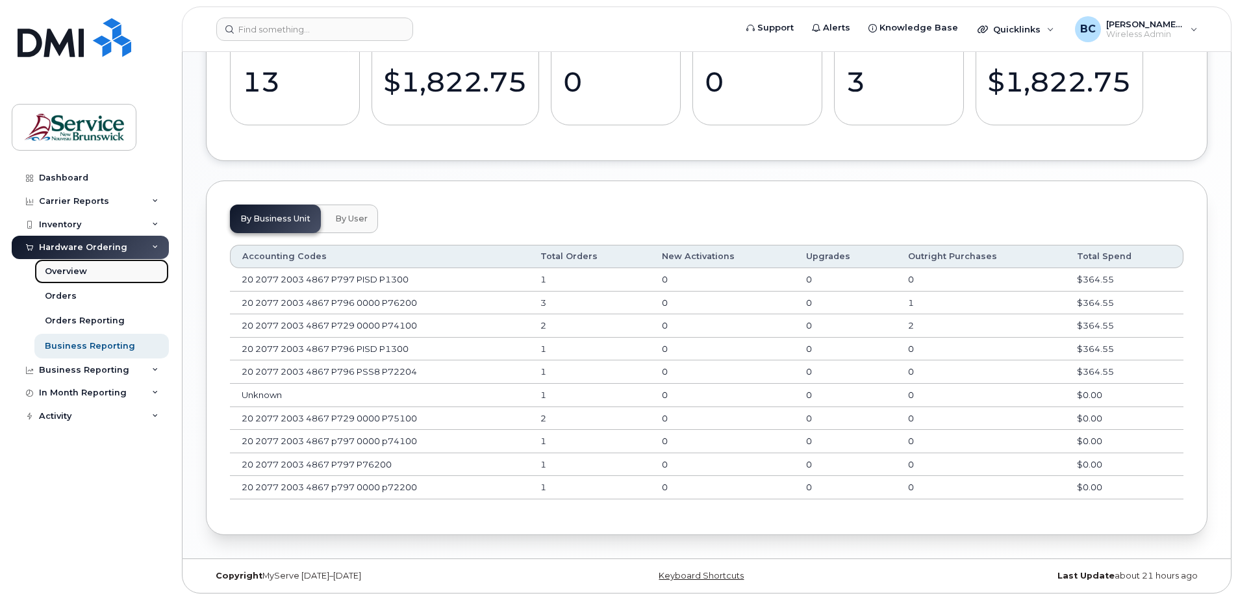
click at [68, 270] on div "Overview" at bounding box center [66, 272] width 42 height 12
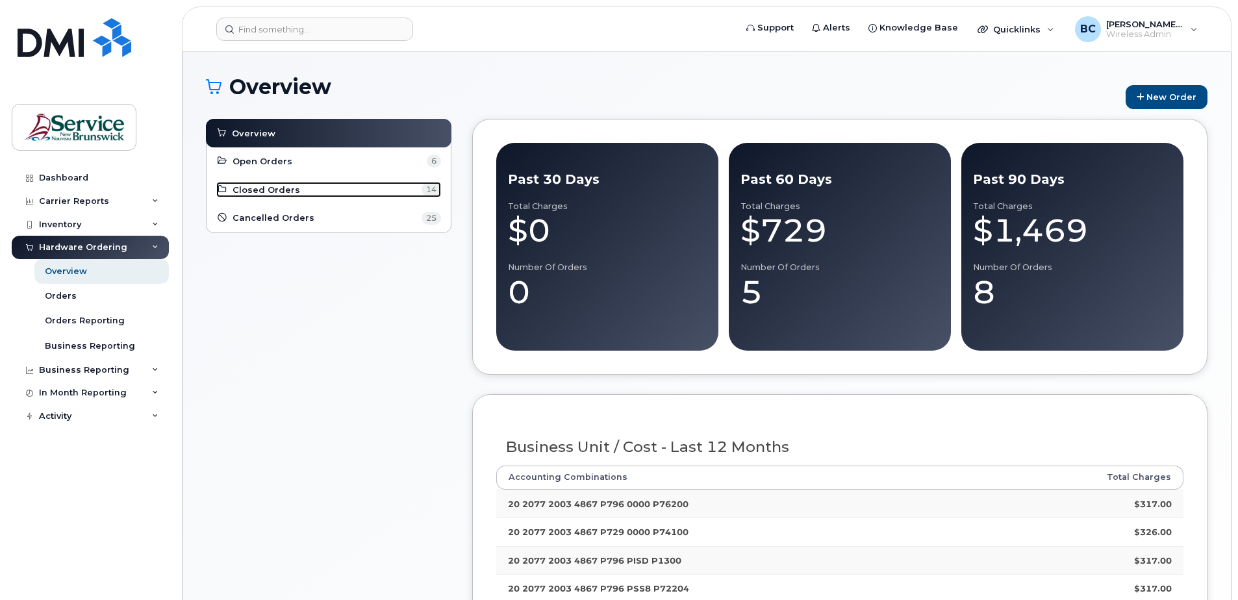
click at [273, 189] on span "Closed Orders" at bounding box center [267, 190] width 68 height 12
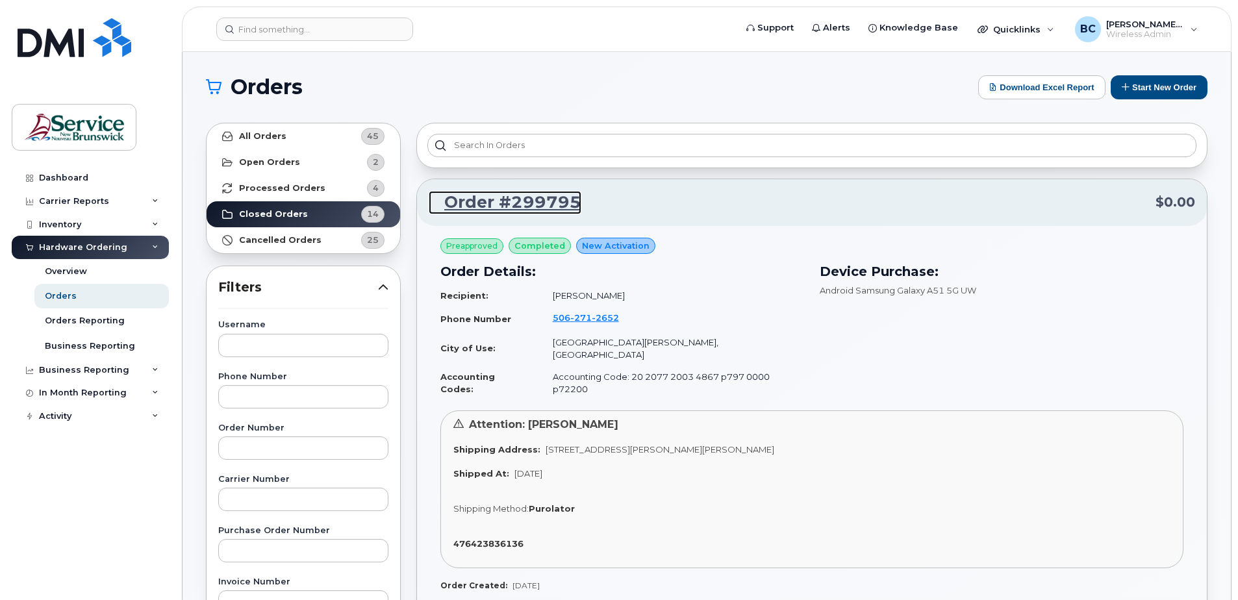
click at [524, 203] on link "Order #299795" at bounding box center [505, 202] width 153 height 23
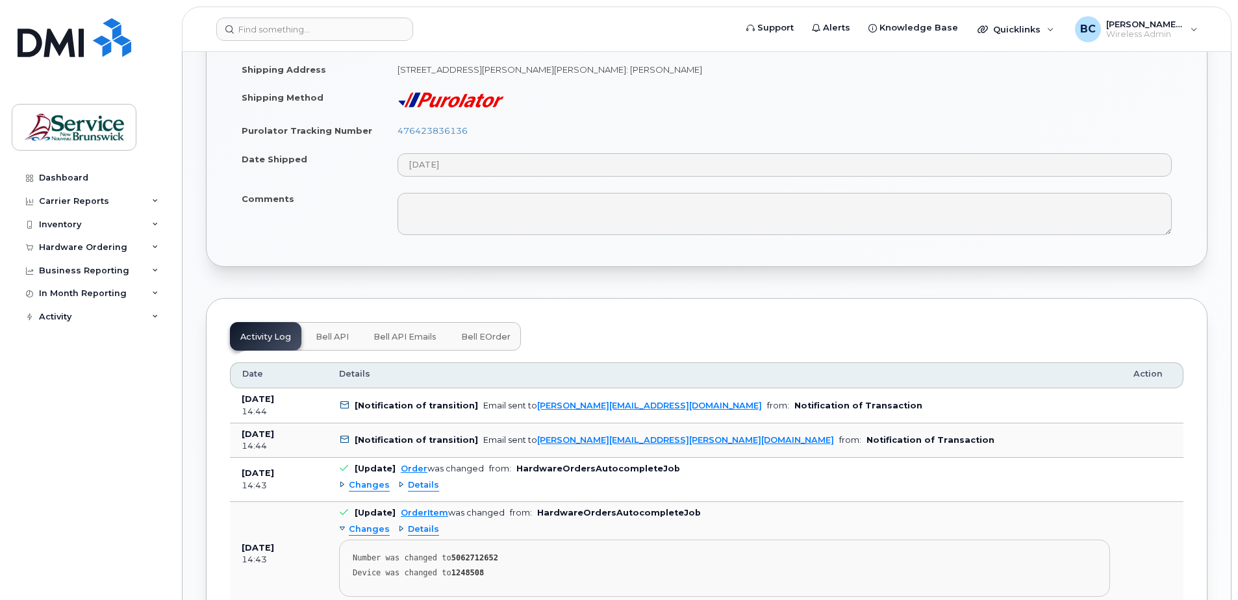
scroll to position [696, 0]
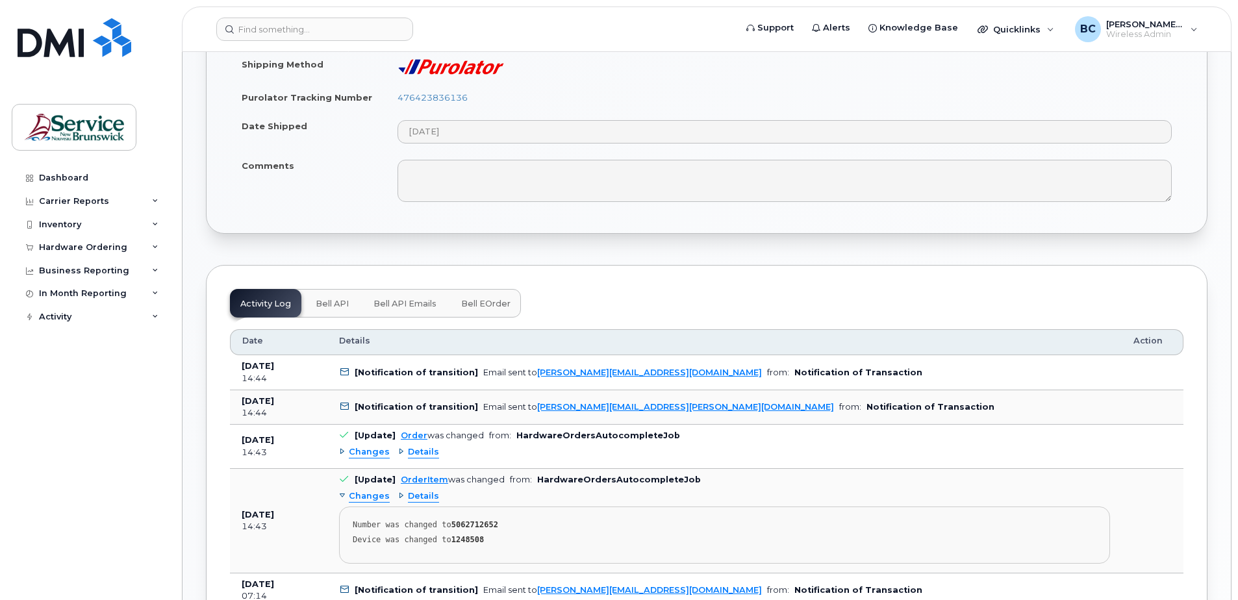
click at [486, 301] on span "Bell eOrder" at bounding box center [485, 304] width 49 height 10
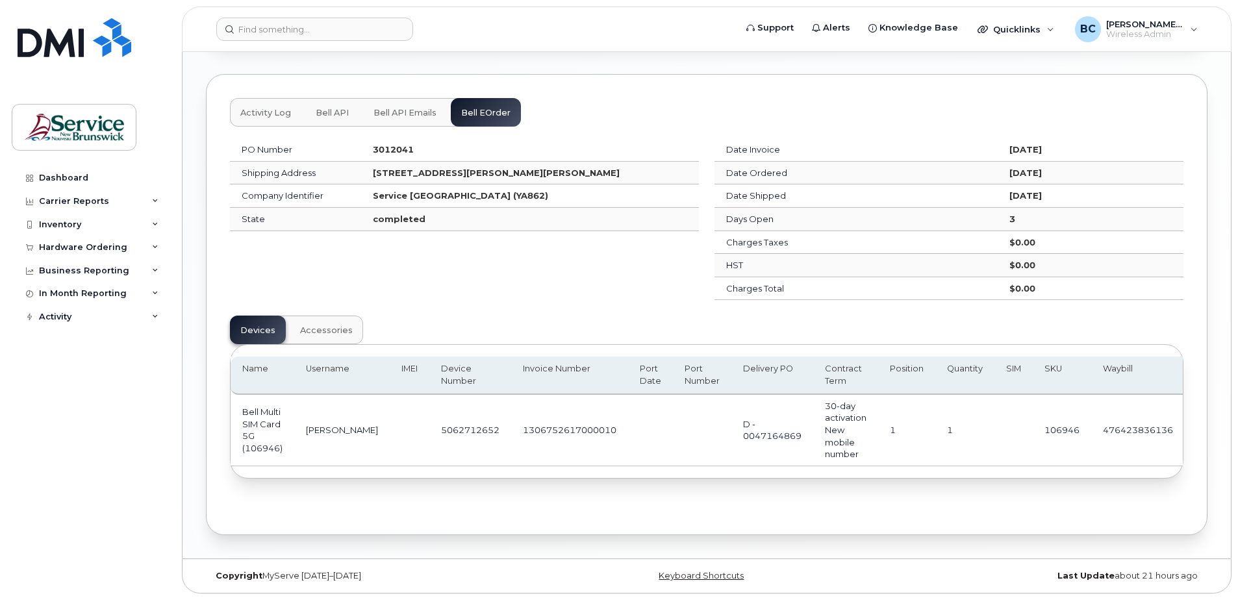
scroll to position [891, 0]
drag, startPoint x: 496, startPoint y: 466, endPoint x: 733, endPoint y: 464, distance: 237.1
click at [733, 464] on div "Name Username IMEI Device Number Invoice Number Port Date Port Number Delivery …" at bounding box center [707, 411] width 952 height 109
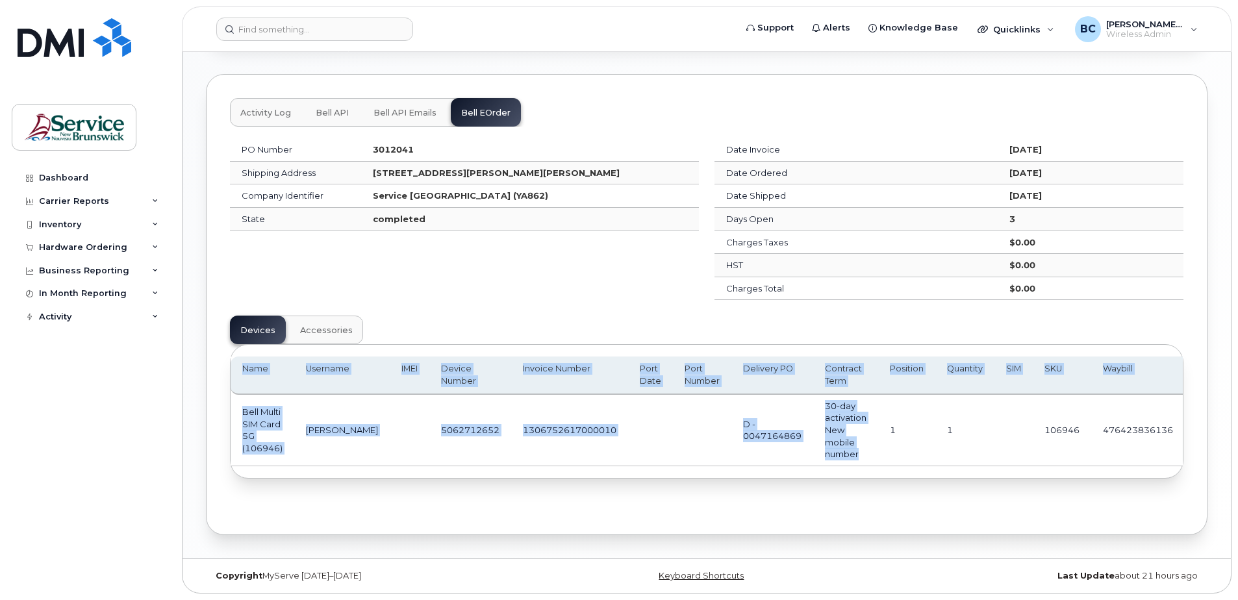
drag, startPoint x: 973, startPoint y: 465, endPoint x: 1065, endPoint y: 472, distance: 92.5
click at [1065, 472] on div "Name Username IMEI Device Number Invoice Number Port Date Port Number Delivery …" at bounding box center [707, 411] width 952 height 133
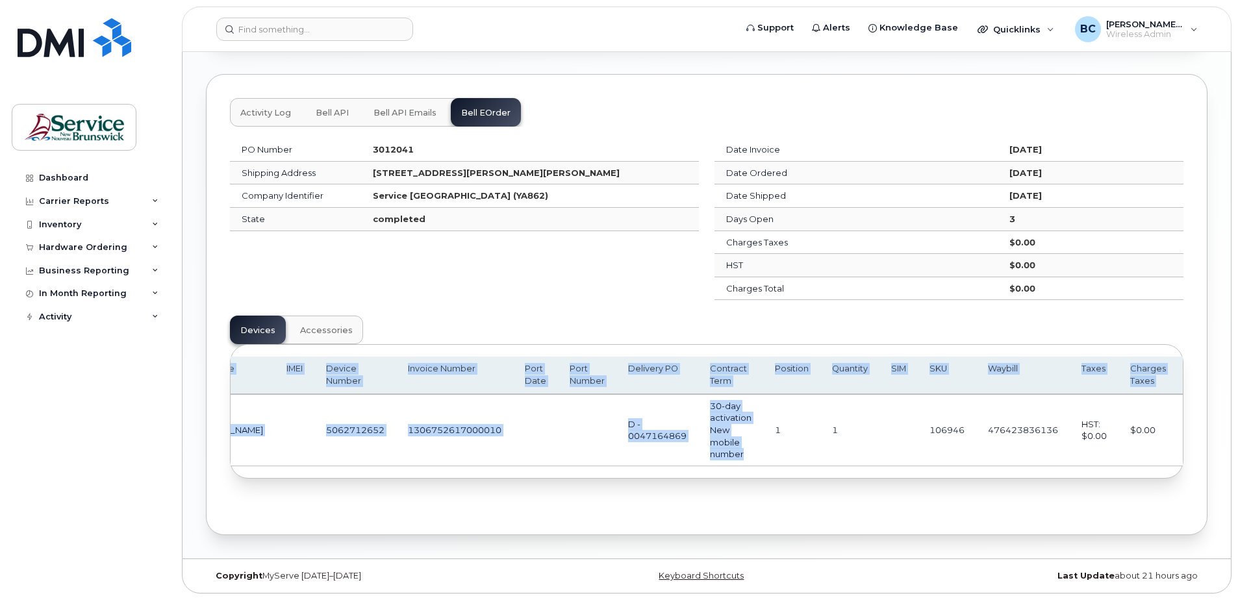
scroll to position [0, 145]
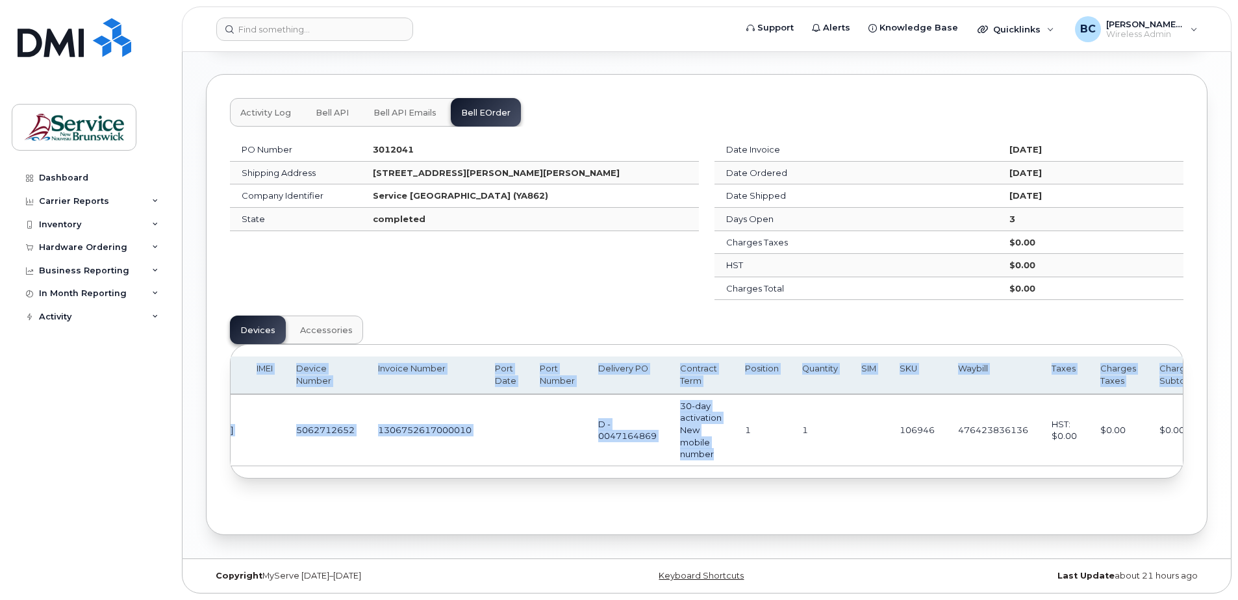
click at [1170, 449] on td "$0.00" at bounding box center [1178, 430] width 60 height 71
drag, startPoint x: 1078, startPoint y: 451, endPoint x: 1055, endPoint y: 450, distance: 23.4
click at [1089, 451] on td "$0.00" at bounding box center [1118, 430] width 59 height 71
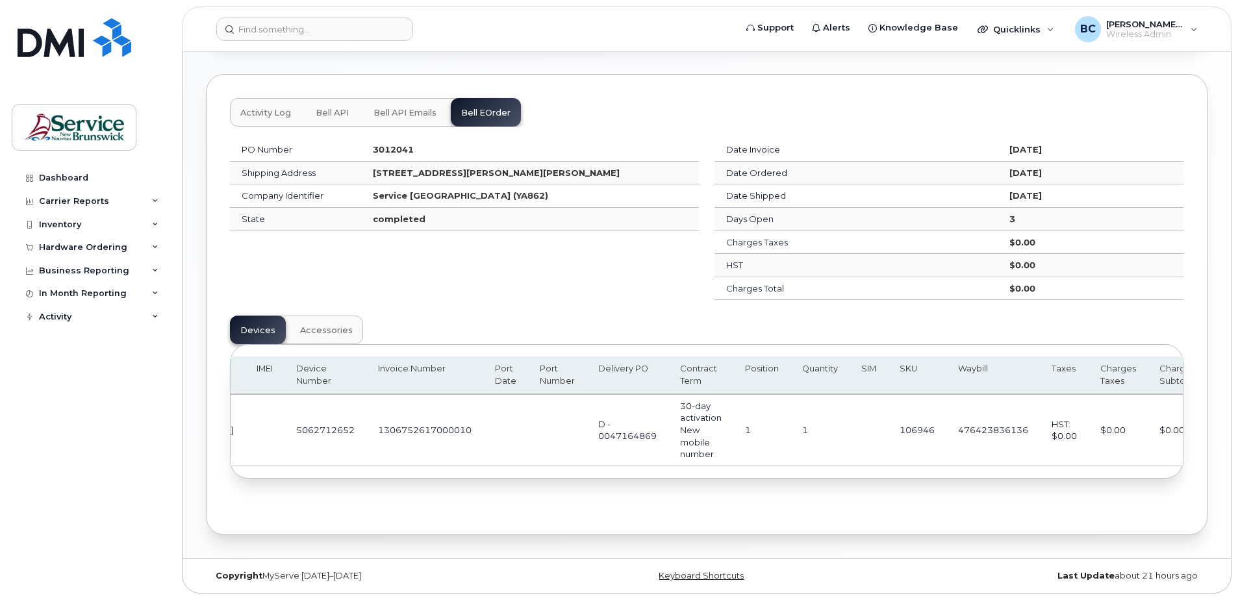
click at [970, 314] on div "PO Number 3012041 Shipping Address 490 Woodward Ave Saint John New Brunswick E2…" at bounding box center [706, 304] width 953 height 347
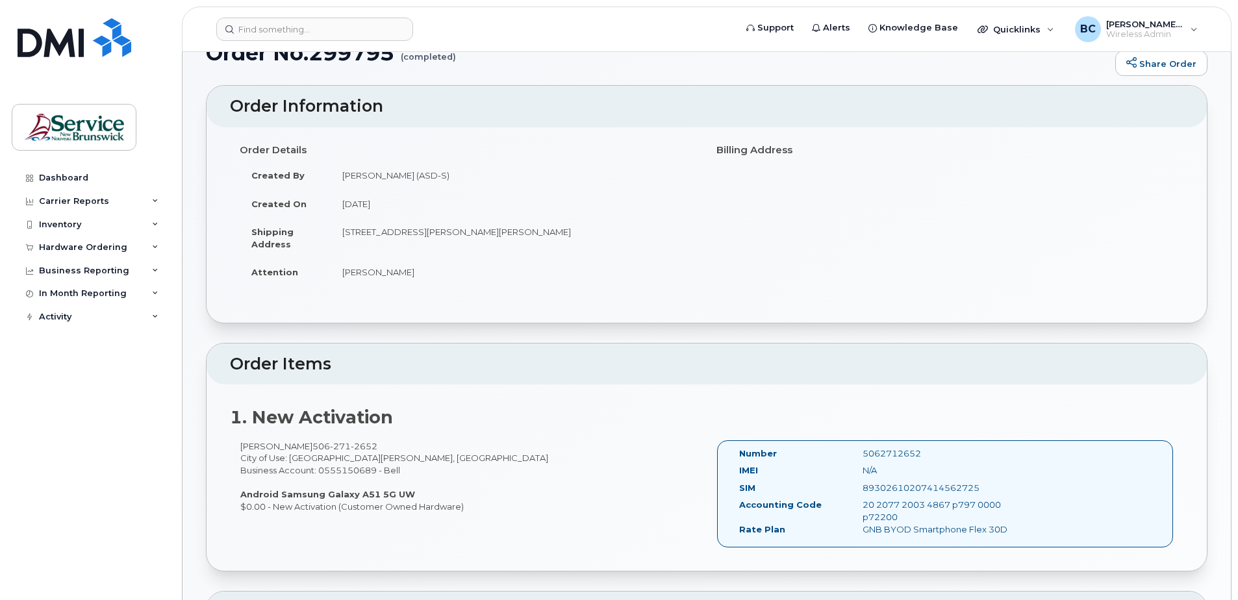
scroll to position [0, 0]
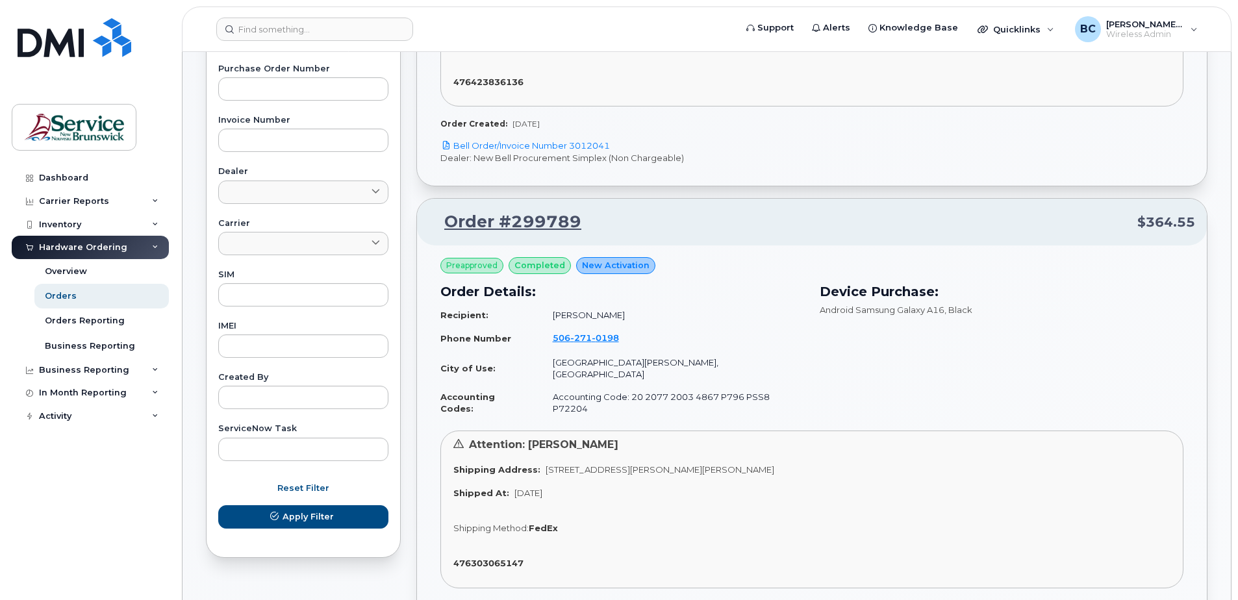
scroll to position [520, 0]
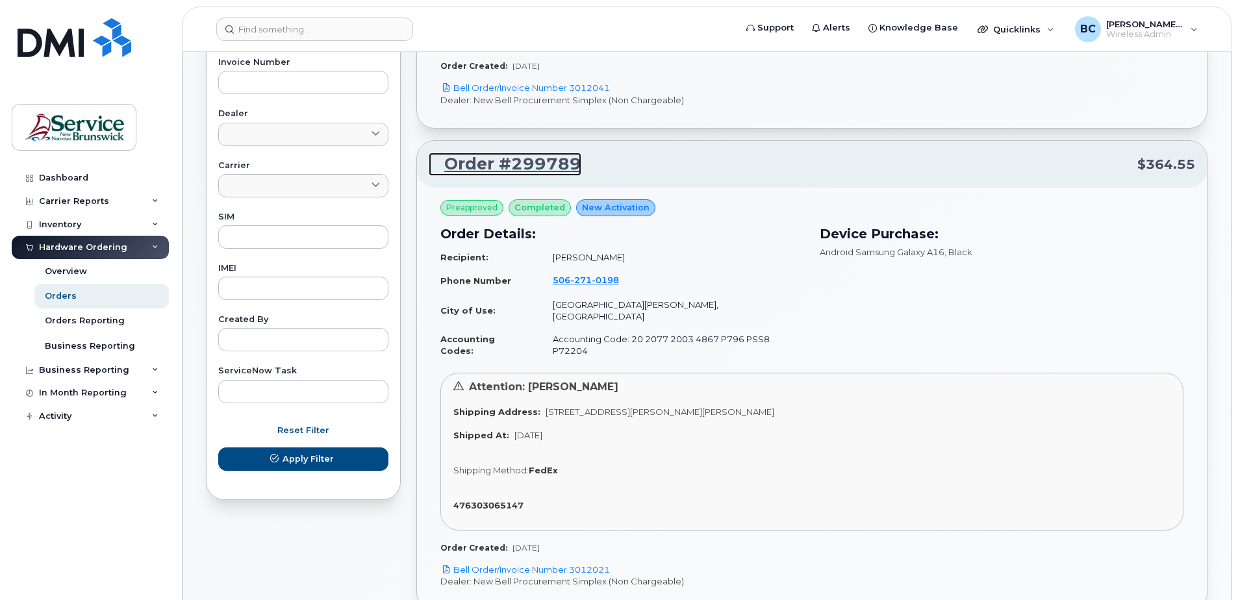
click at [509, 153] on link "Order #299789" at bounding box center [505, 164] width 153 height 23
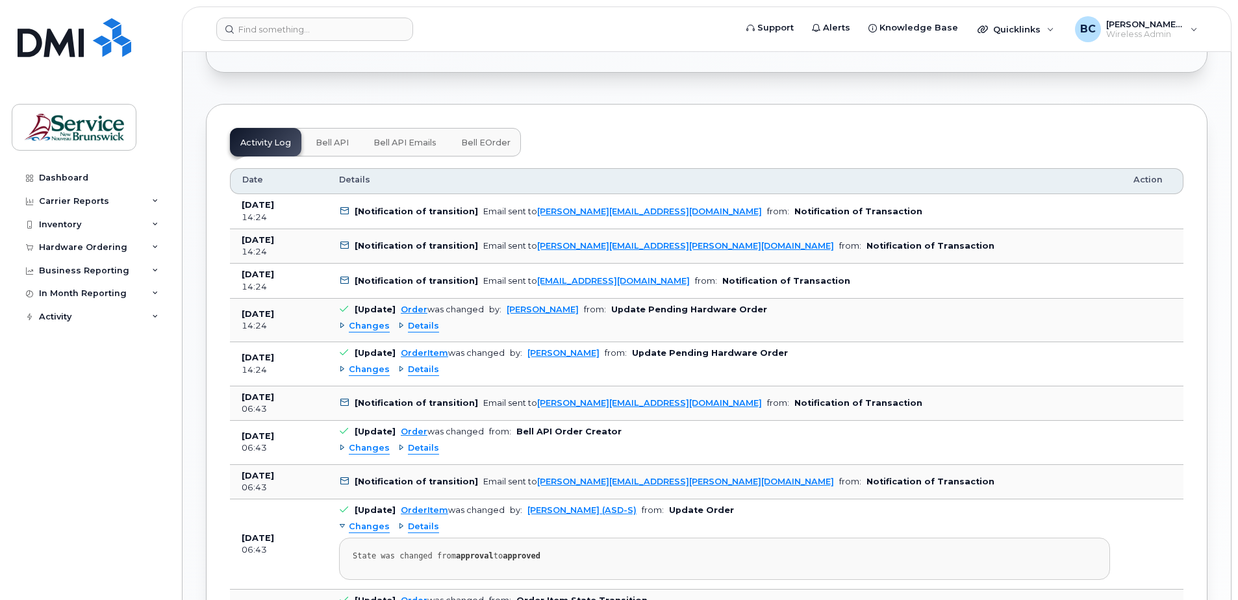
scroll to position [868, 0]
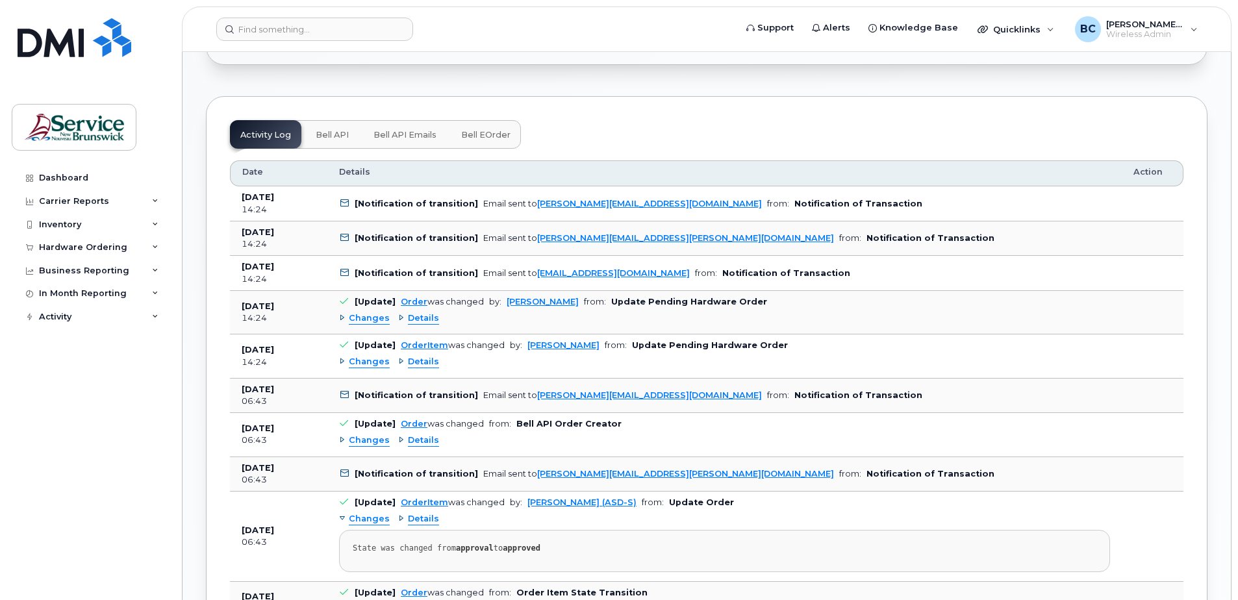
click at [482, 134] on span "Bell eOrder" at bounding box center [485, 135] width 49 height 10
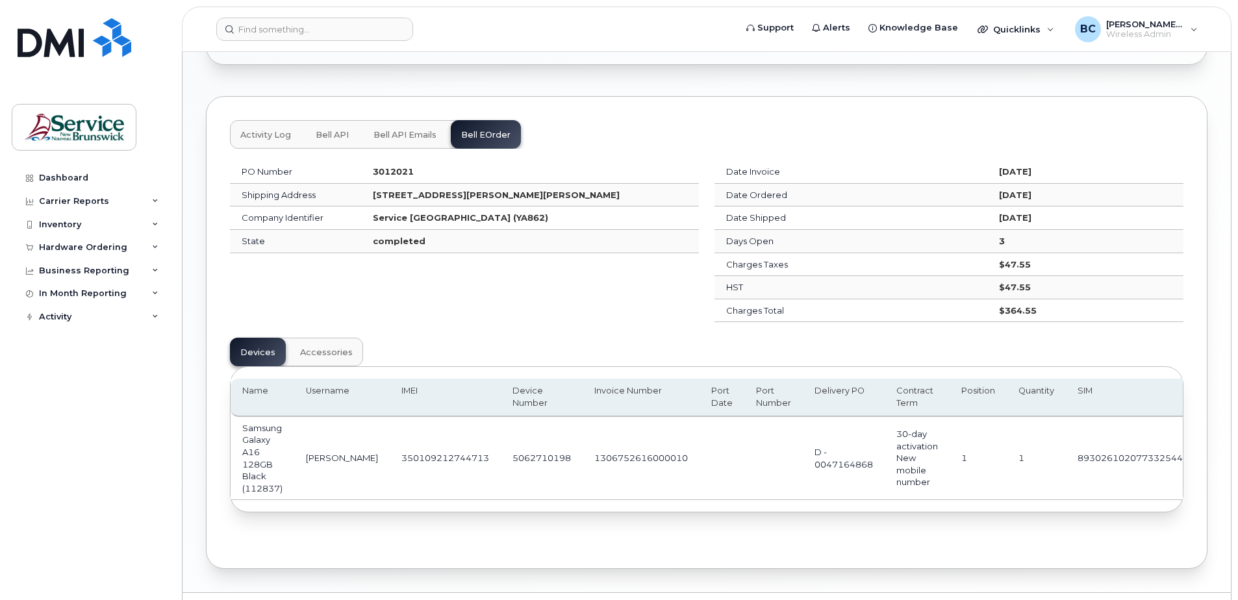
click at [331, 131] on span "Bell API" at bounding box center [332, 135] width 33 height 10
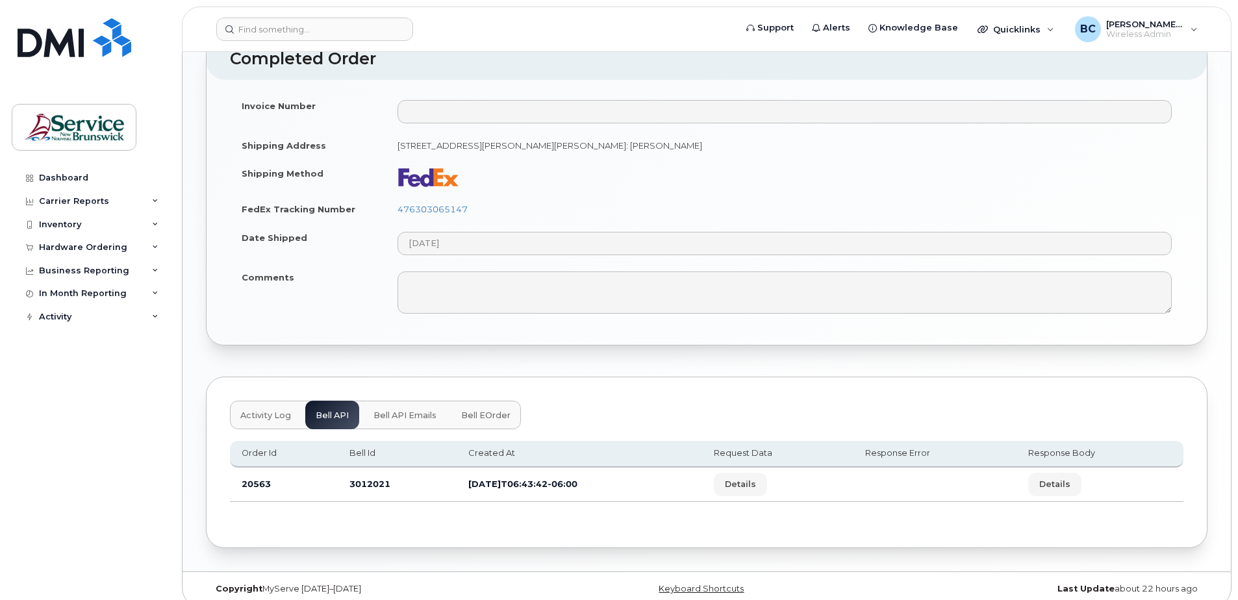
scroll to position [600, 0]
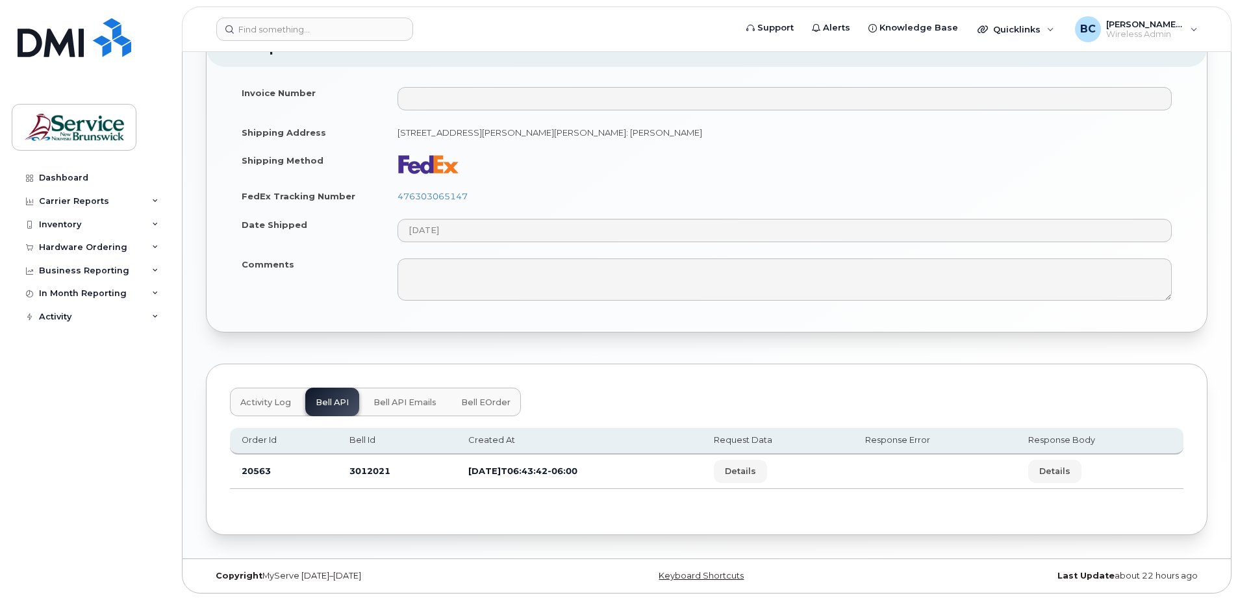
click at [490, 398] on span "Bell eOrder" at bounding box center [485, 403] width 49 height 10
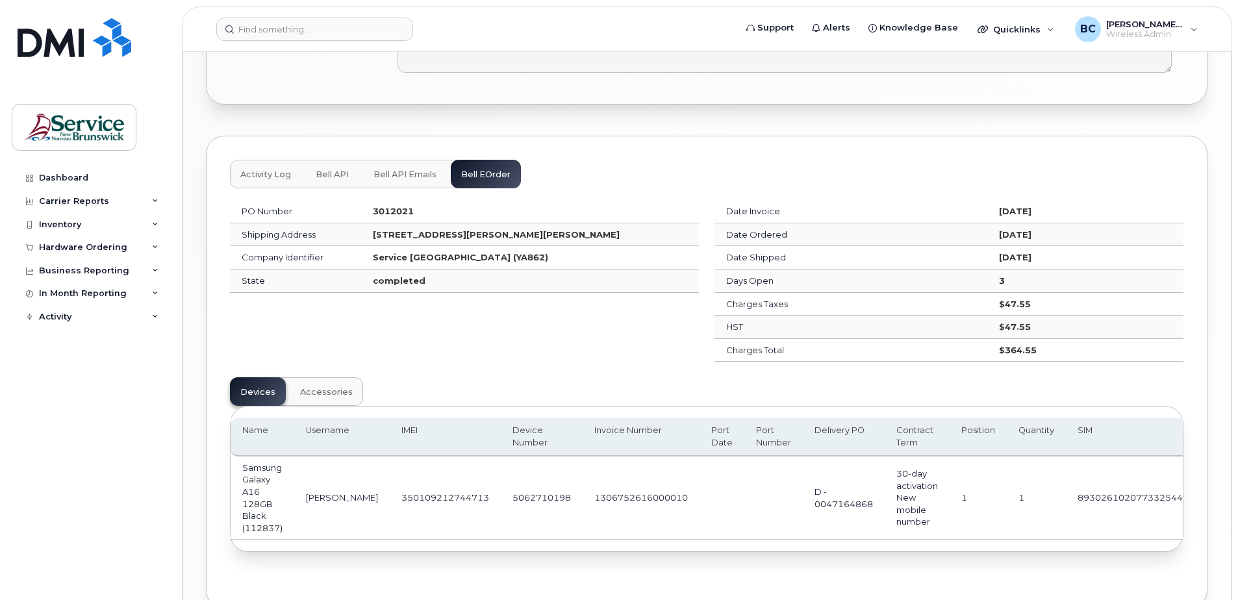
scroll to position [905, 0]
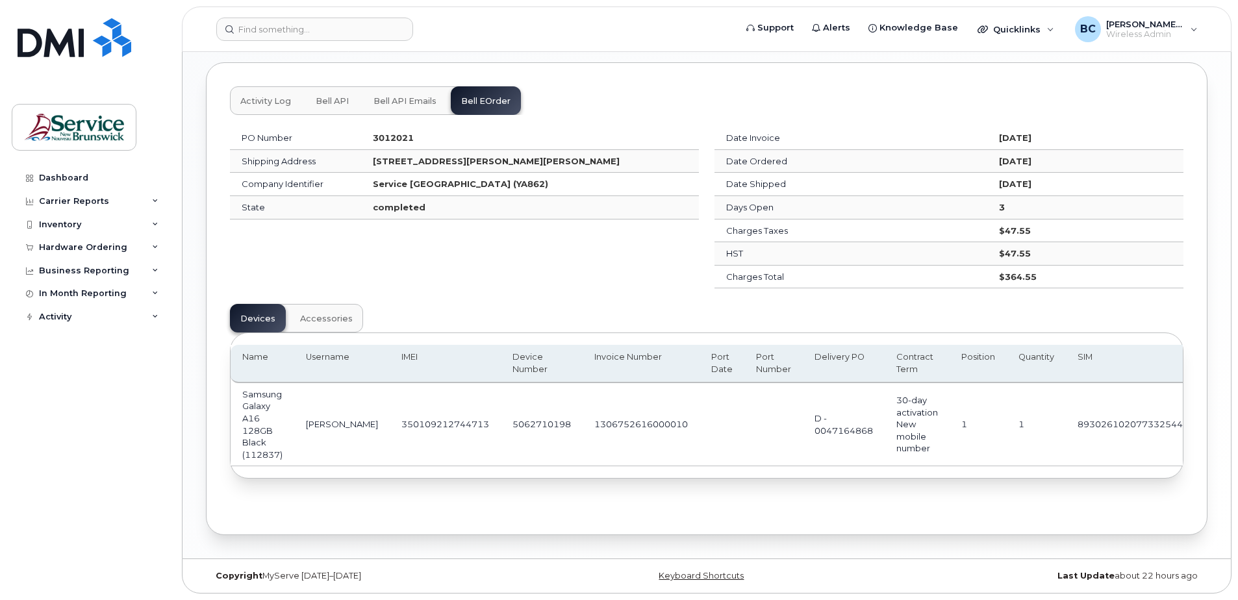
click at [583, 417] on td "1306752616000010" at bounding box center [641, 424] width 117 height 83
drag, startPoint x: 570, startPoint y: 421, endPoint x: 661, endPoint y: 415, distance: 90.5
click at [661, 415] on td "1306752616000010" at bounding box center [641, 424] width 117 height 83
drag, startPoint x: 661, startPoint y: 415, endPoint x: 633, endPoint y: 422, distance: 28.2
copy td "1306752616000010"
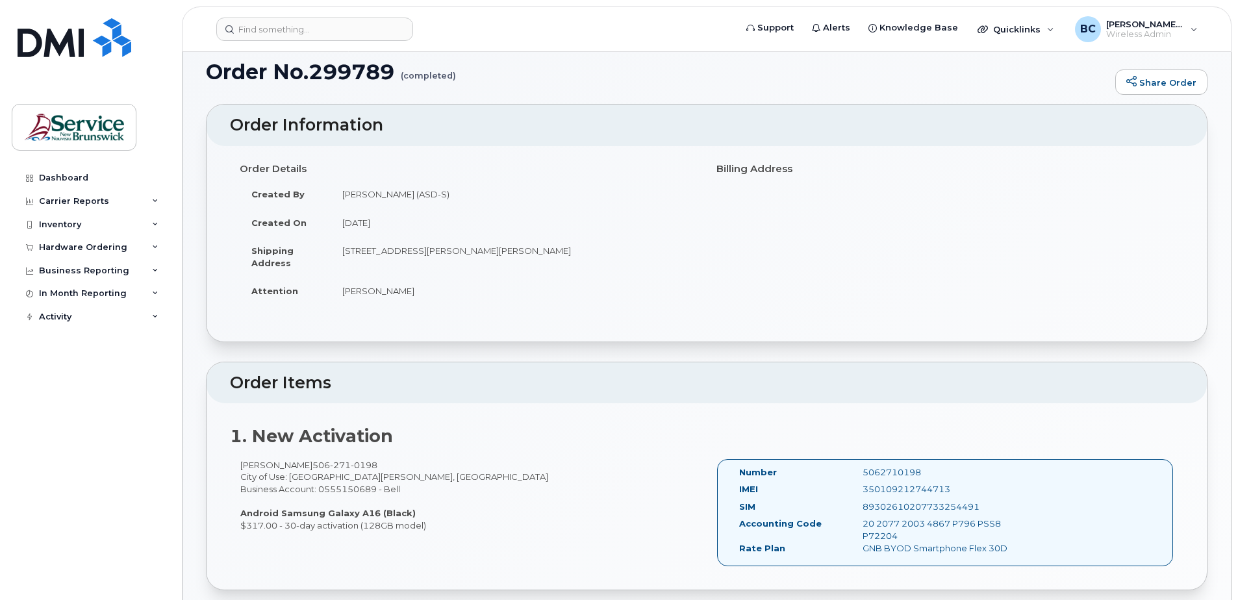
scroll to position [0, 0]
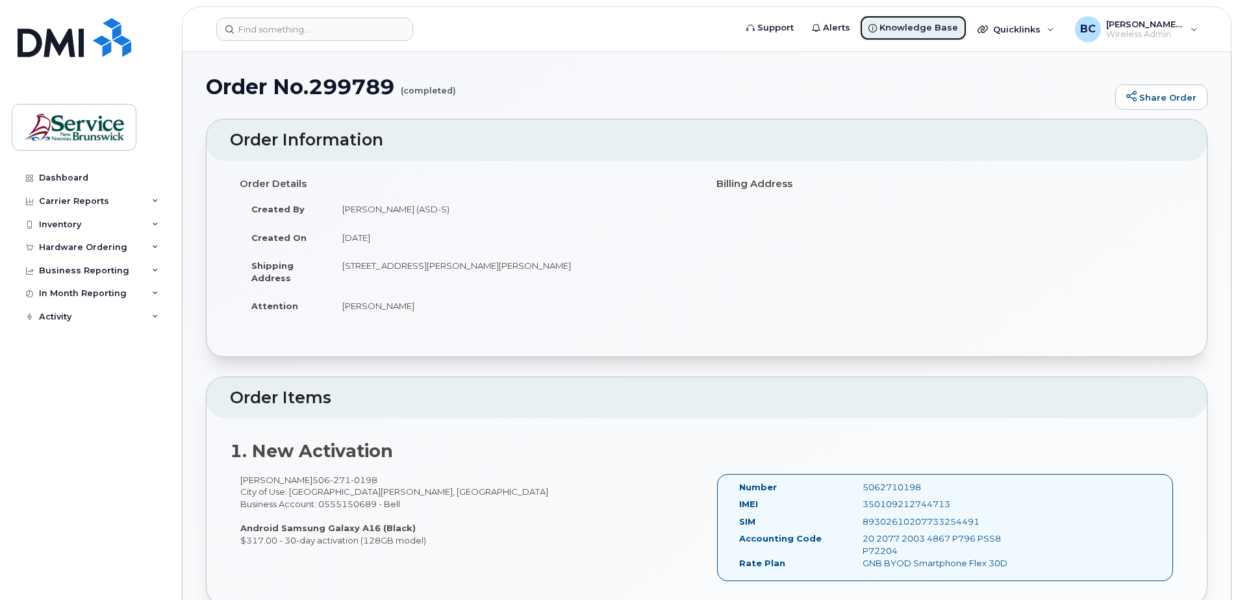
click at [918, 22] on span "Knowledge Base" at bounding box center [918, 27] width 79 height 13
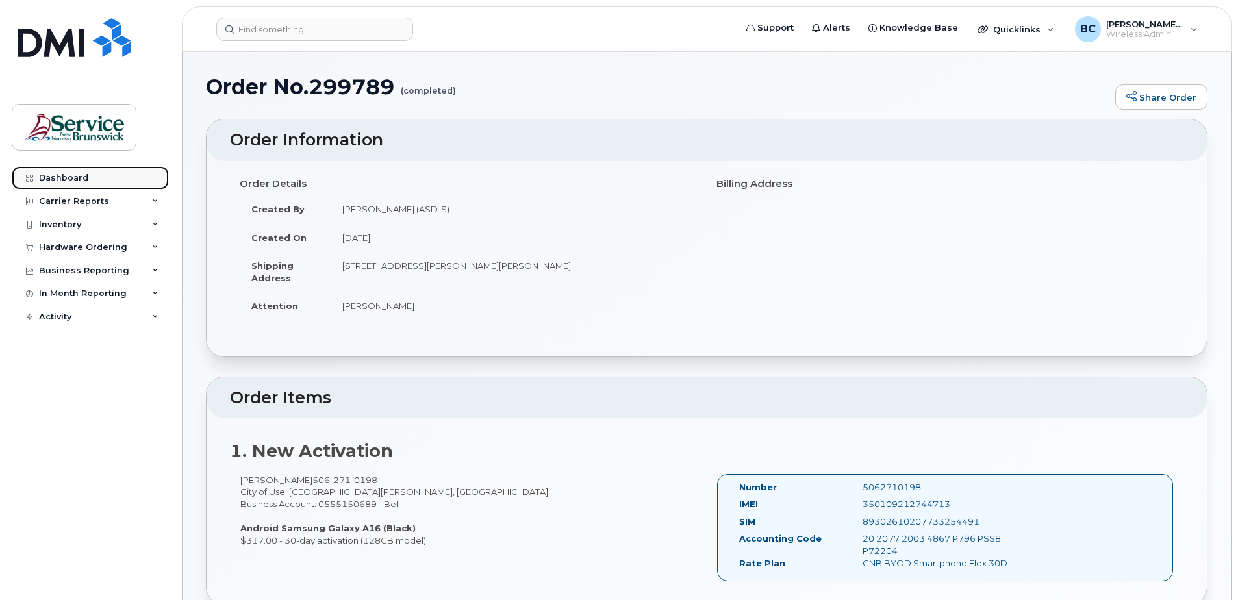
click at [58, 177] on div "Dashboard" at bounding box center [63, 178] width 49 height 10
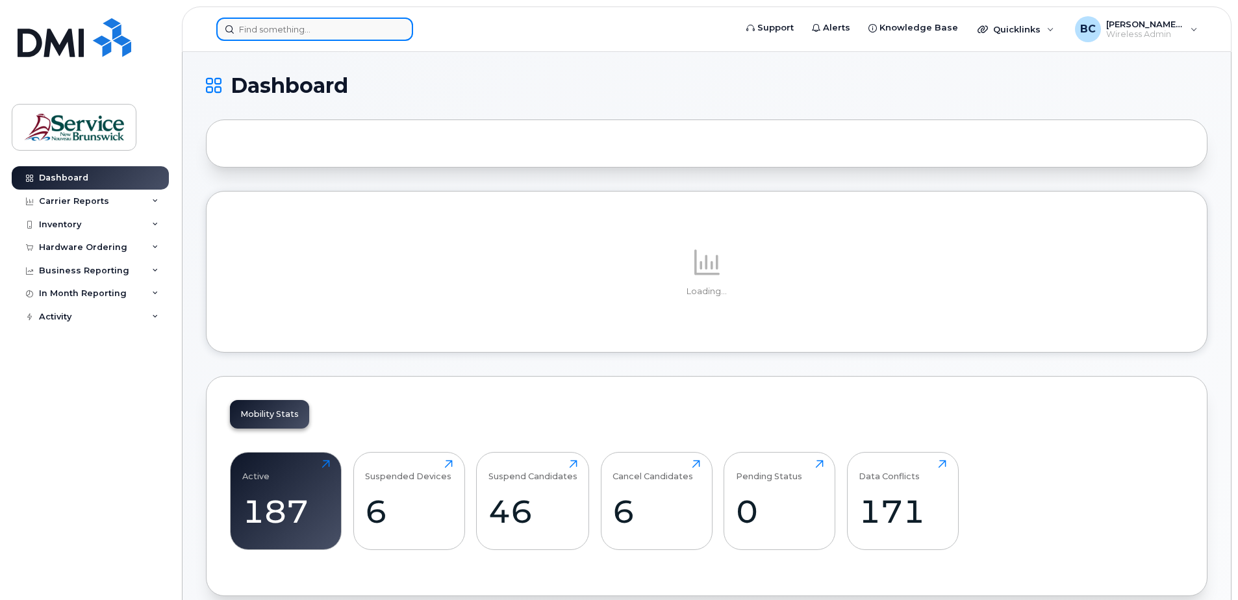
click at [243, 29] on input at bounding box center [314, 29] width 197 height 23
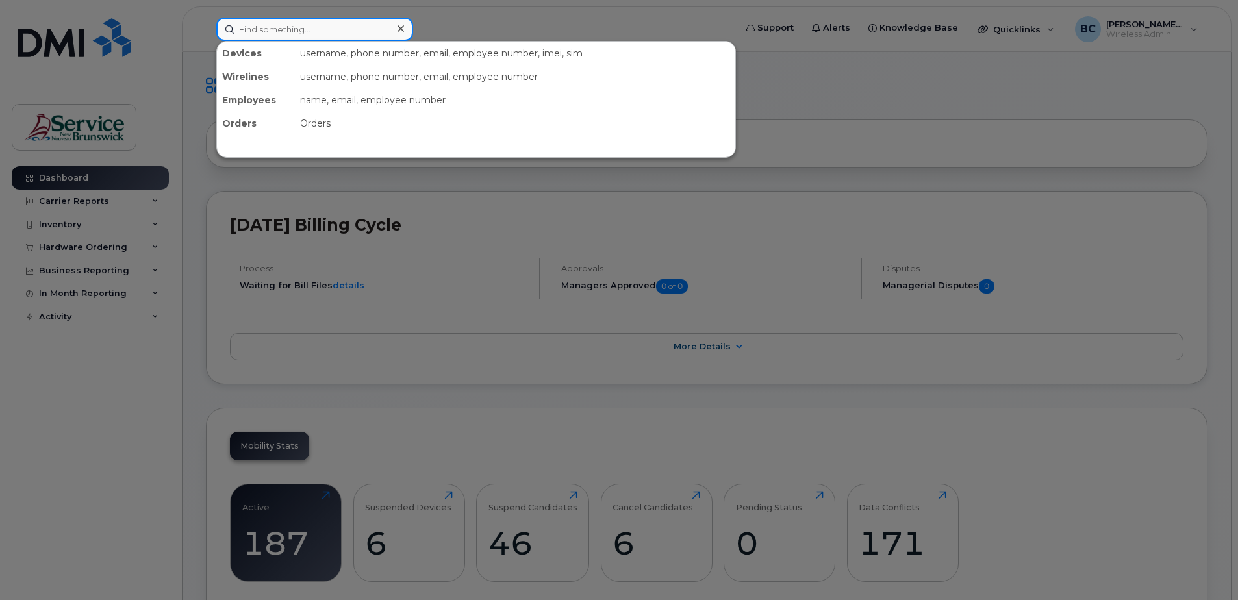
paste input "1306752616000010"
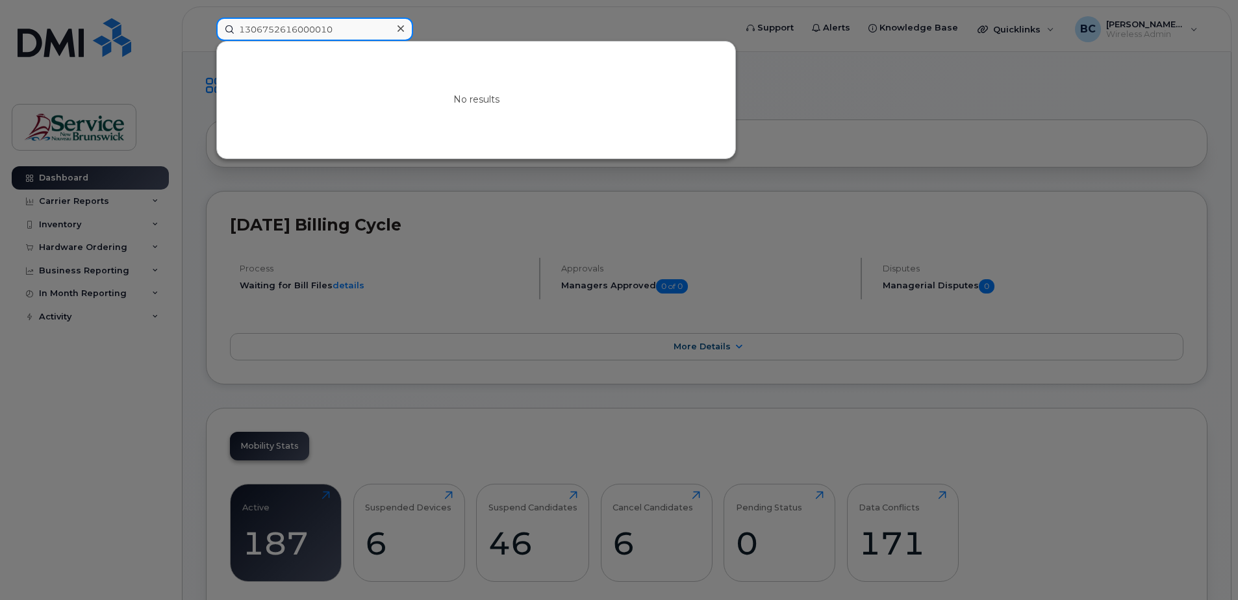
type input "1306752616000010"
click at [401, 27] on icon at bounding box center [401, 28] width 6 height 10
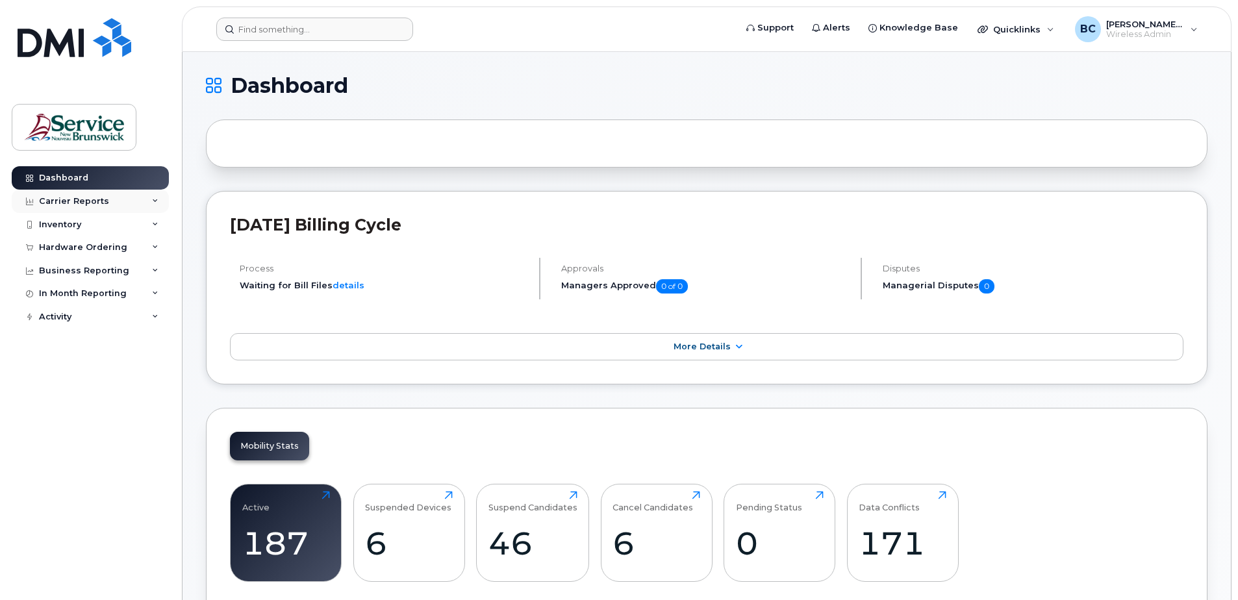
click at [77, 200] on div "Carrier Reports" at bounding box center [74, 201] width 70 height 10
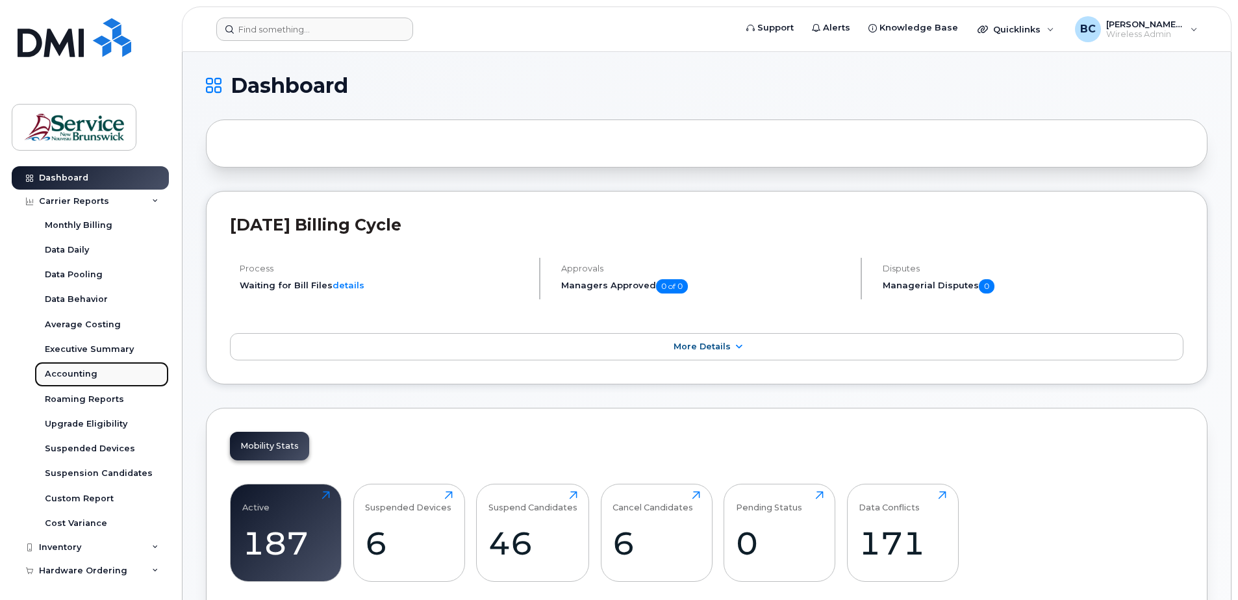
click at [91, 370] on div "Accounting" at bounding box center [71, 374] width 53 height 12
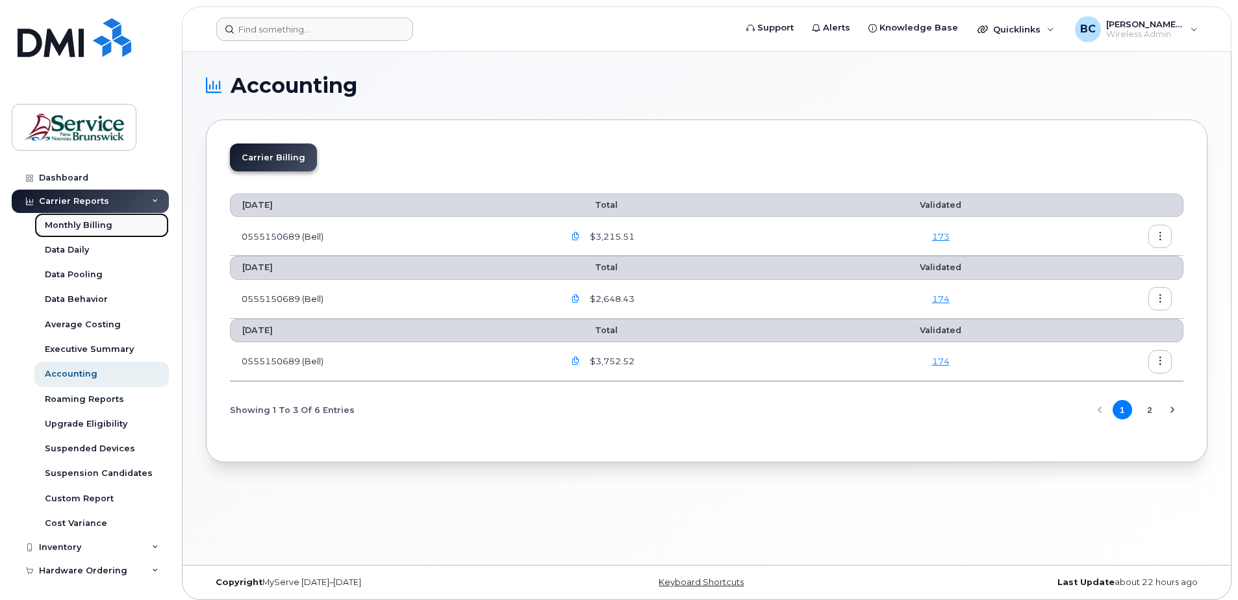
click at [95, 225] on div "Monthly Billing" at bounding box center [79, 226] width 68 height 12
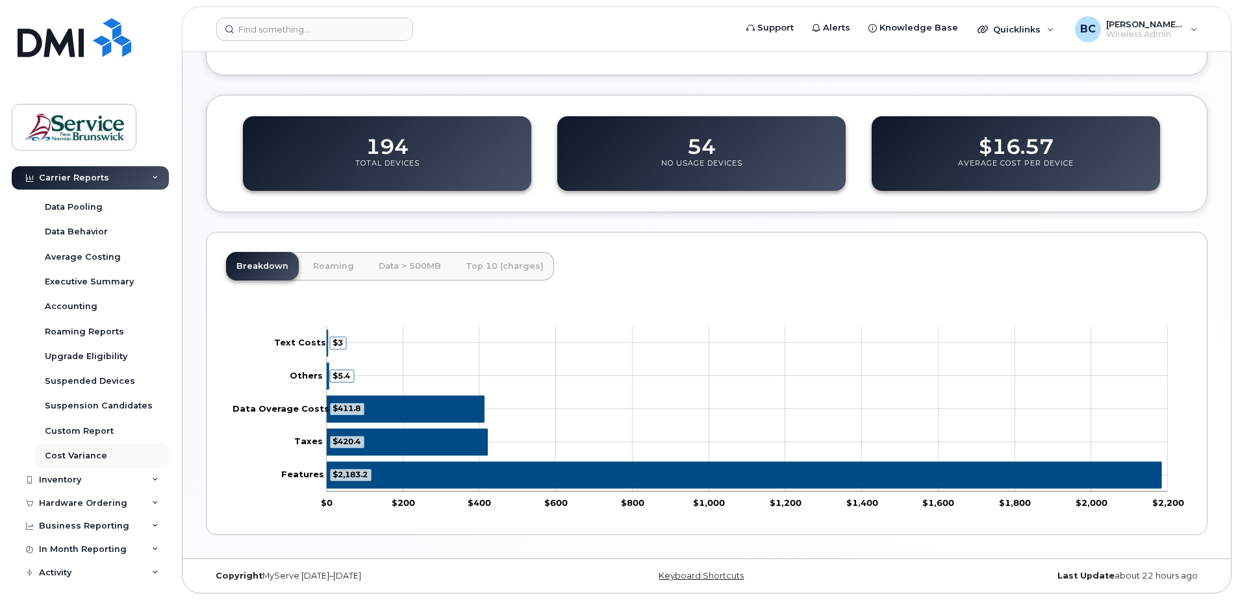
scroll to position [71, 0]
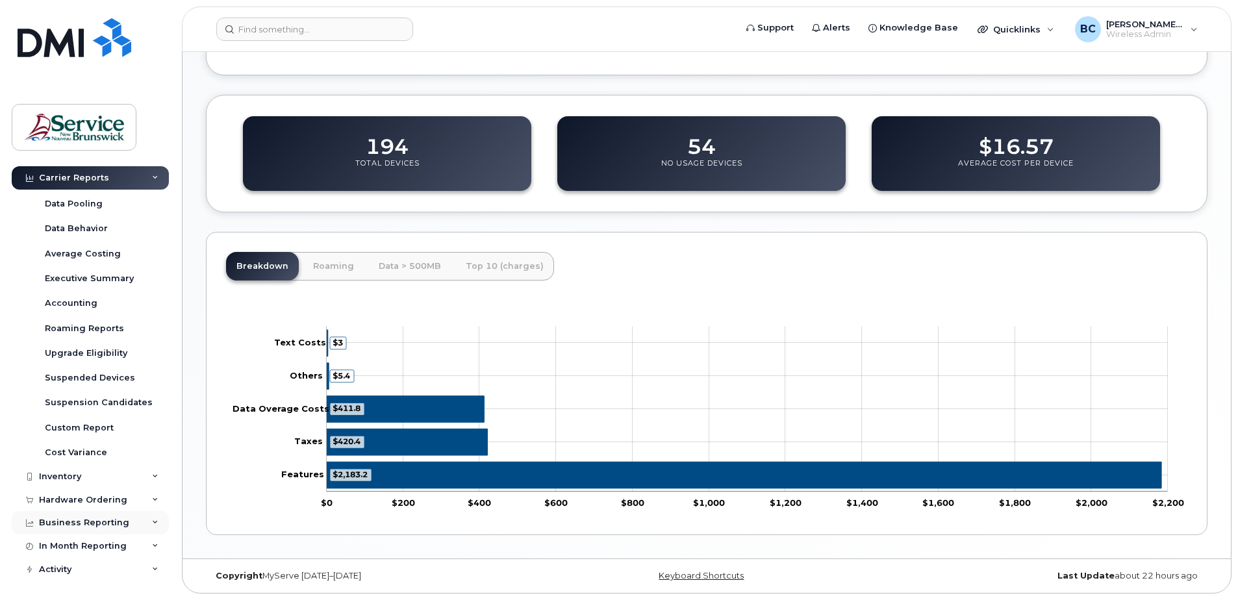
click at [78, 520] on div "Business Reporting" at bounding box center [84, 523] width 90 height 10
click at [26, 521] on icon at bounding box center [29, 523] width 7 height 7
click at [54, 518] on div "Business Reporting" at bounding box center [84, 523] width 90 height 10
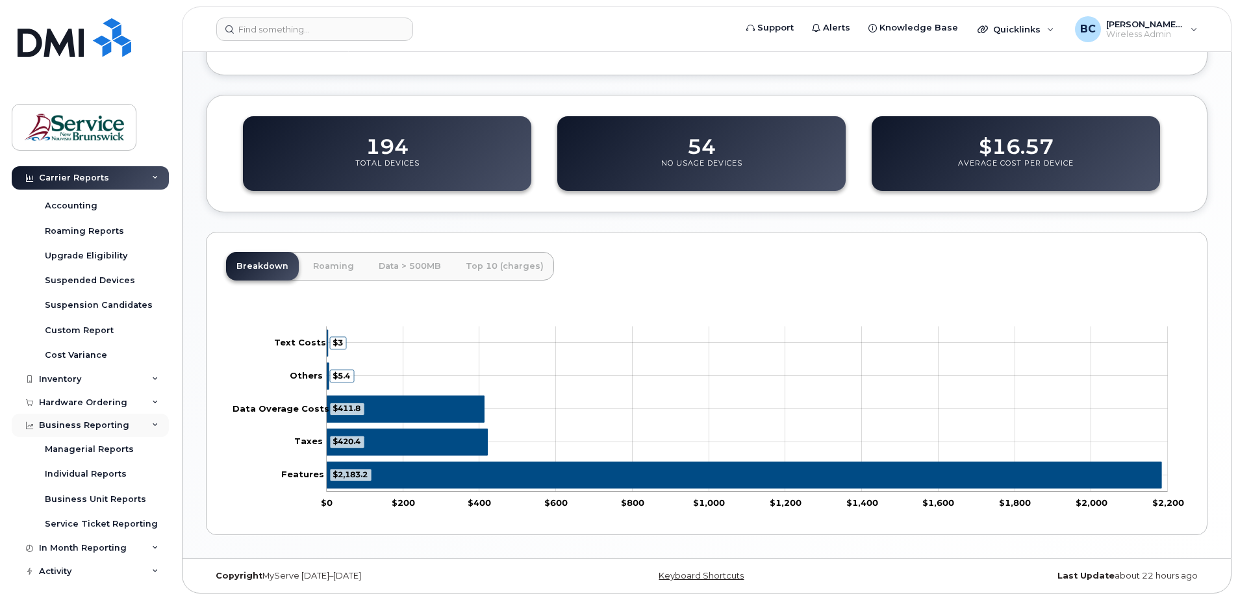
scroll to position [170, 0]
click at [77, 546] on div "In Month Reporting" at bounding box center [83, 546] width 88 height 10
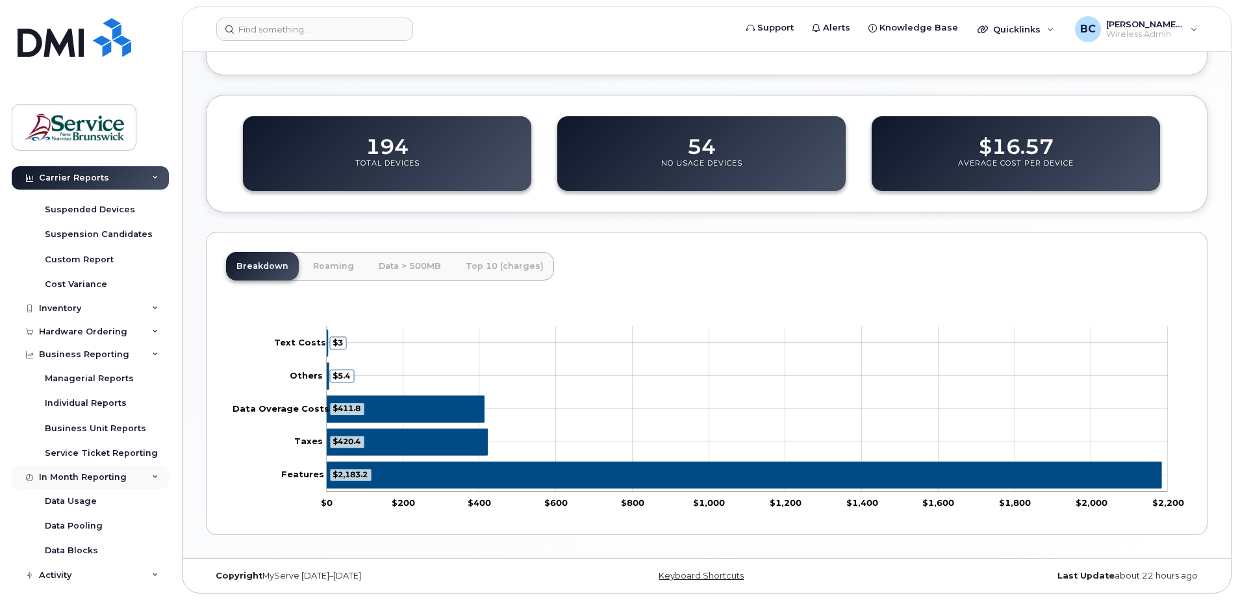
scroll to position [245, 0]
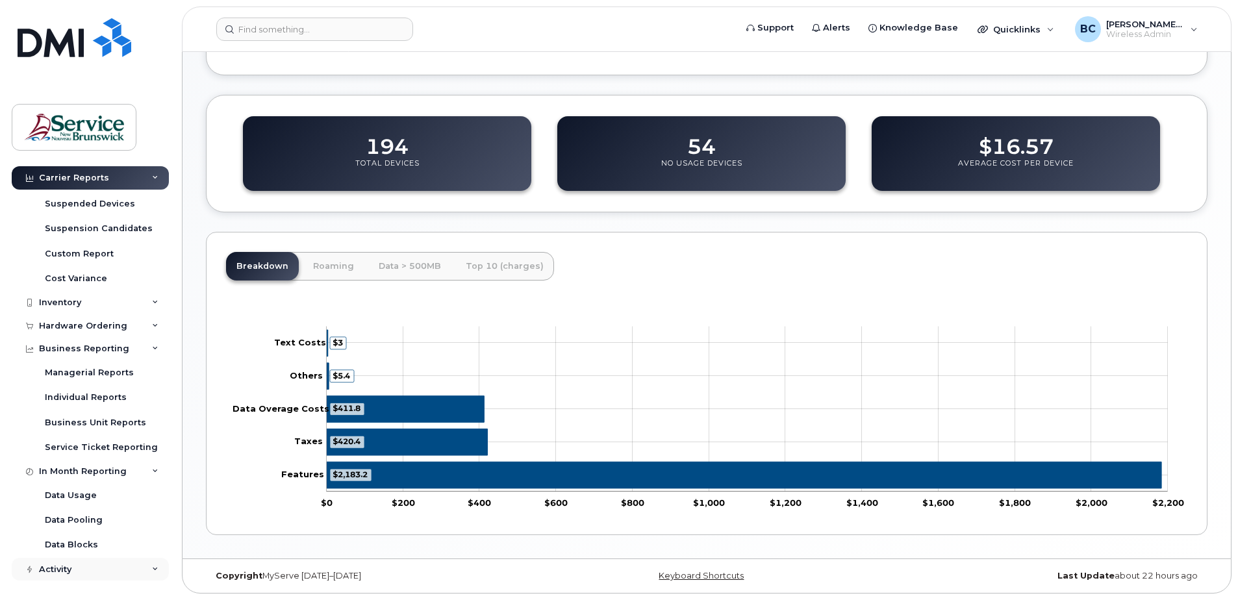
click at [60, 568] on div "Activity" at bounding box center [55, 569] width 32 height 10
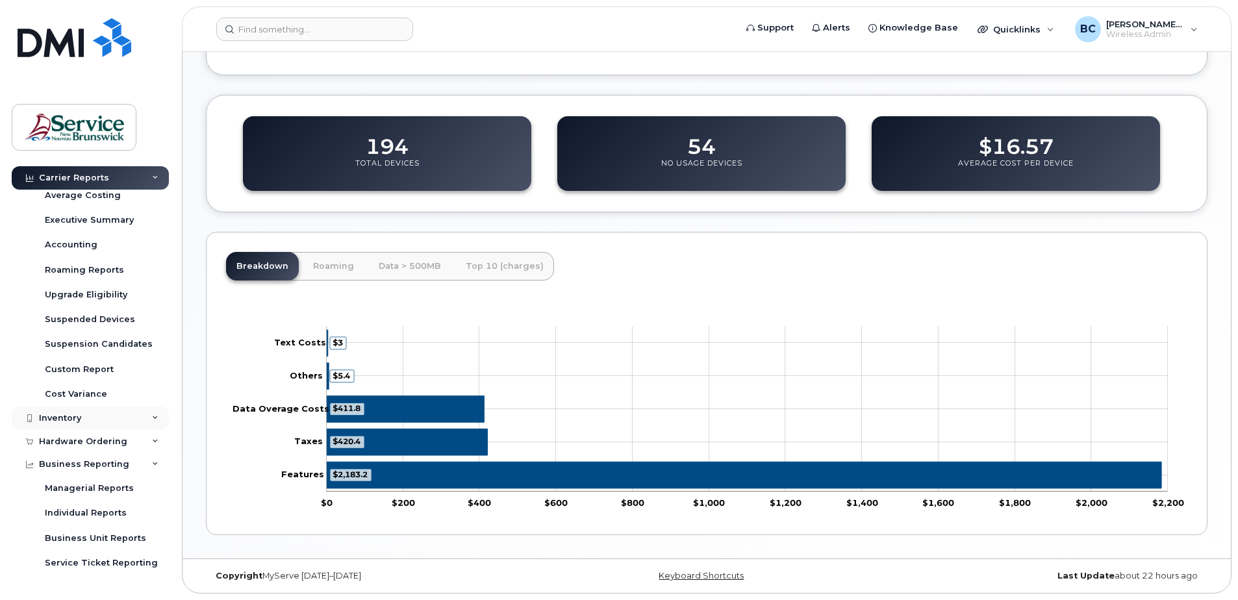
scroll to position [106, 0]
click at [81, 461] on div "Hardware Ordering" at bounding box center [83, 465] width 88 height 10
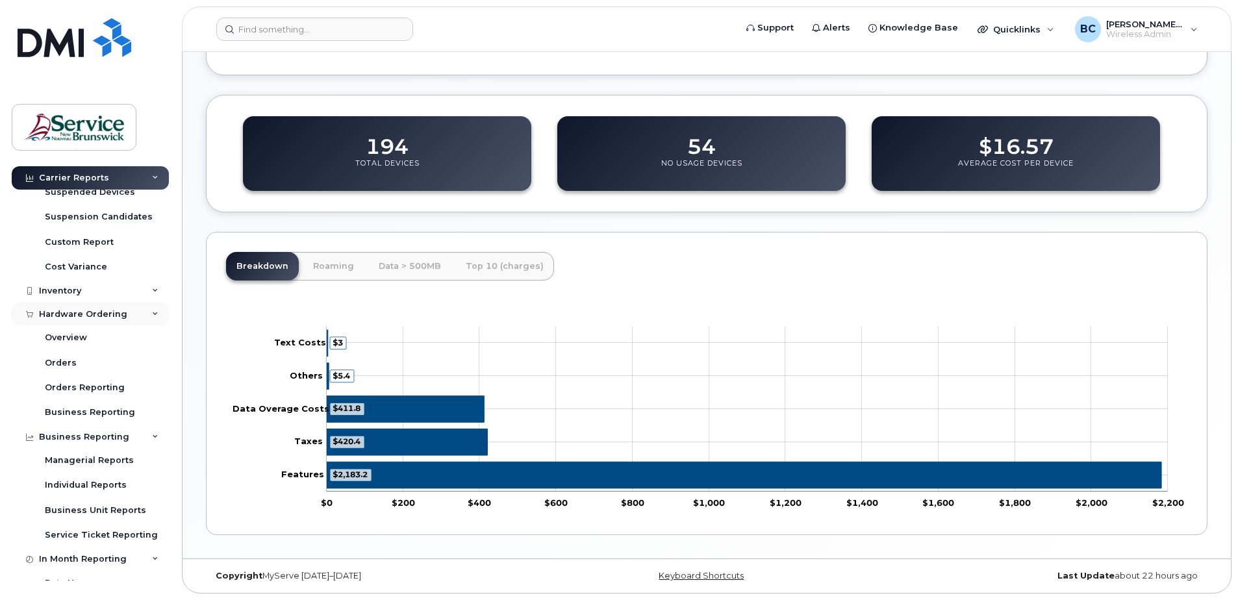
scroll to position [301, 0]
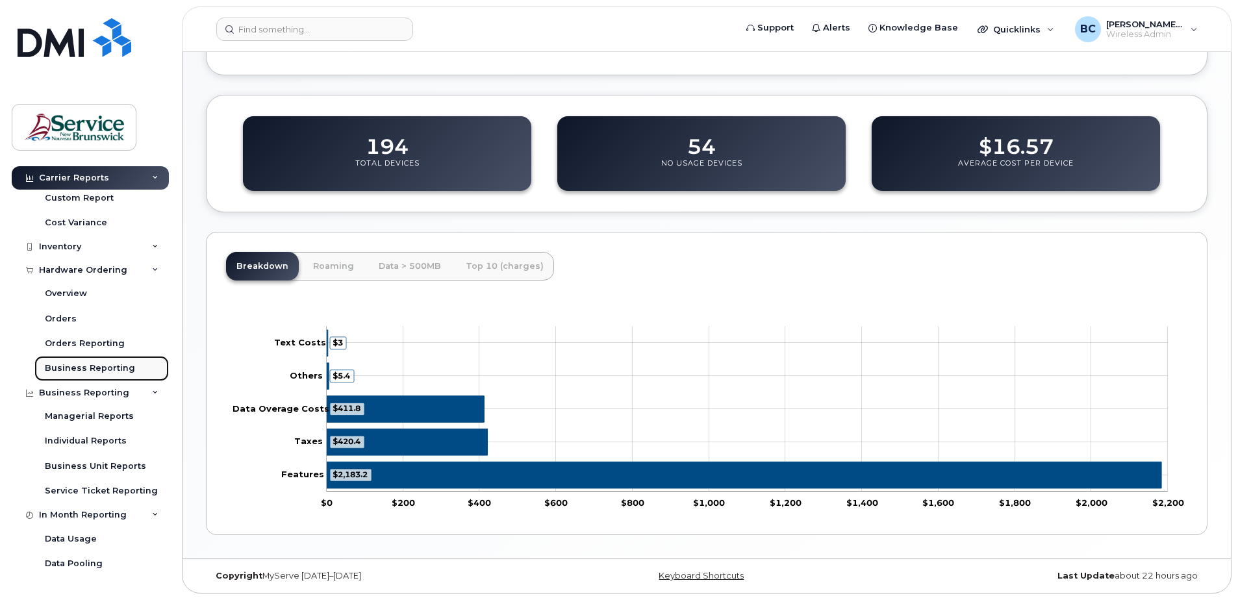
click at [68, 369] on div "Business Reporting" at bounding box center [90, 368] width 90 height 12
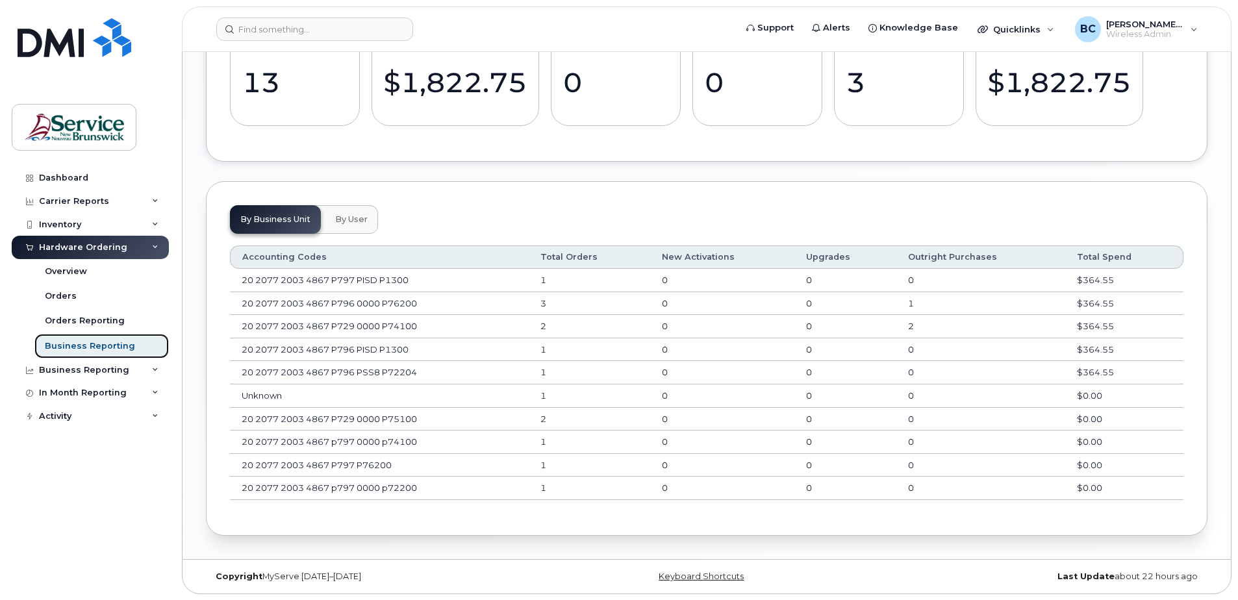
scroll to position [783, 0]
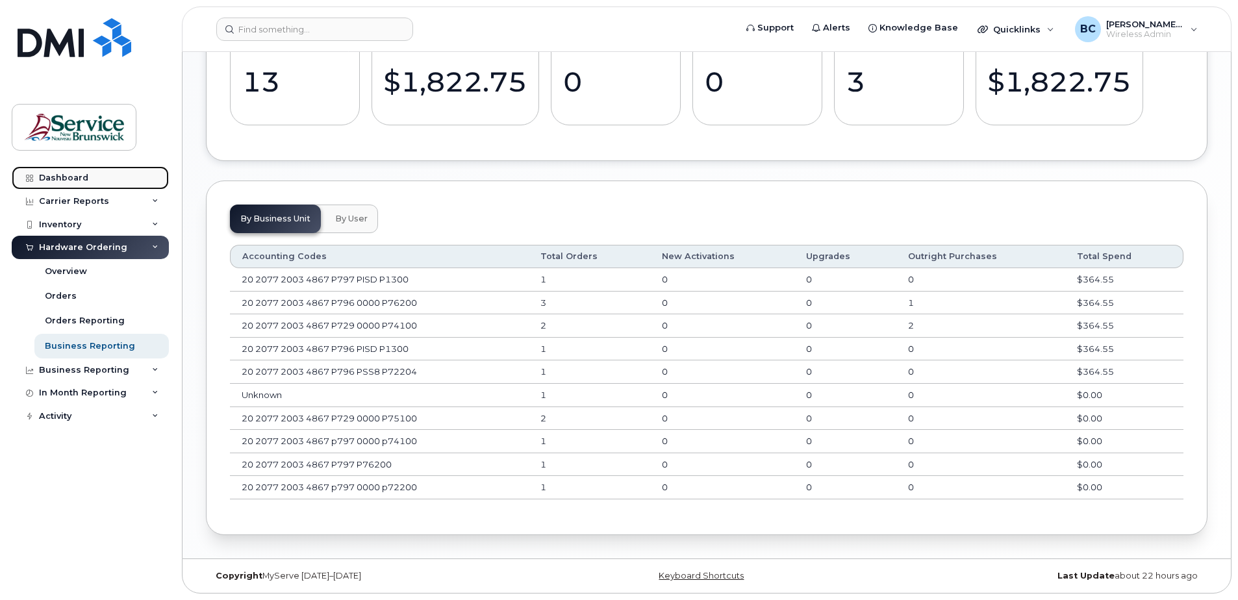
click at [56, 177] on div "Dashboard" at bounding box center [63, 178] width 49 height 10
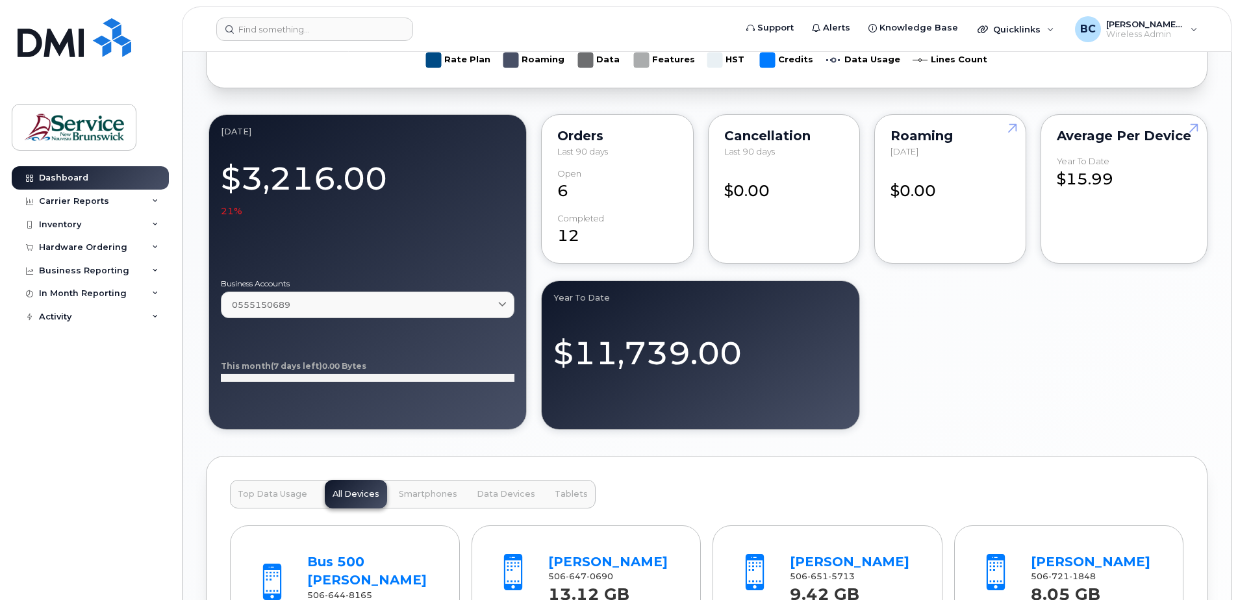
scroll to position [909, 0]
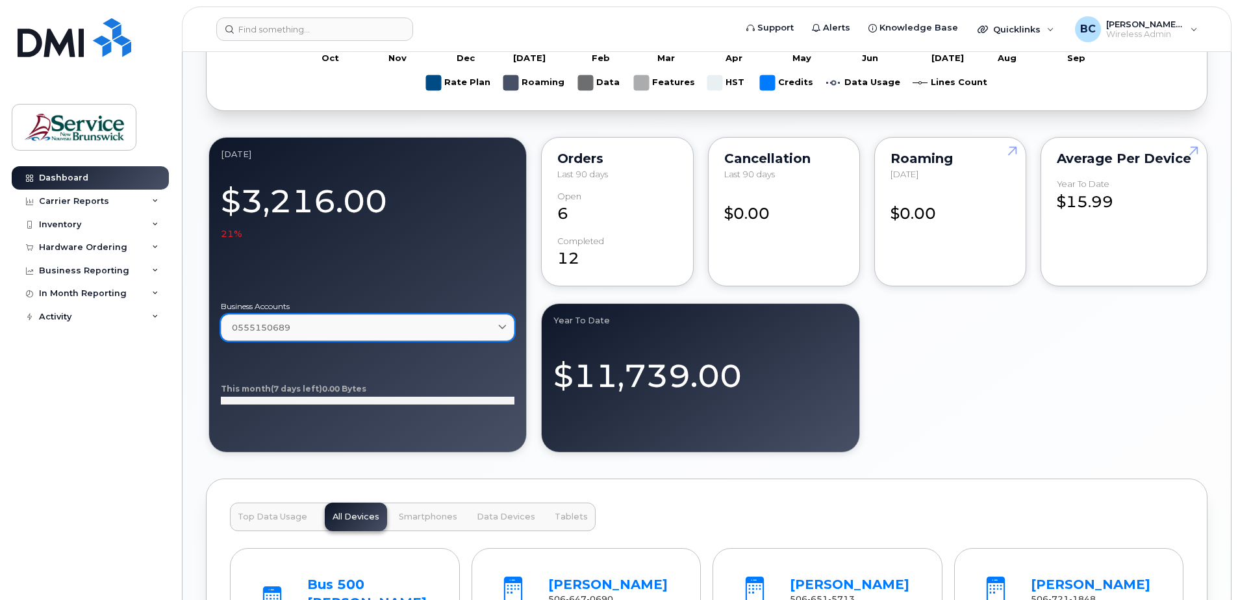
click at [501, 326] on icon at bounding box center [502, 327] width 8 height 8
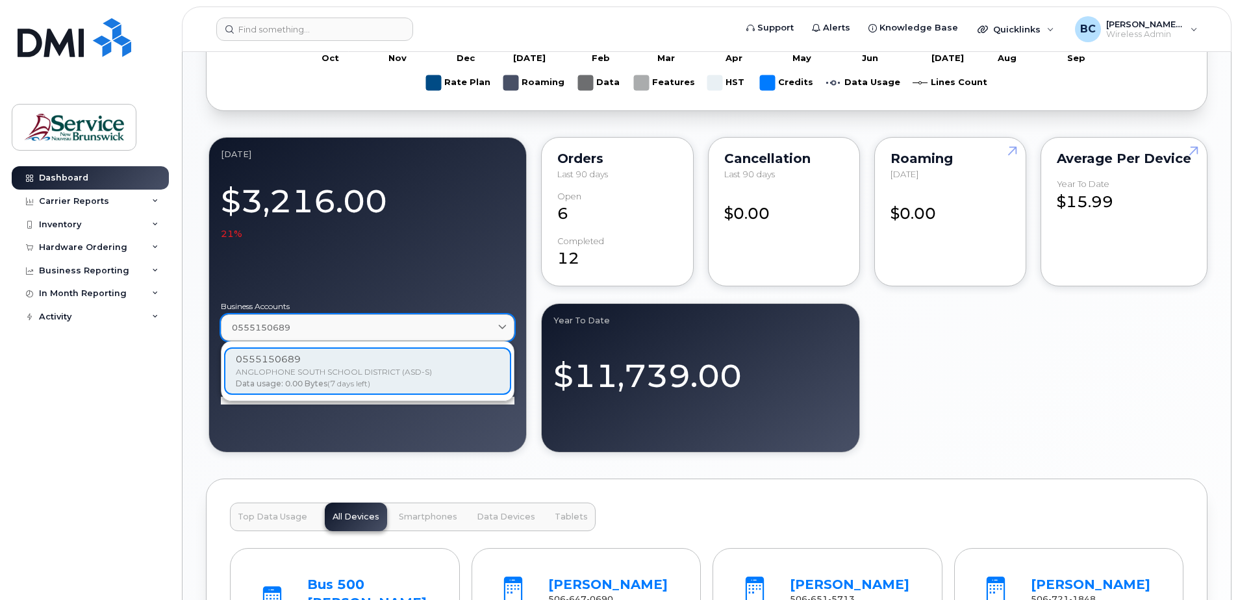
click at [501, 326] on icon at bounding box center [502, 327] width 8 height 8
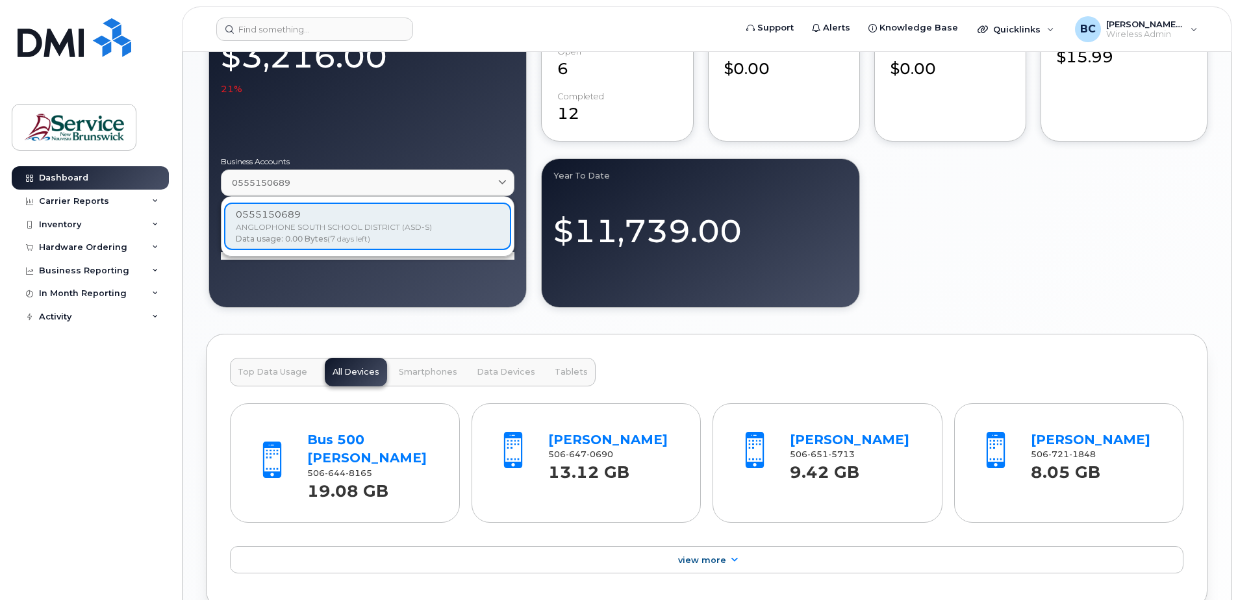
scroll to position [1039, 0]
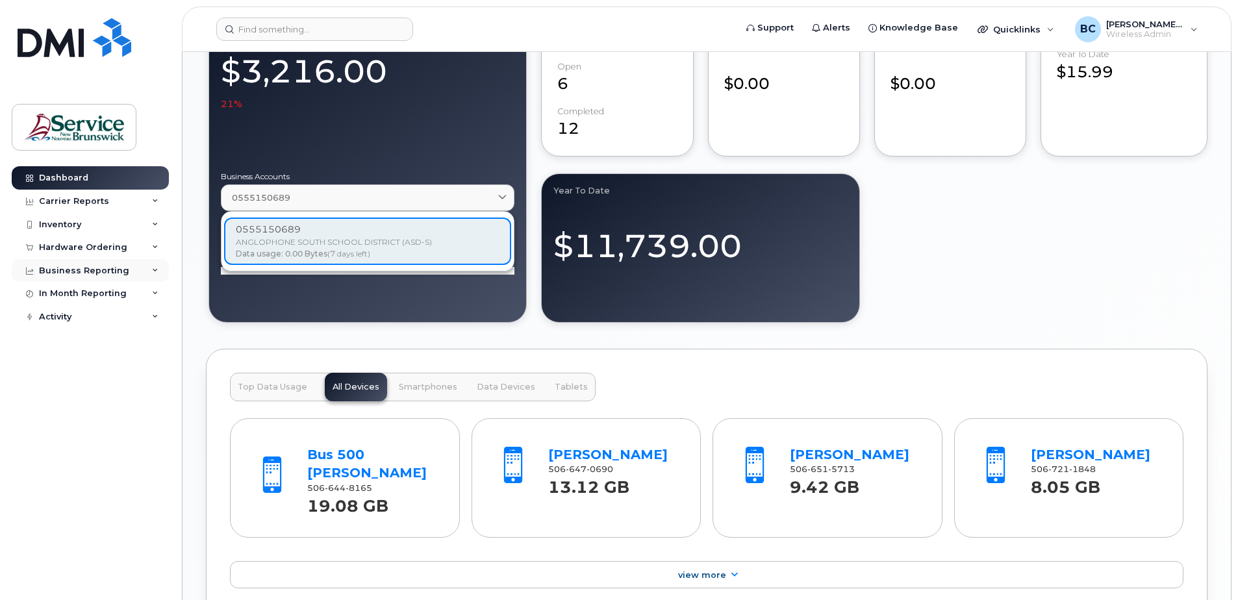
click at [51, 266] on div "Business Reporting" at bounding box center [84, 271] width 90 height 10
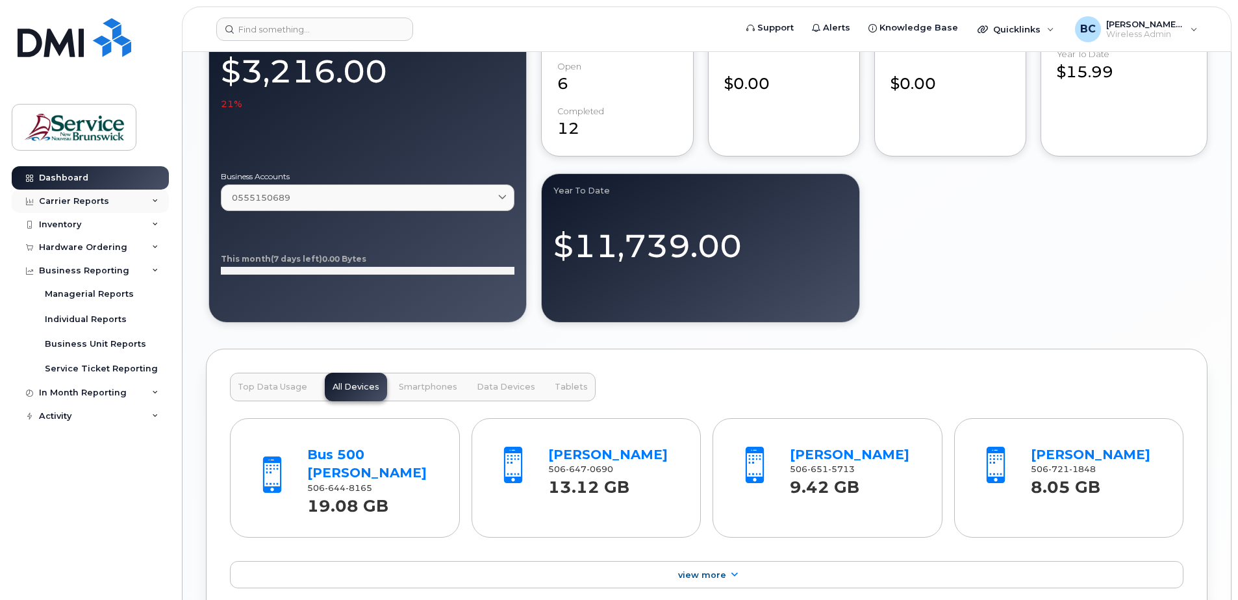
click at [66, 199] on div "Carrier Reports" at bounding box center [74, 201] width 70 height 10
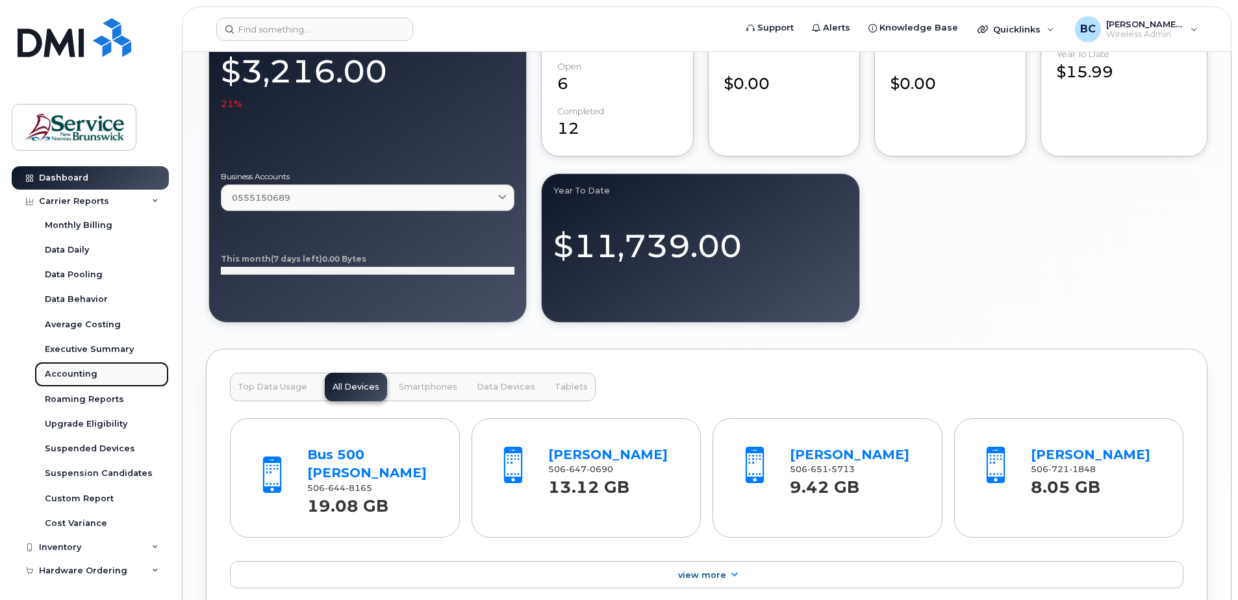
click at [78, 373] on div "Accounting" at bounding box center [71, 374] width 53 height 12
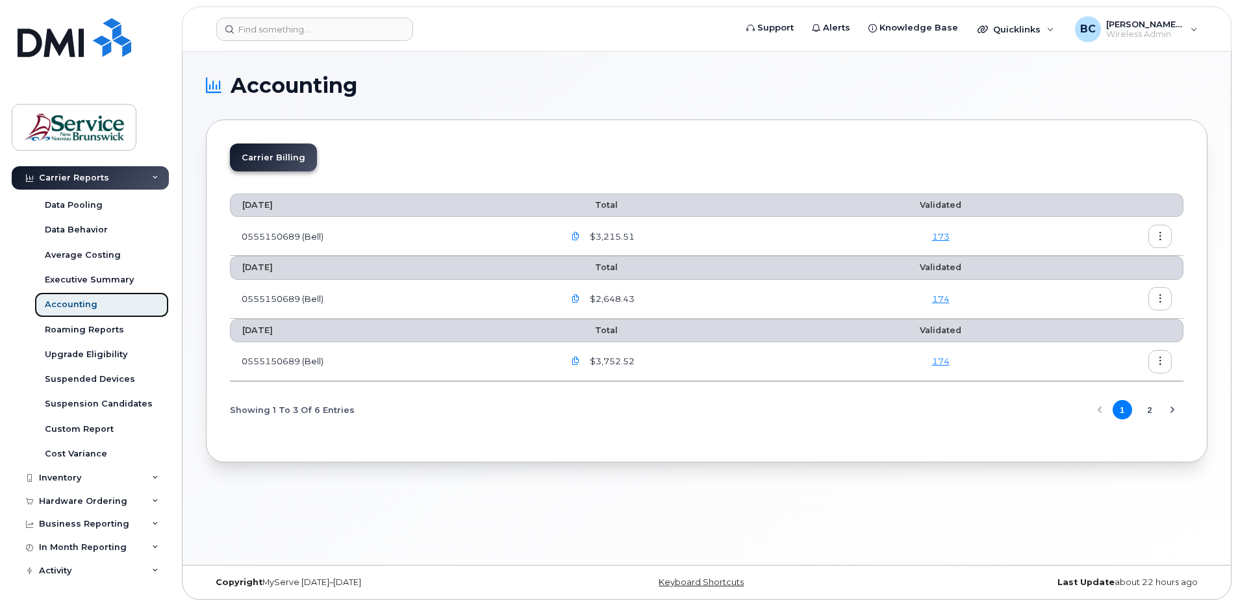
scroll to position [71, 0]
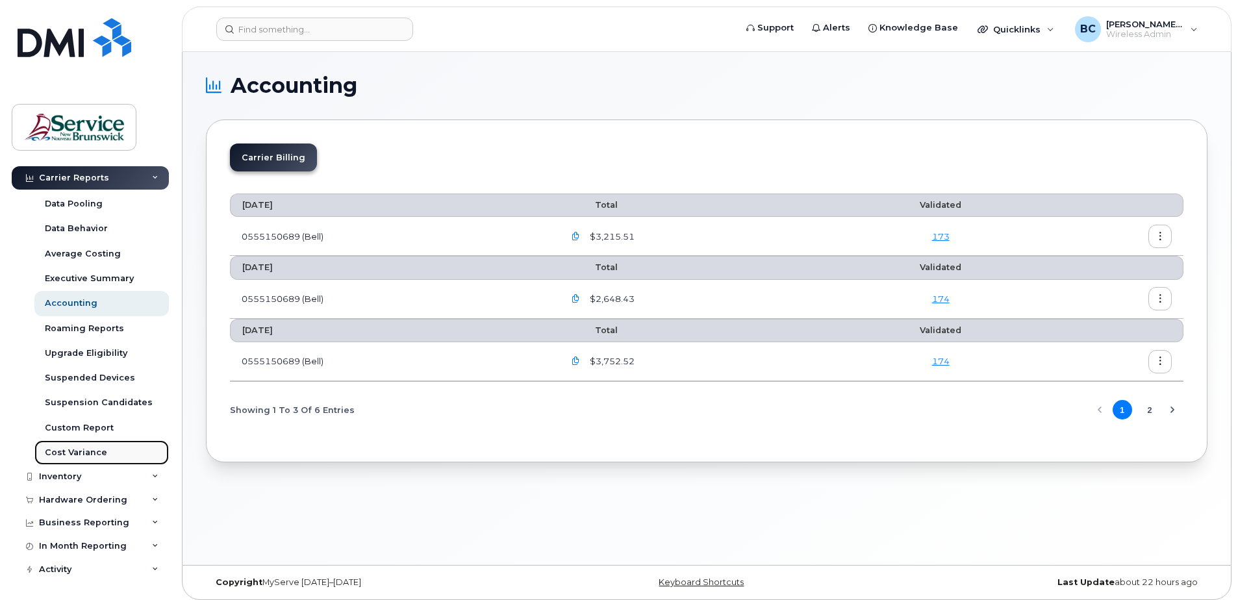
click at [75, 453] on div "Cost Variance" at bounding box center [76, 453] width 62 height 12
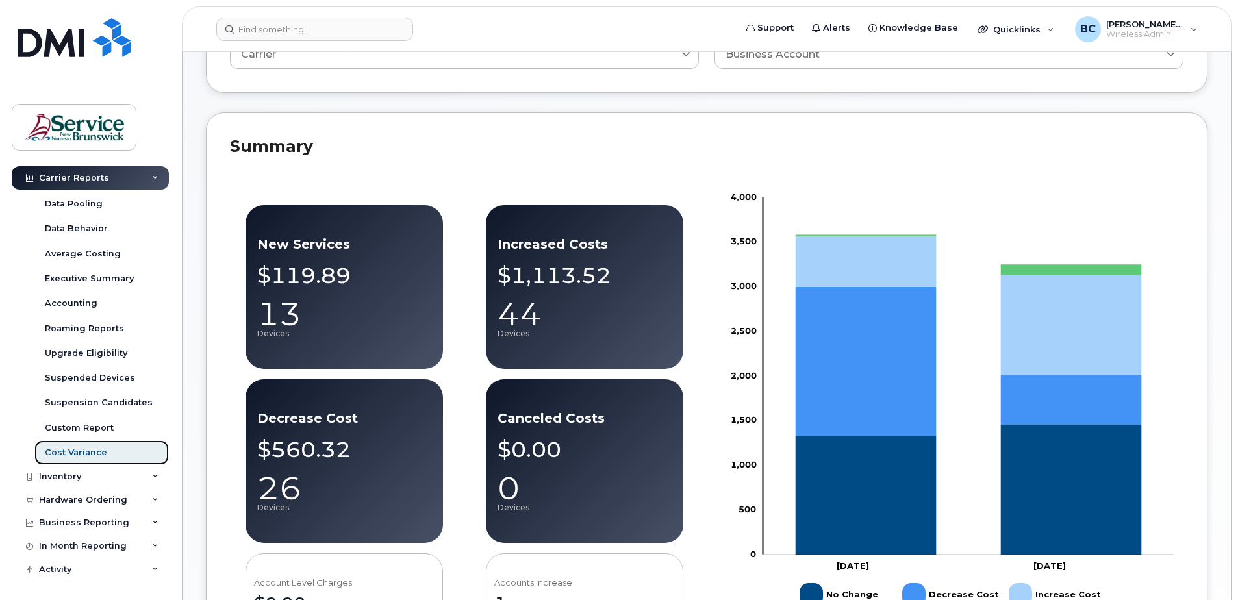
scroll to position [195, 0]
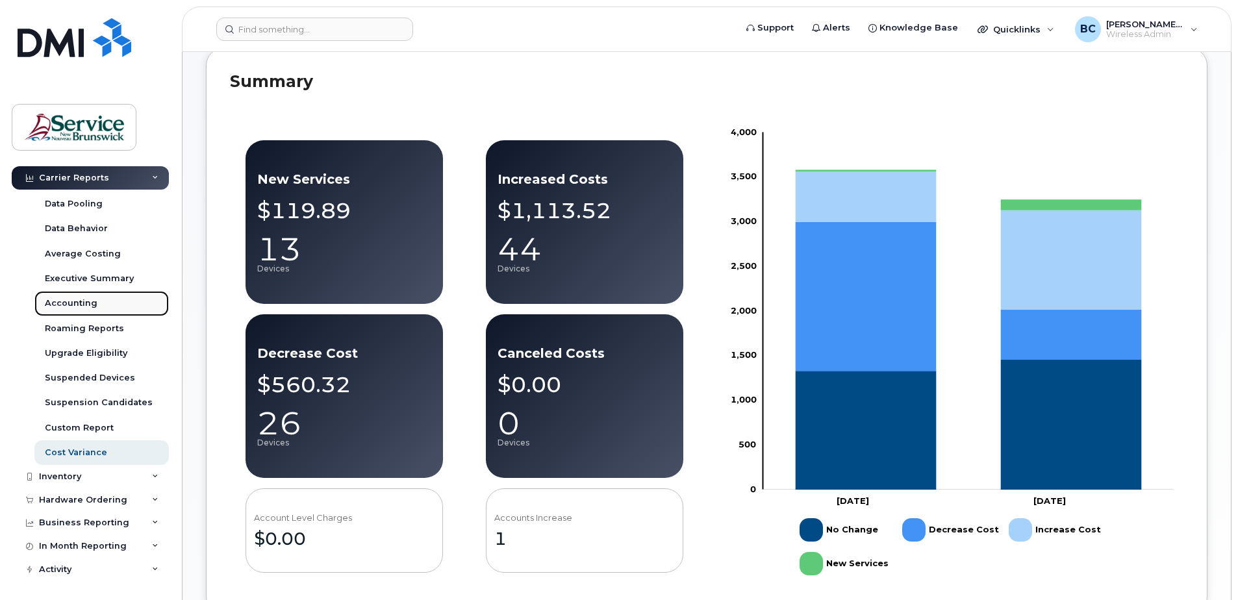
click at [74, 299] on div "Accounting" at bounding box center [71, 303] width 53 height 12
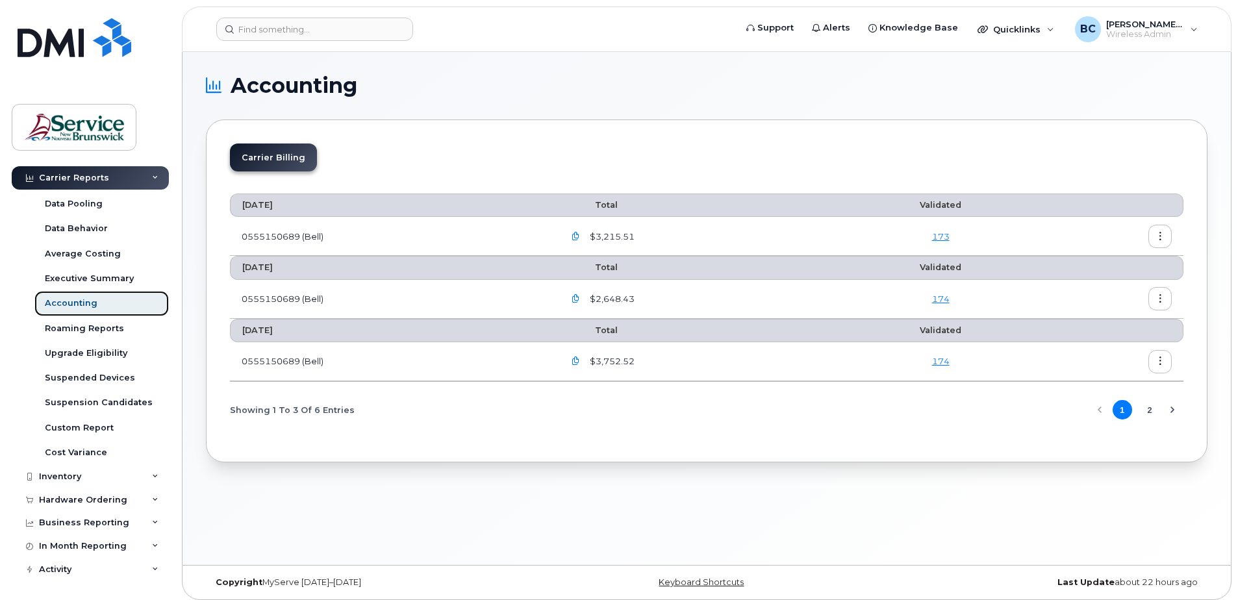
scroll to position [6, 0]
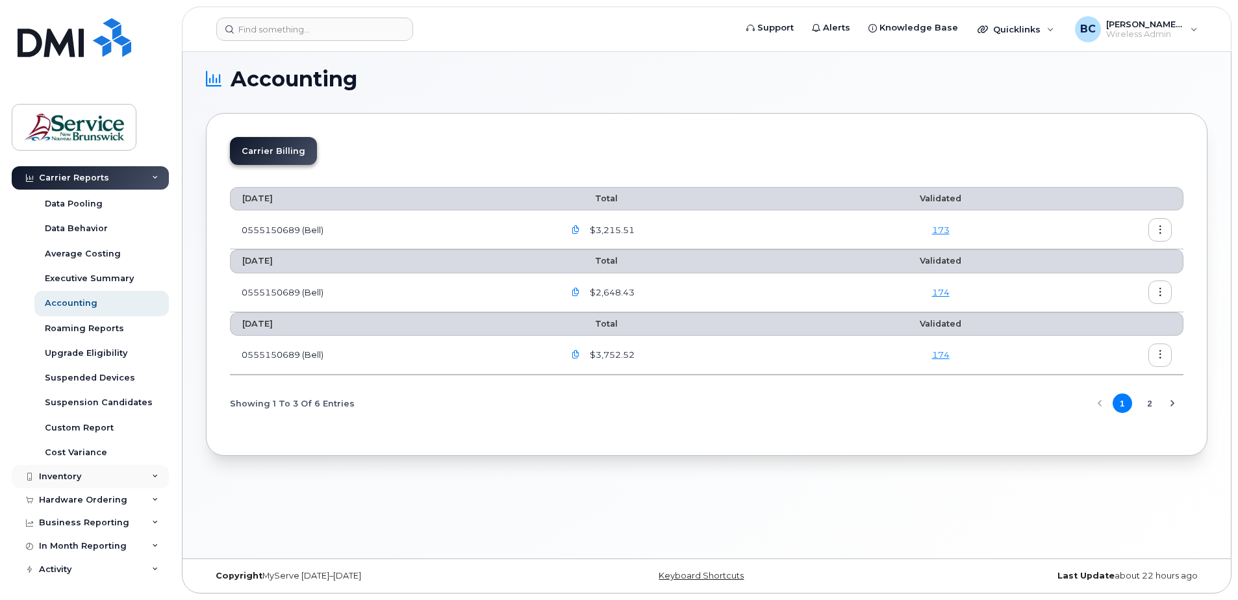
click at [71, 474] on div "Inventory" at bounding box center [60, 477] width 42 height 10
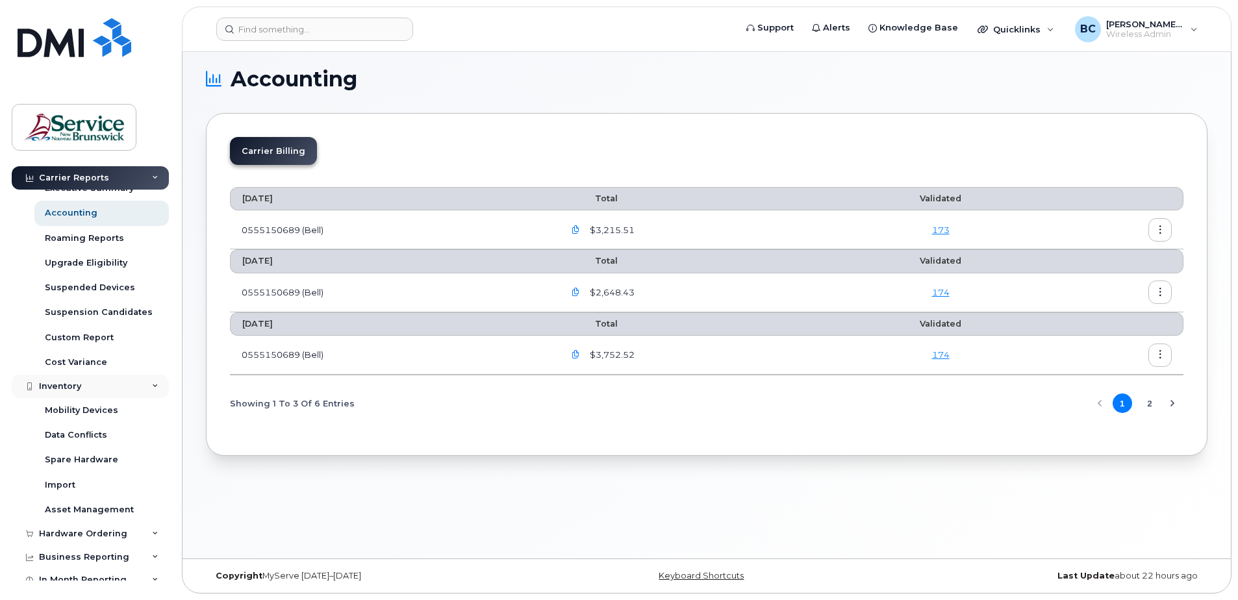
scroll to position [195, 0]
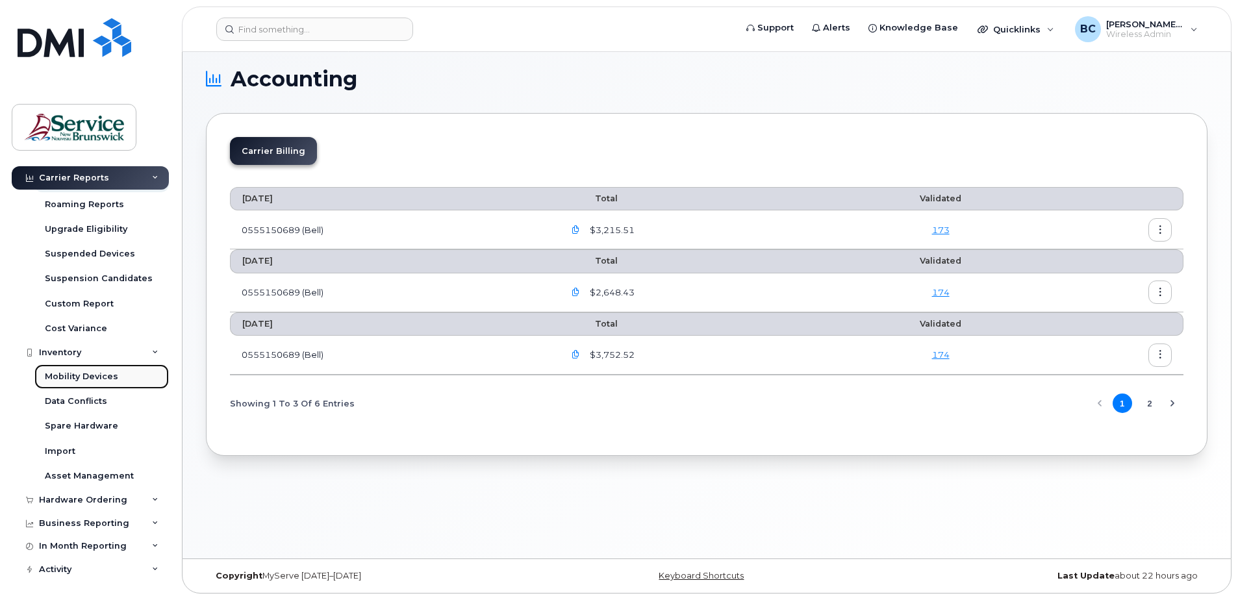
click at [76, 374] on div "Mobility Devices" at bounding box center [81, 377] width 73 height 12
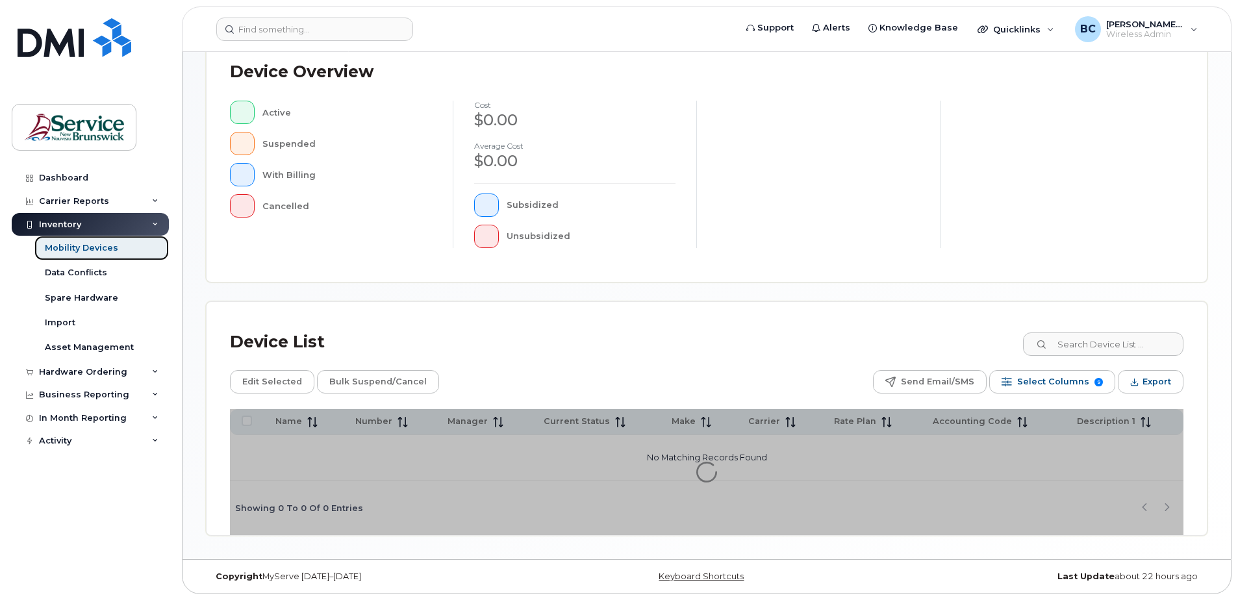
scroll to position [293, 0]
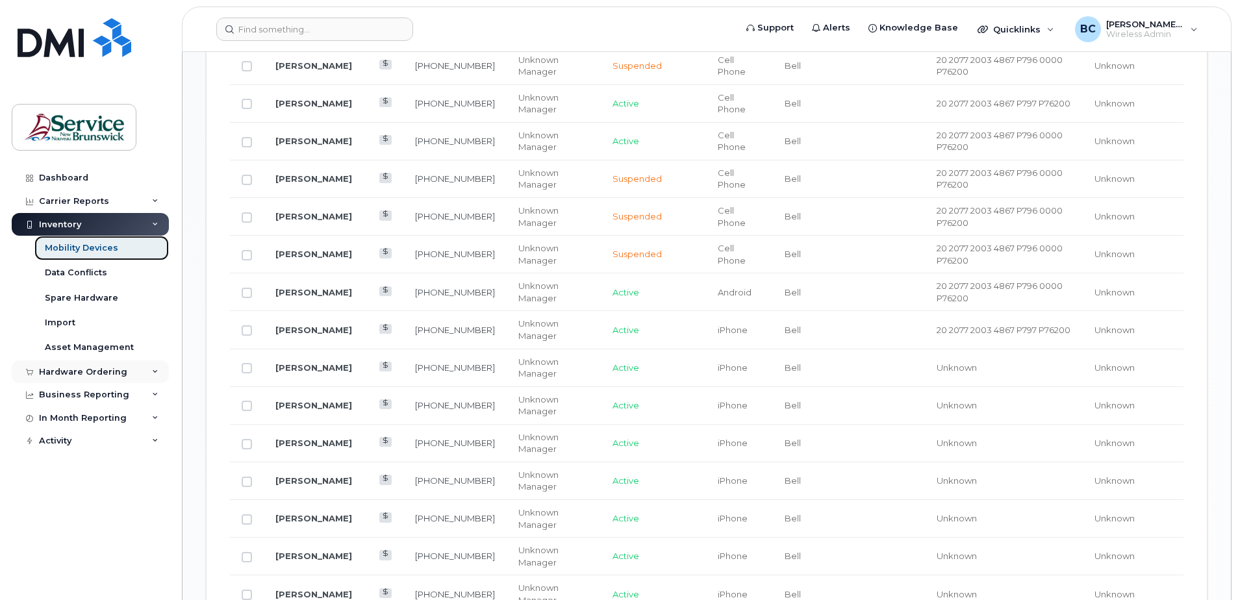
scroll to position [1202, 0]
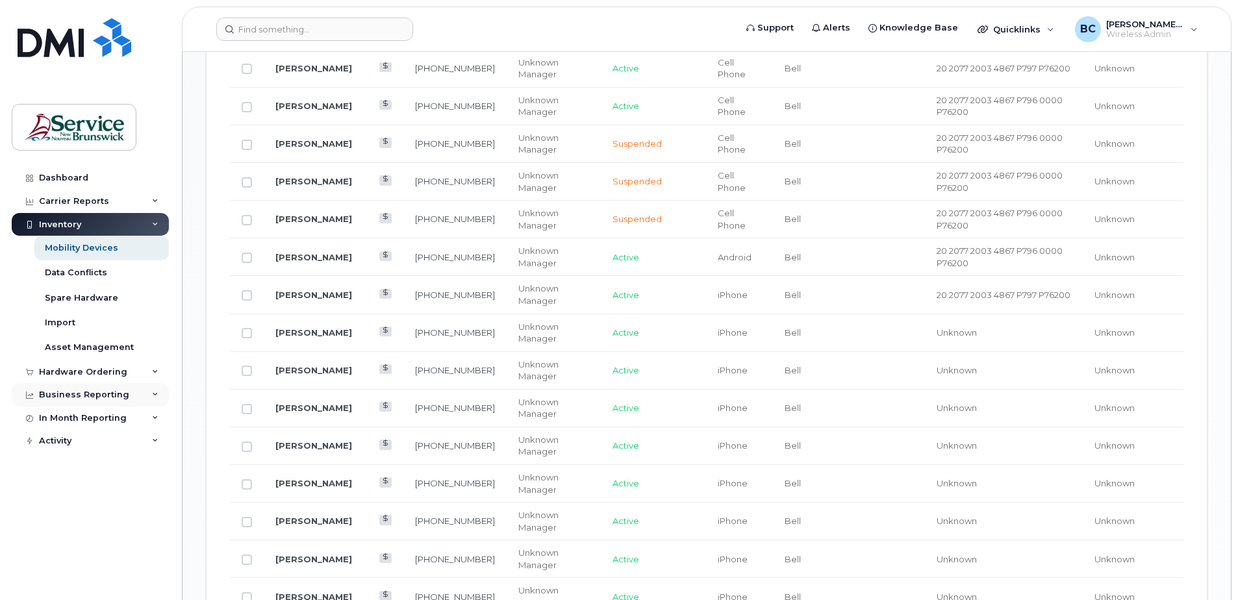
click at [81, 389] on div "Business Reporting" at bounding box center [90, 394] width 157 height 23
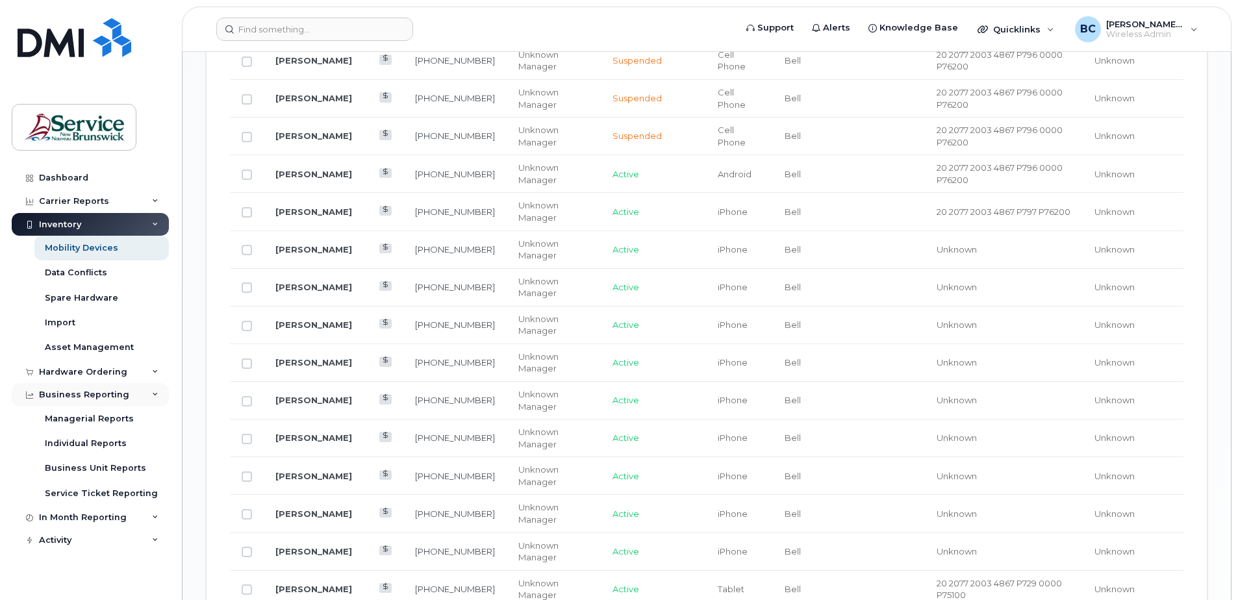
scroll to position [1332, 0]
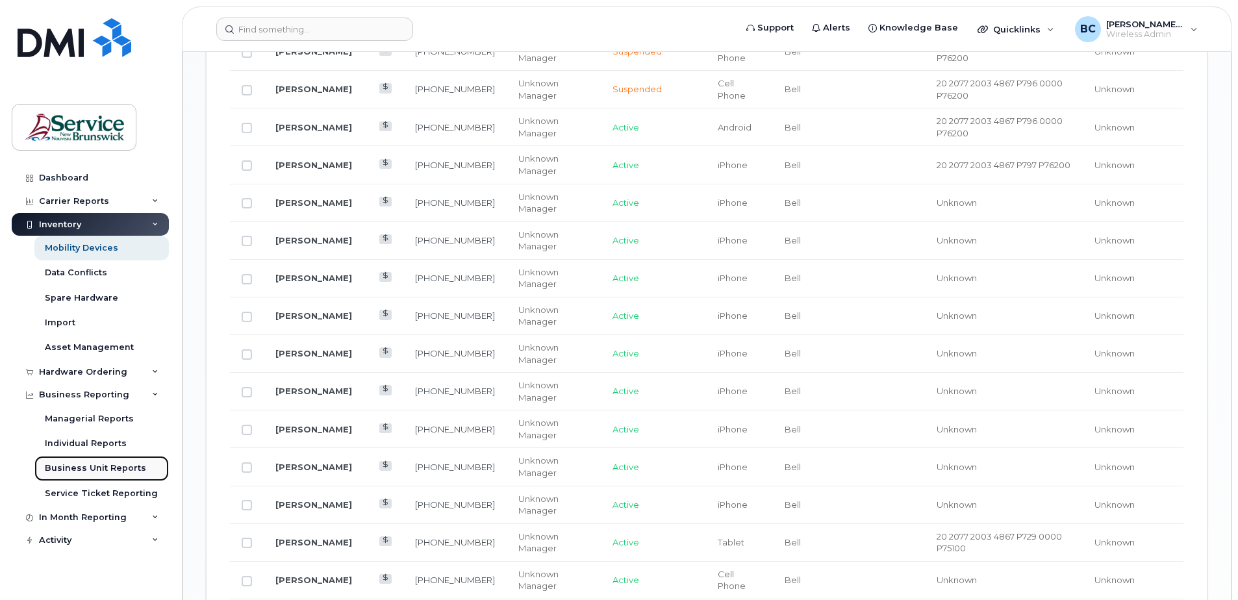
click at [96, 465] on div "Business Unit Reports" at bounding box center [95, 468] width 101 height 12
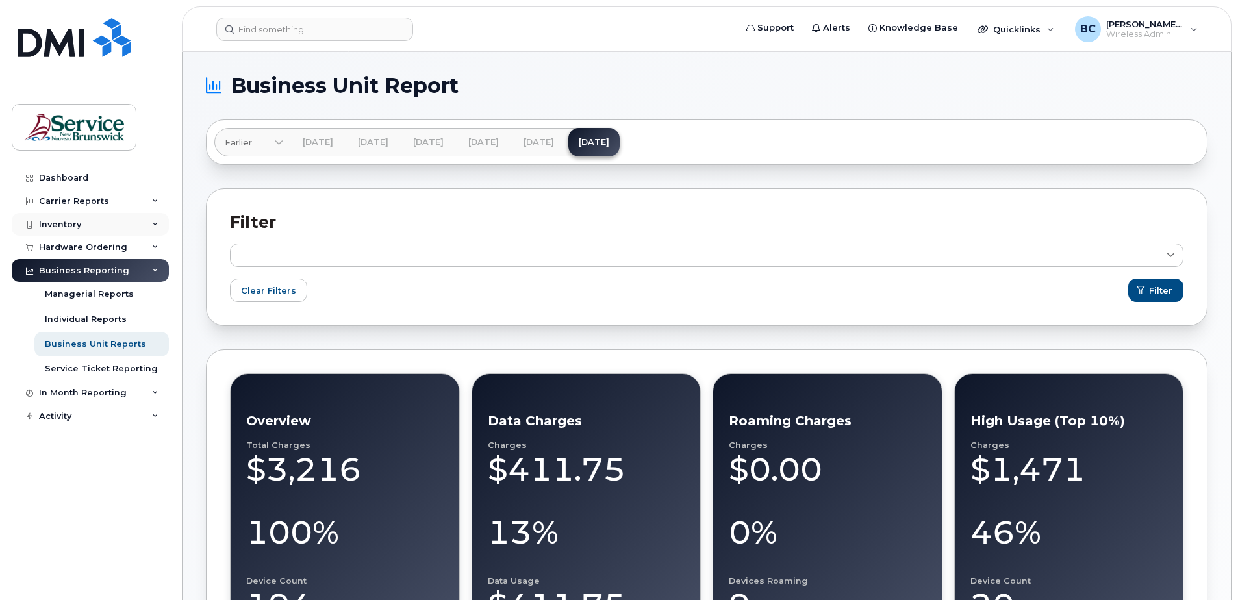
click at [59, 222] on div "Inventory" at bounding box center [60, 225] width 42 height 10
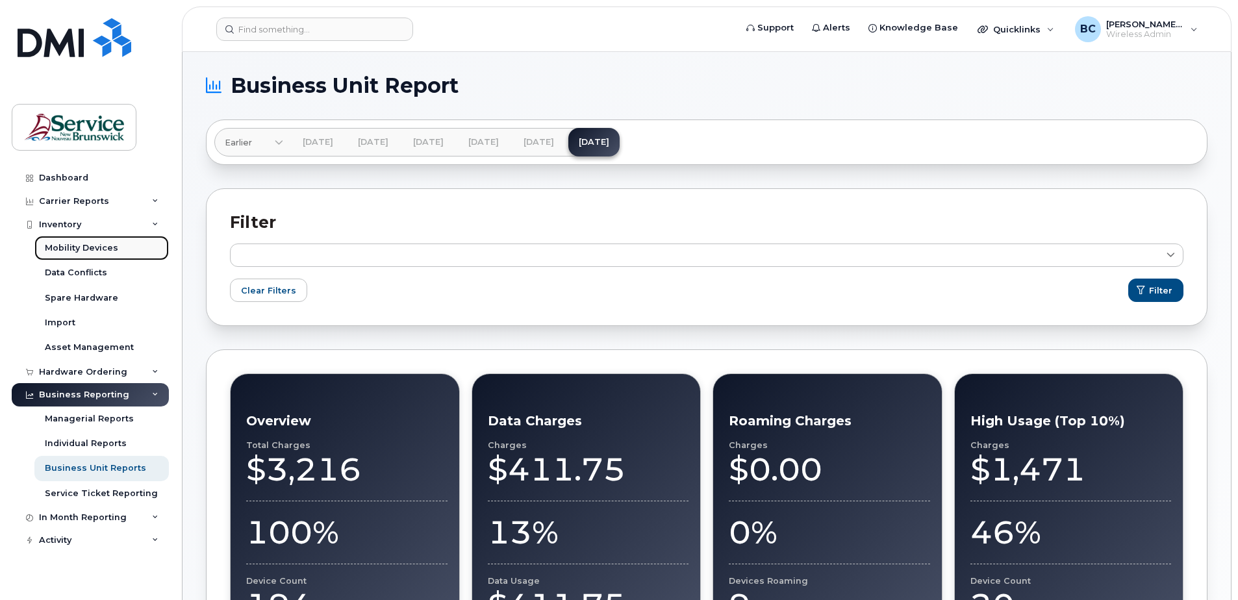
click at [71, 240] on link "Mobility Devices" at bounding box center [101, 248] width 134 height 25
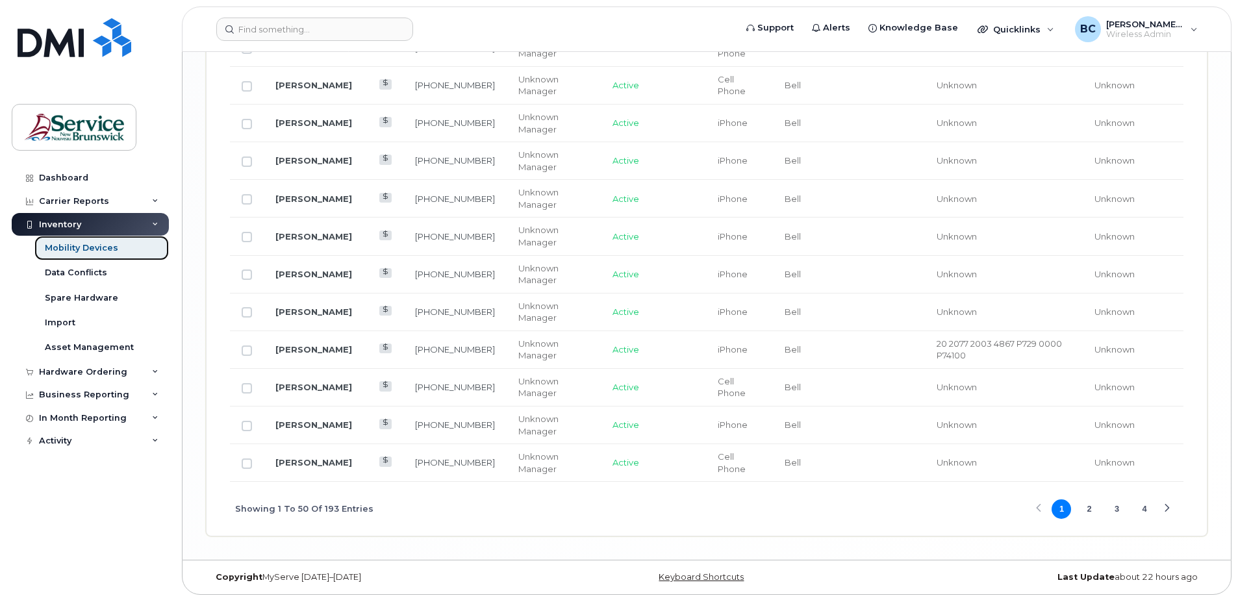
scroll to position [2168, 0]
click at [73, 269] on div "Data Conflicts" at bounding box center [76, 273] width 62 height 12
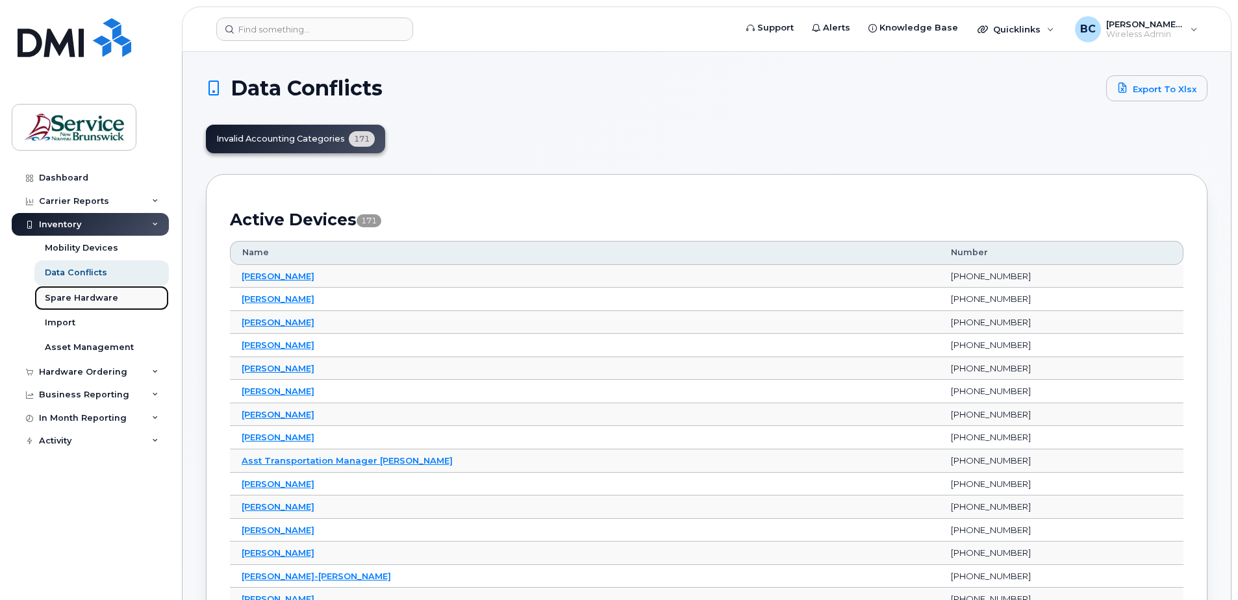
click at [74, 297] on div "Spare Hardware" at bounding box center [81, 298] width 73 height 12
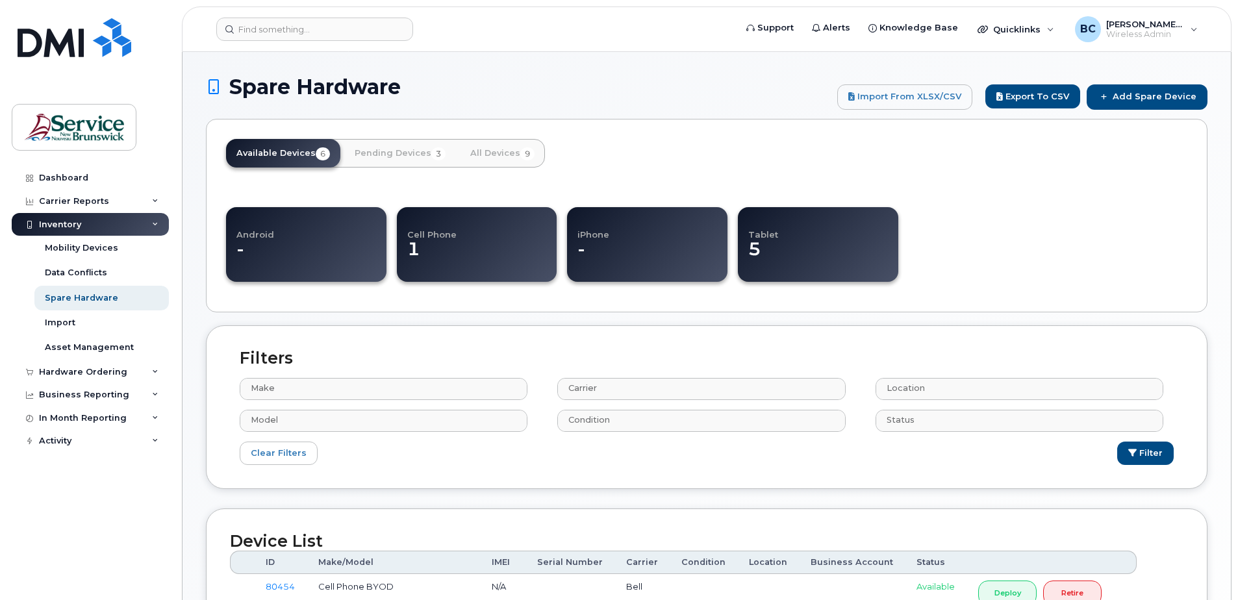
select select
click at [66, 322] on div "Import" at bounding box center [60, 323] width 31 height 12
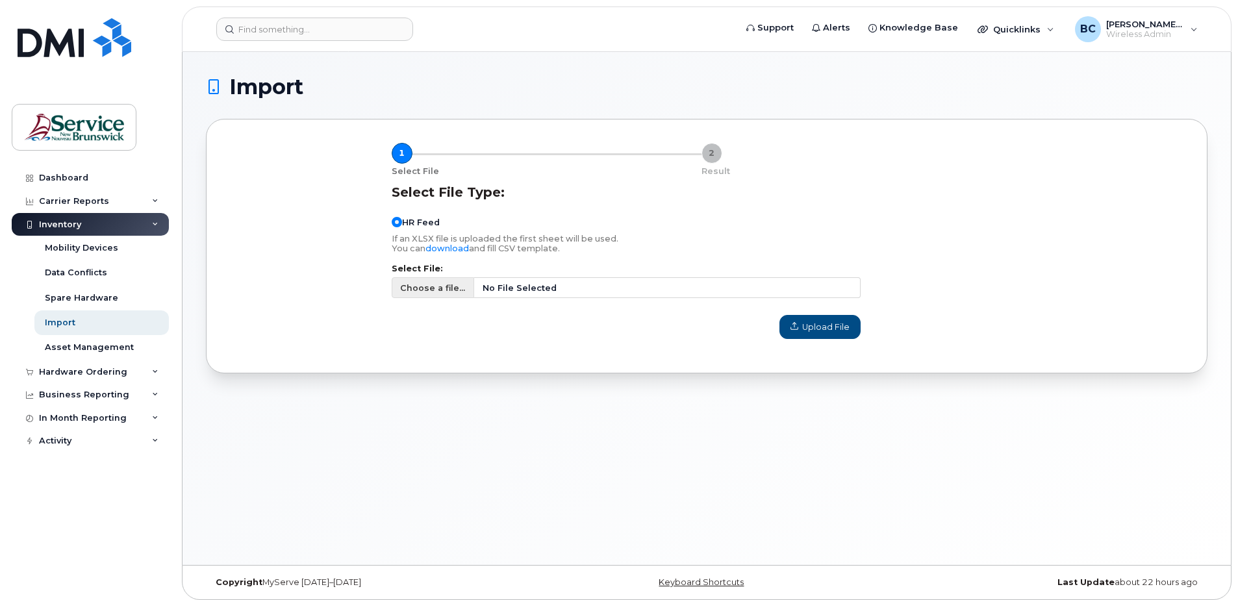
click at [431, 288] on span "Choose a file..." at bounding box center [432, 288] width 65 height 12
click at [431, 288] on input "Choose a file... No File Selected" at bounding box center [626, 287] width 469 height 21
click at [101, 244] on div "Mobility Devices" at bounding box center [81, 248] width 73 height 12
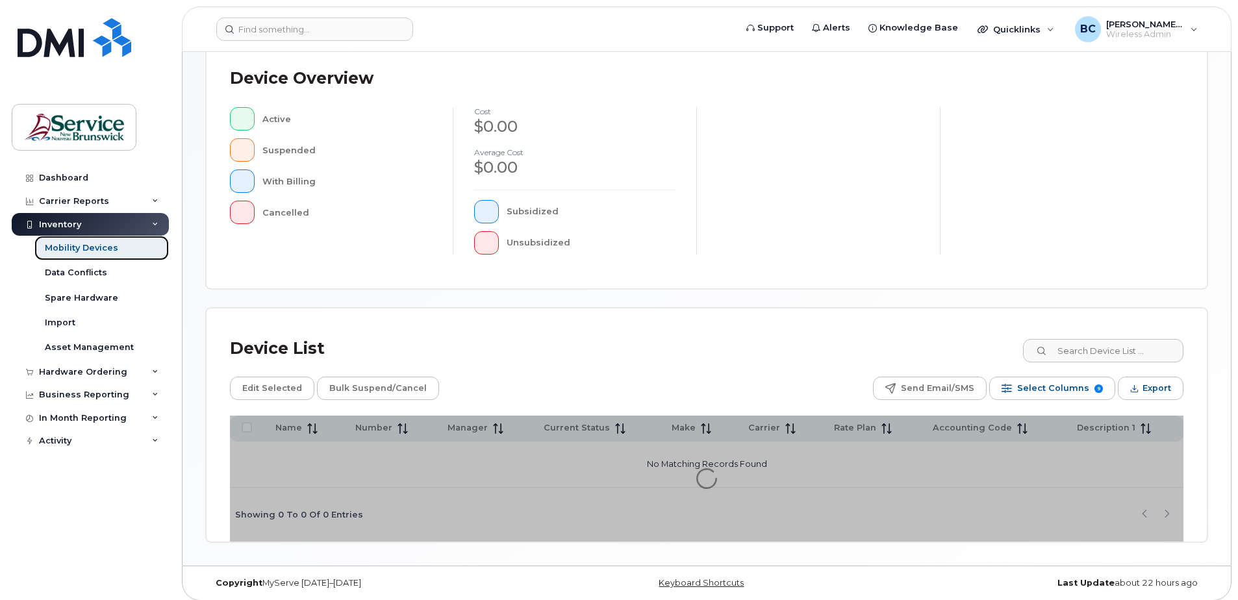
scroll to position [293, 0]
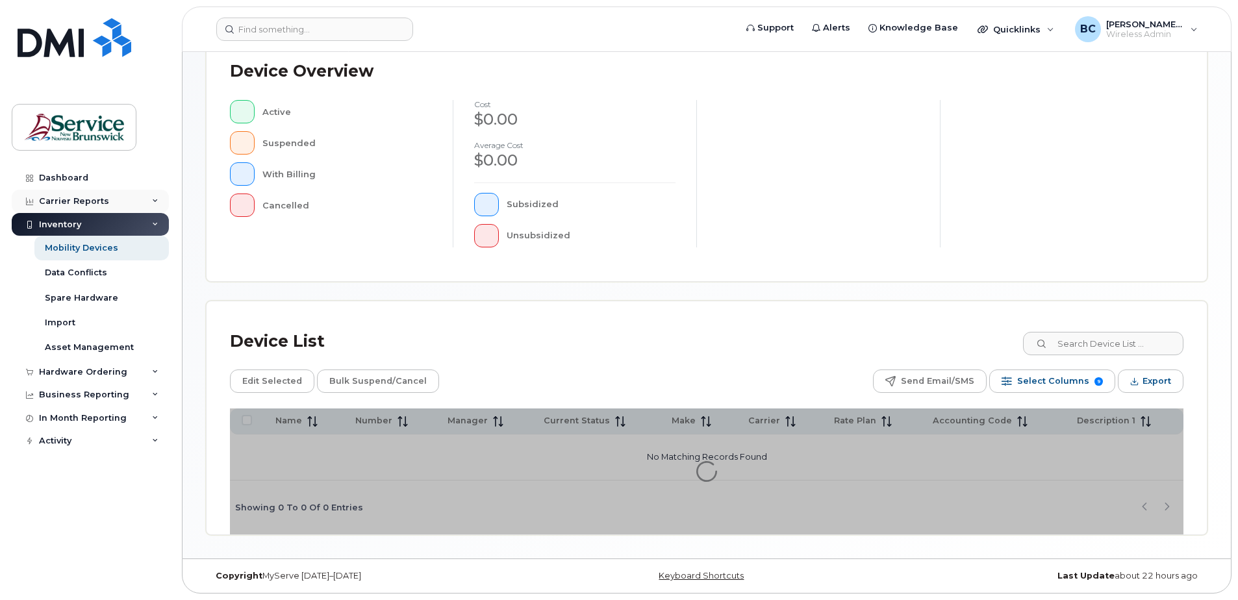
click at [79, 199] on div "Carrier Reports" at bounding box center [74, 201] width 70 height 10
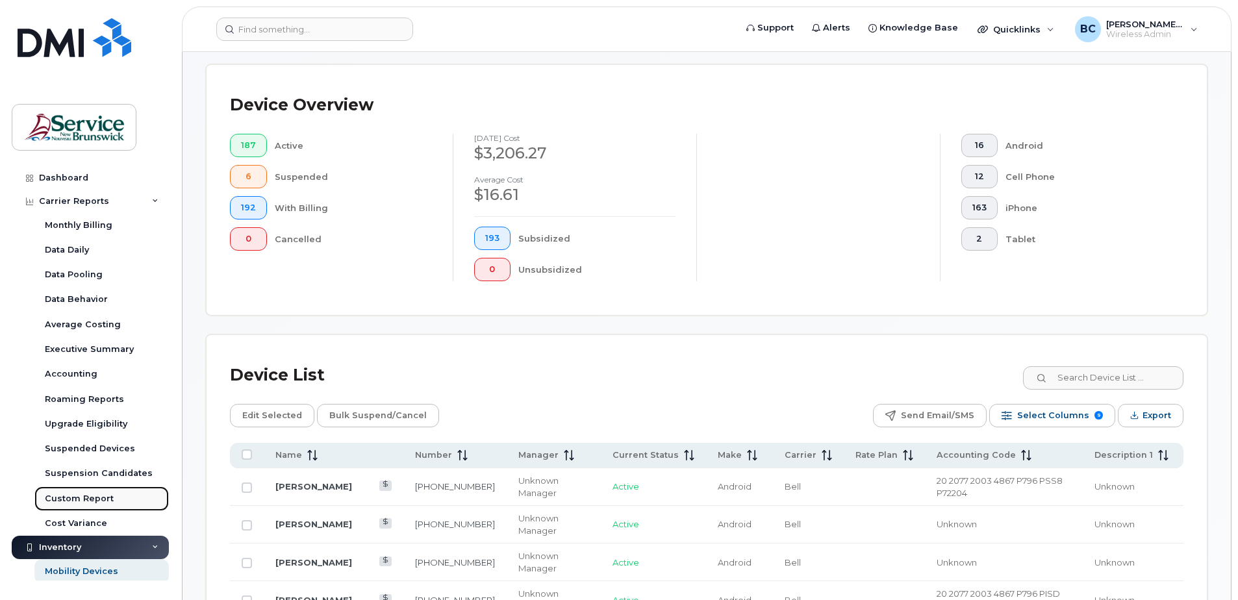
click at [81, 498] on div "Custom Report" at bounding box center [79, 499] width 69 height 12
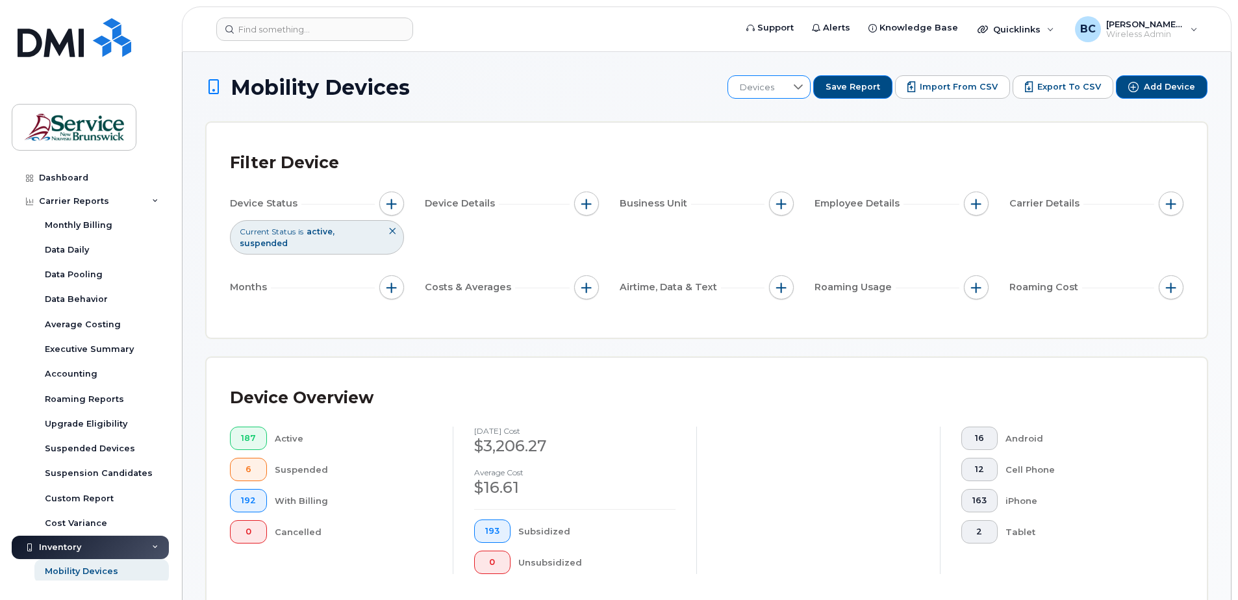
click at [803, 84] on icon at bounding box center [798, 87] width 10 height 10
click at [803, 84] on icon at bounding box center [797, 87] width 10 height 10
click at [1000, 27] on span "Quicklinks" at bounding box center [1016, 29] width 47 height 10
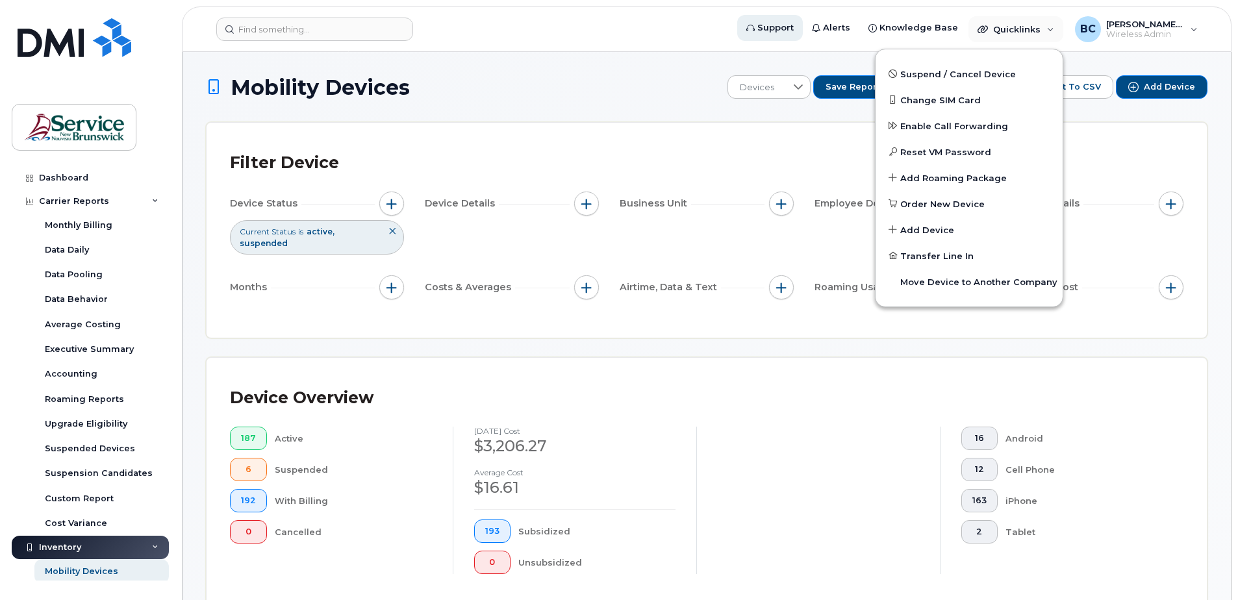
drag, startPoint x: 706, startPoint y: 32, endPoint x: 751, endPoint y: 27, distance: 45.8
click at [707, 32] on form at bounding box center [471, 29] width 511 height 23
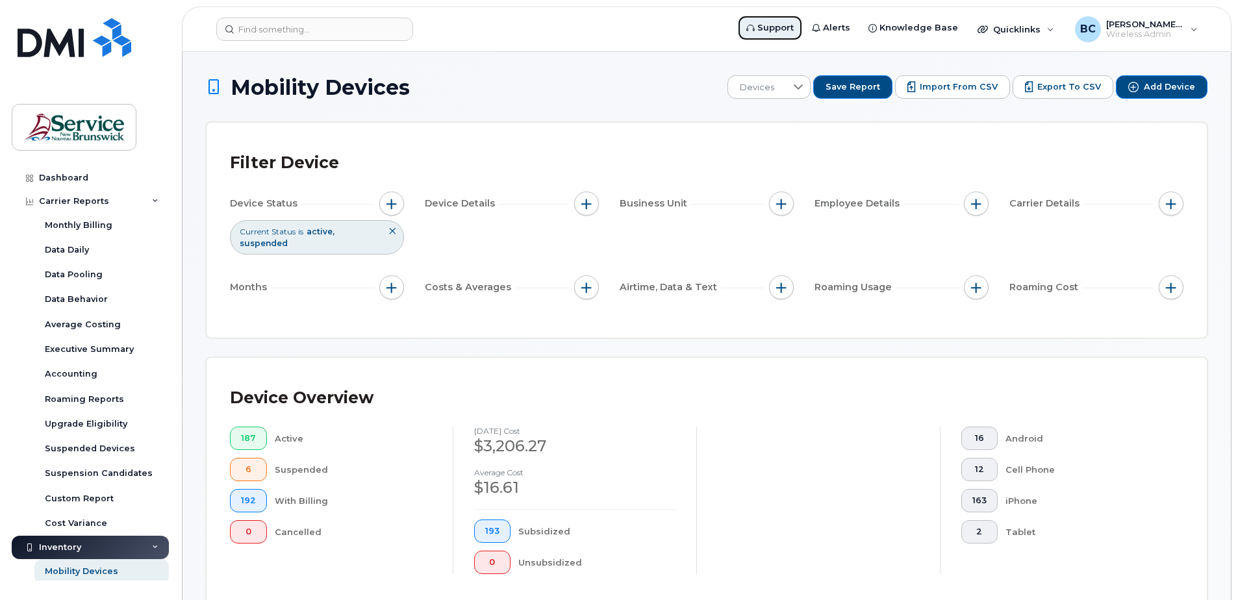
click at [777, 27] on span "Support" at bounding box center [775, 27] width 36 height 13
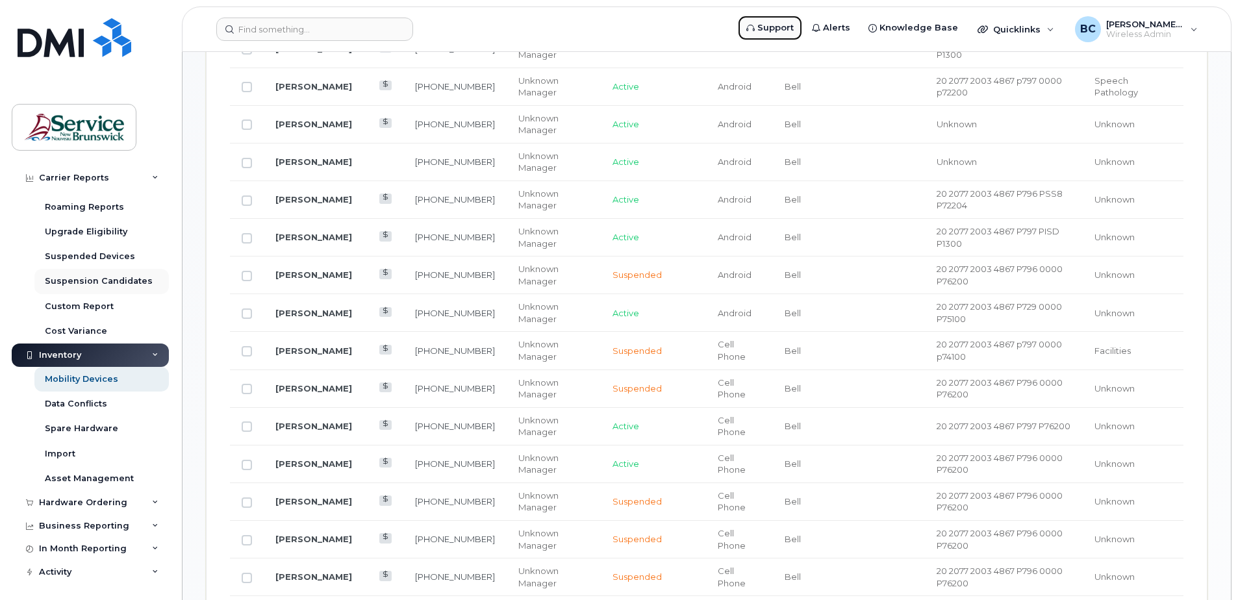
scroll to position [195, 0]
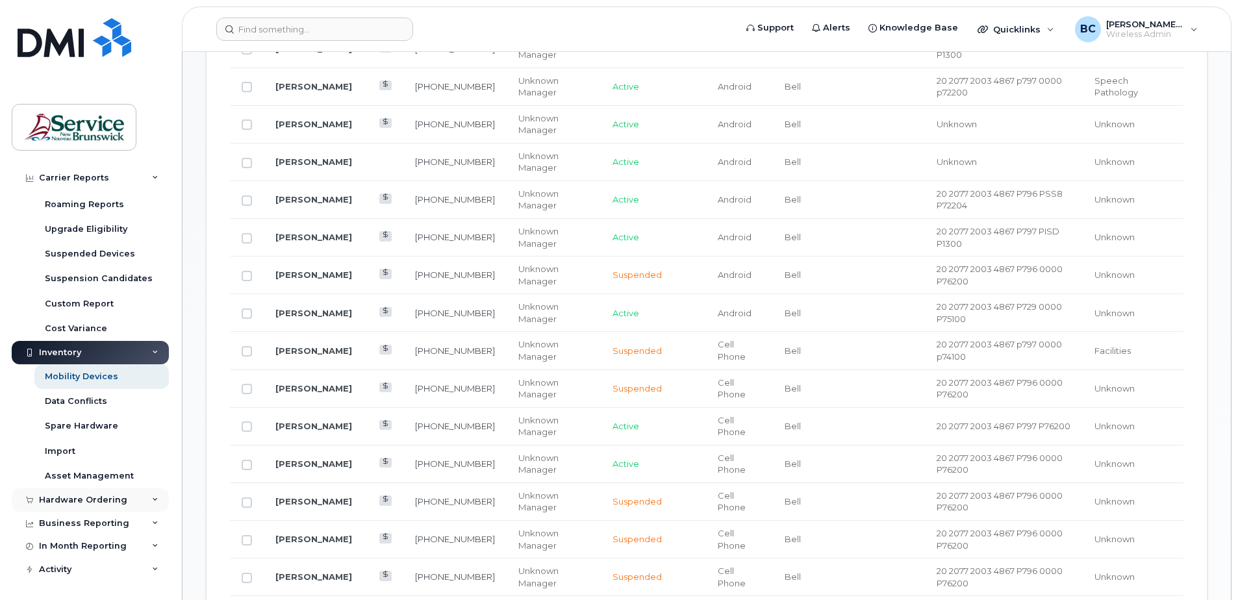
click at [109, 498] on div "Hardware Ordering" at bounding box center [83, 500] width 88 height 10
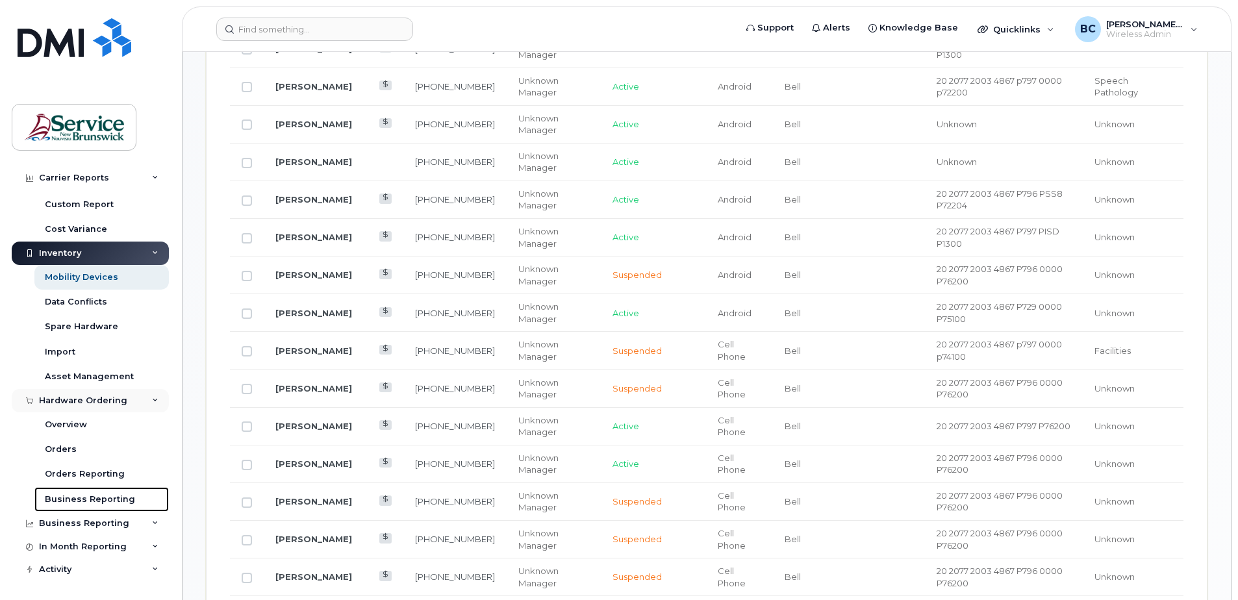
click at [109, 498] on div "Business Reporting" at bounding box center [90, 500] width 90 height 12
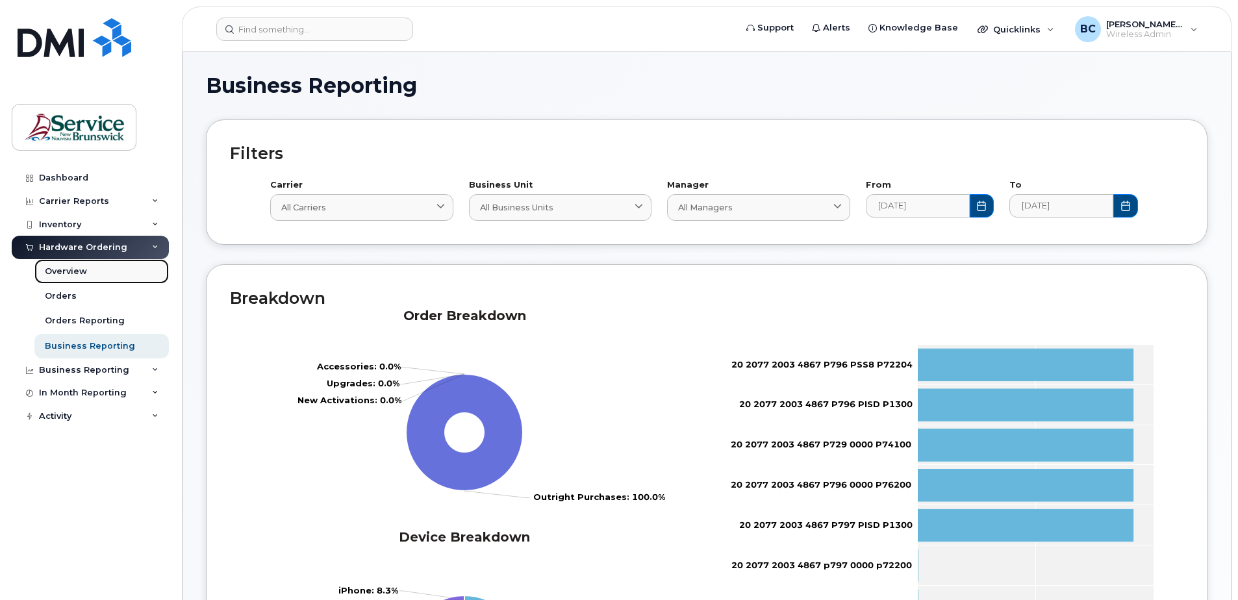
click at [68, 269] on div "Overview" at bounding box center [66, 272] width 42 height 12
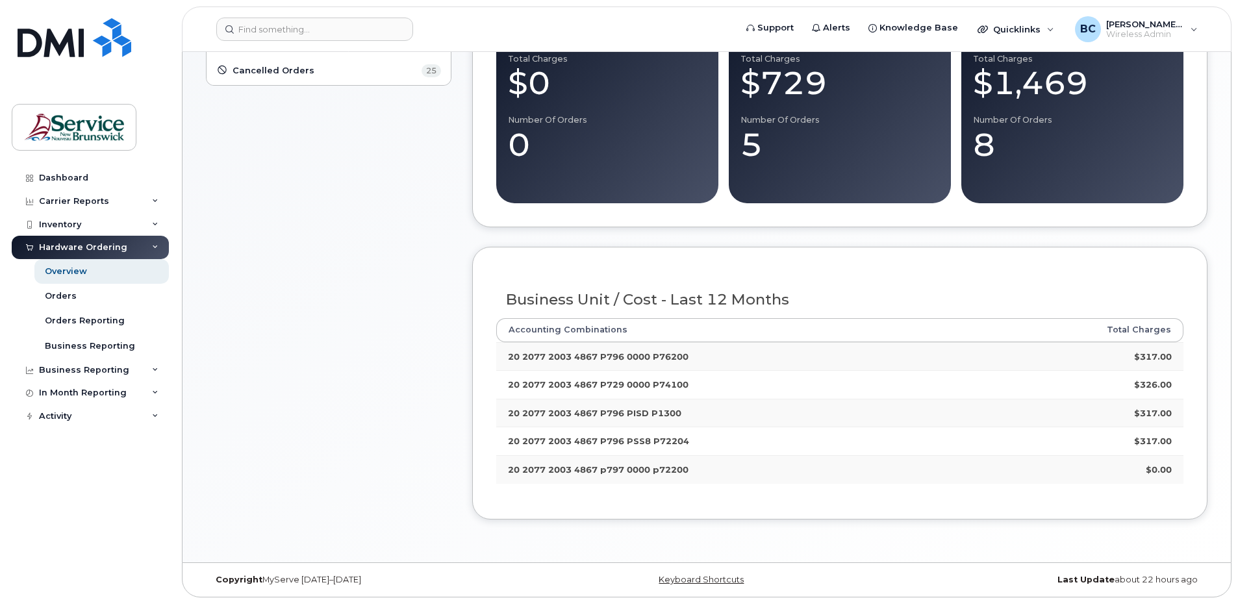
scroll to position [151, 0]
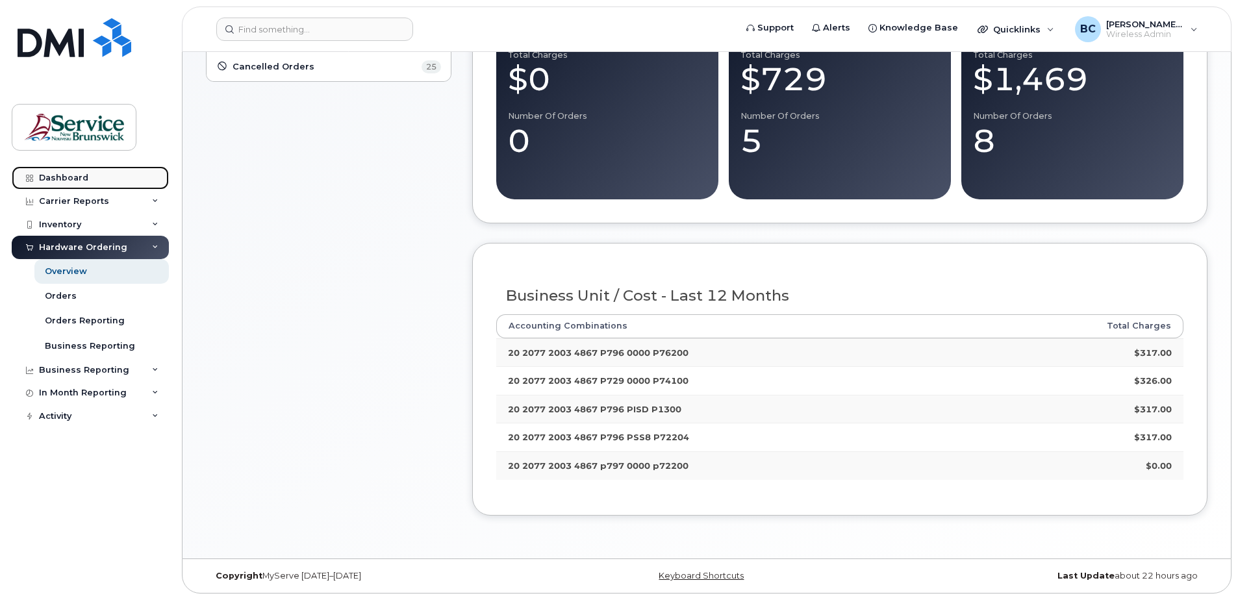
click at [54, 170] on link "Dashboard" at bounding box center [90, 177] width 157 height 23
